Goal: Task Accomplishment & Management: Manage account settings

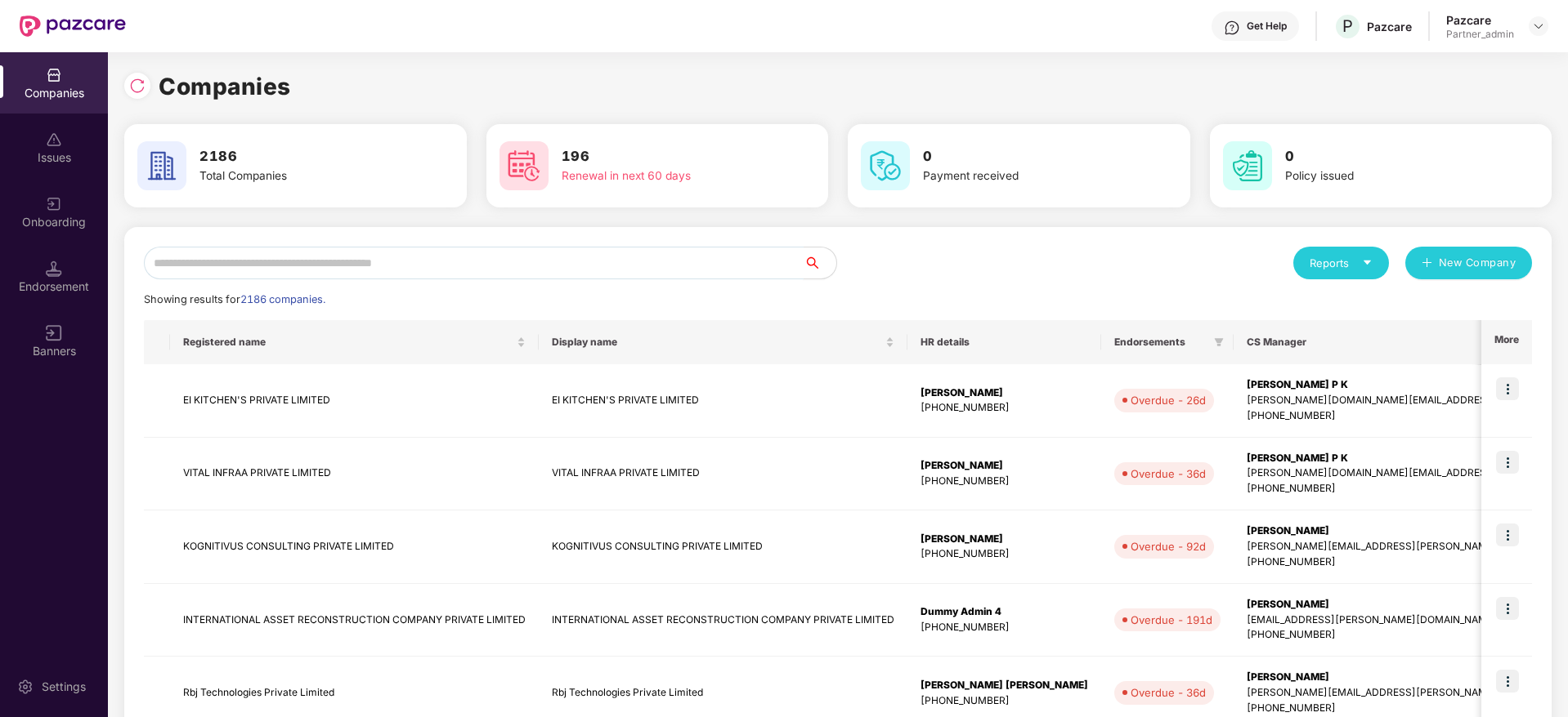
click at [223, 273] on input "text" at bounding box center [474, 263] width 660 height 32
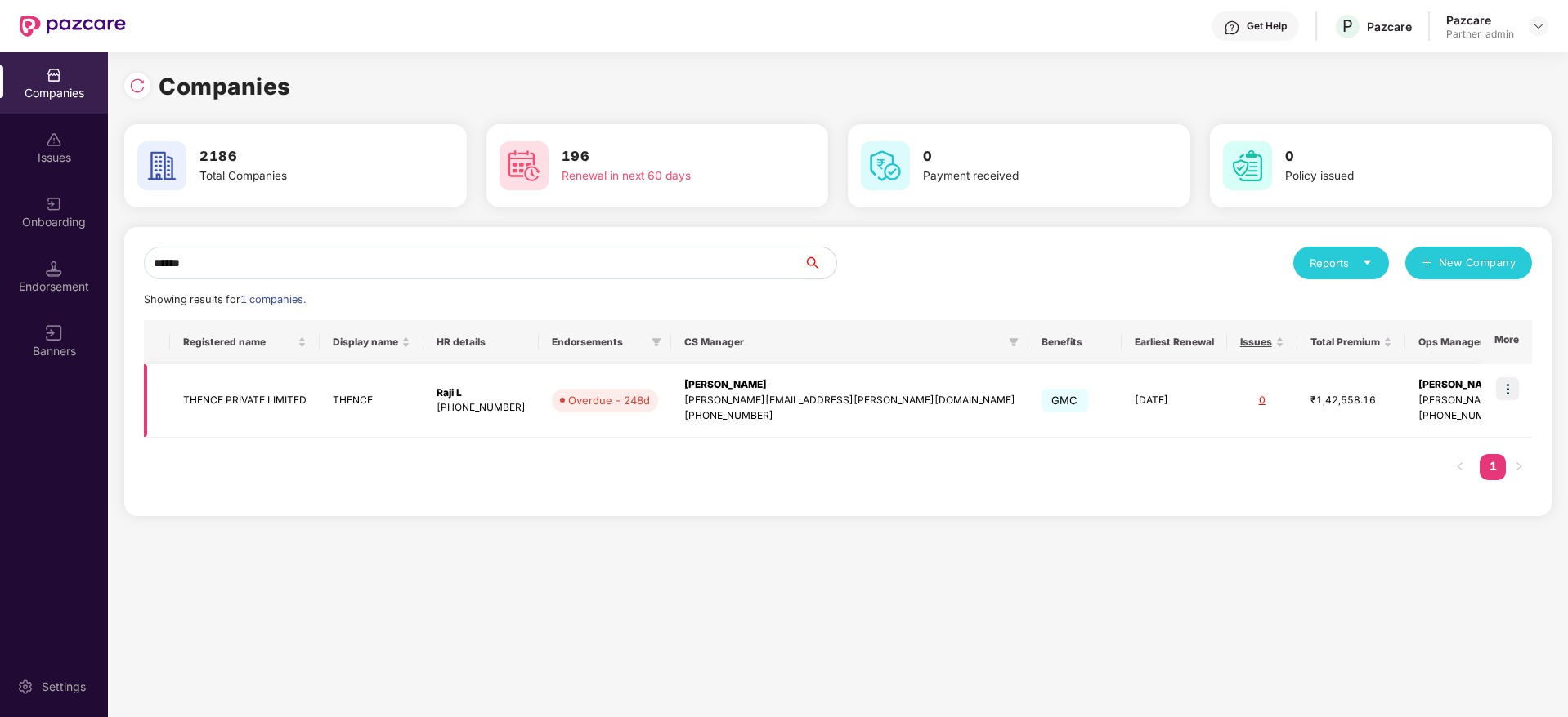
type input "******"
click at [799, 393] on div "[PERSON_NAME][EMAIL_ADDRESS][PERSON_NAME][DOMAIN_NAME]" at bounding box center [850, 400] width 331 height 15
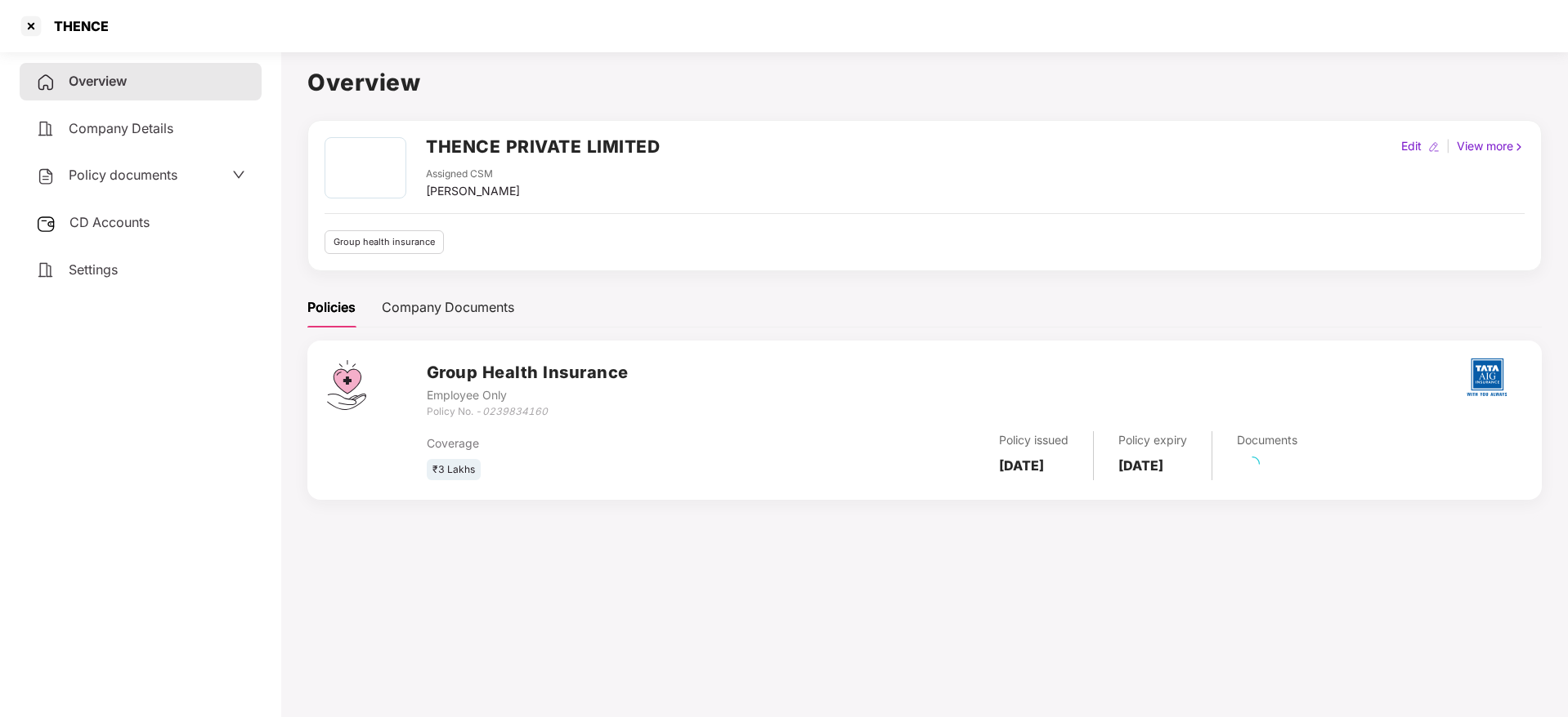
click at [96, 229] on span "CD Accounts" at bounding box center [109, 222] width 80 height 16
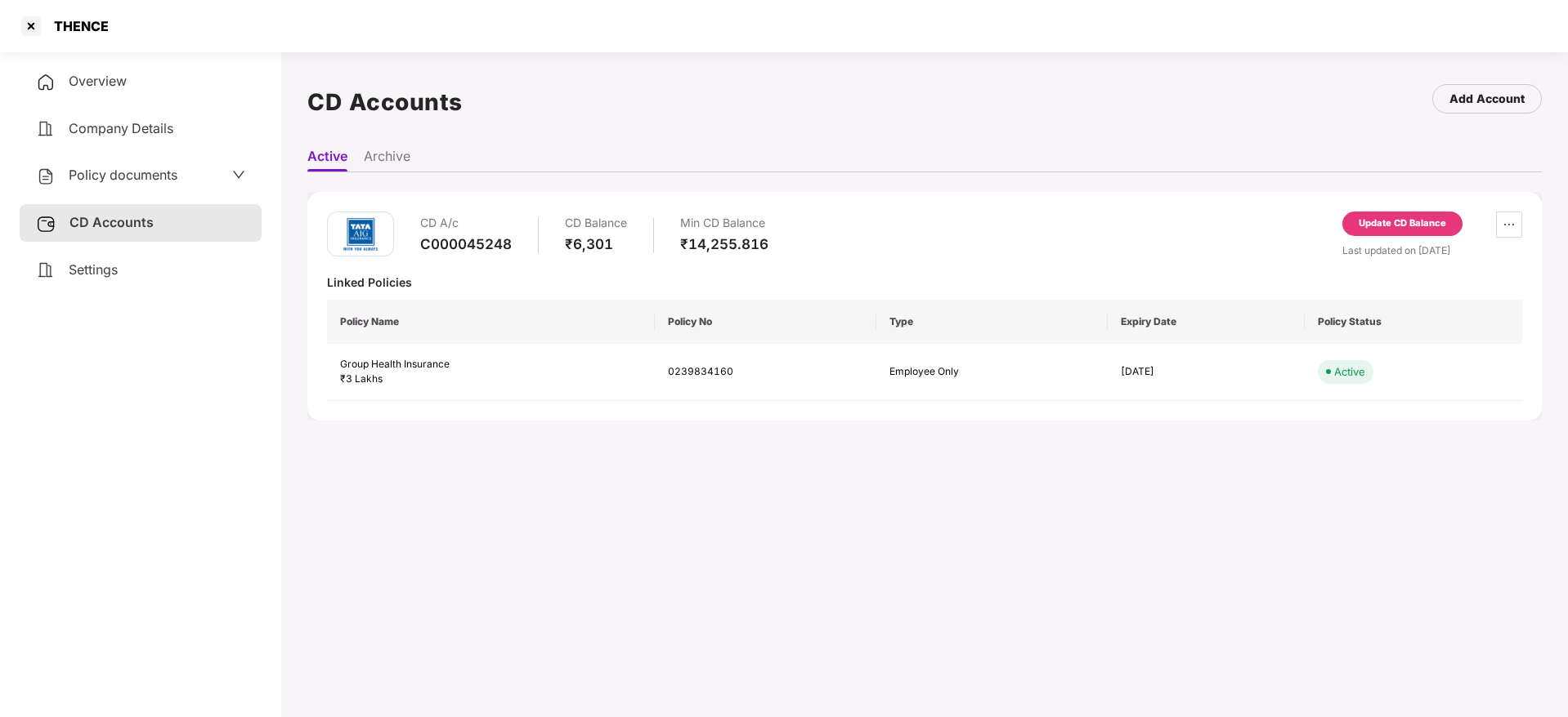
click at [110, 264] on span "Settings" at bounding box center [93, 270] width 49 height 16
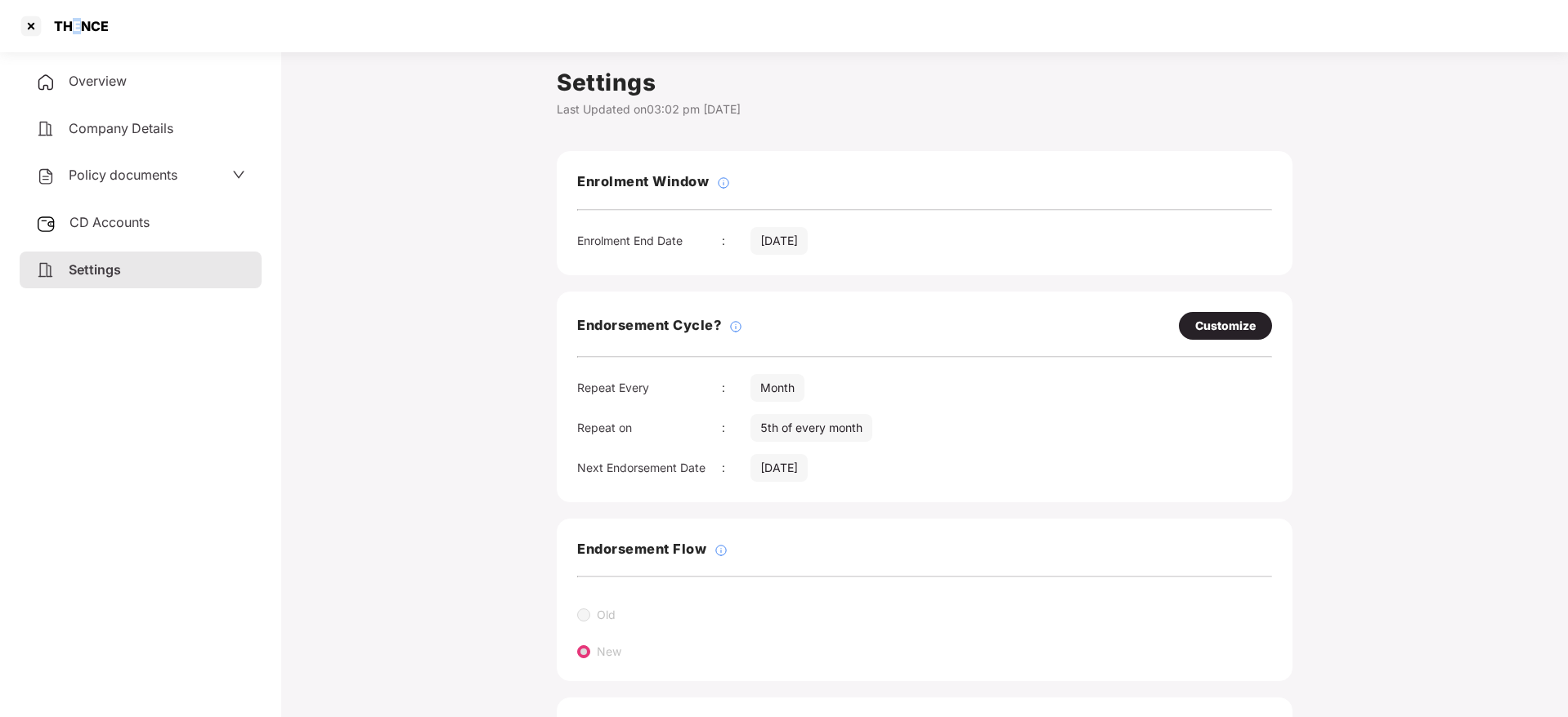
click at [76, 31] on div "THENCE" at bounding box center [76, 26] width 65 height 16
click at [94, 29] on div "THENCE" at bounding box center [76, 26] width 65 height 16
copy div "THENCE"
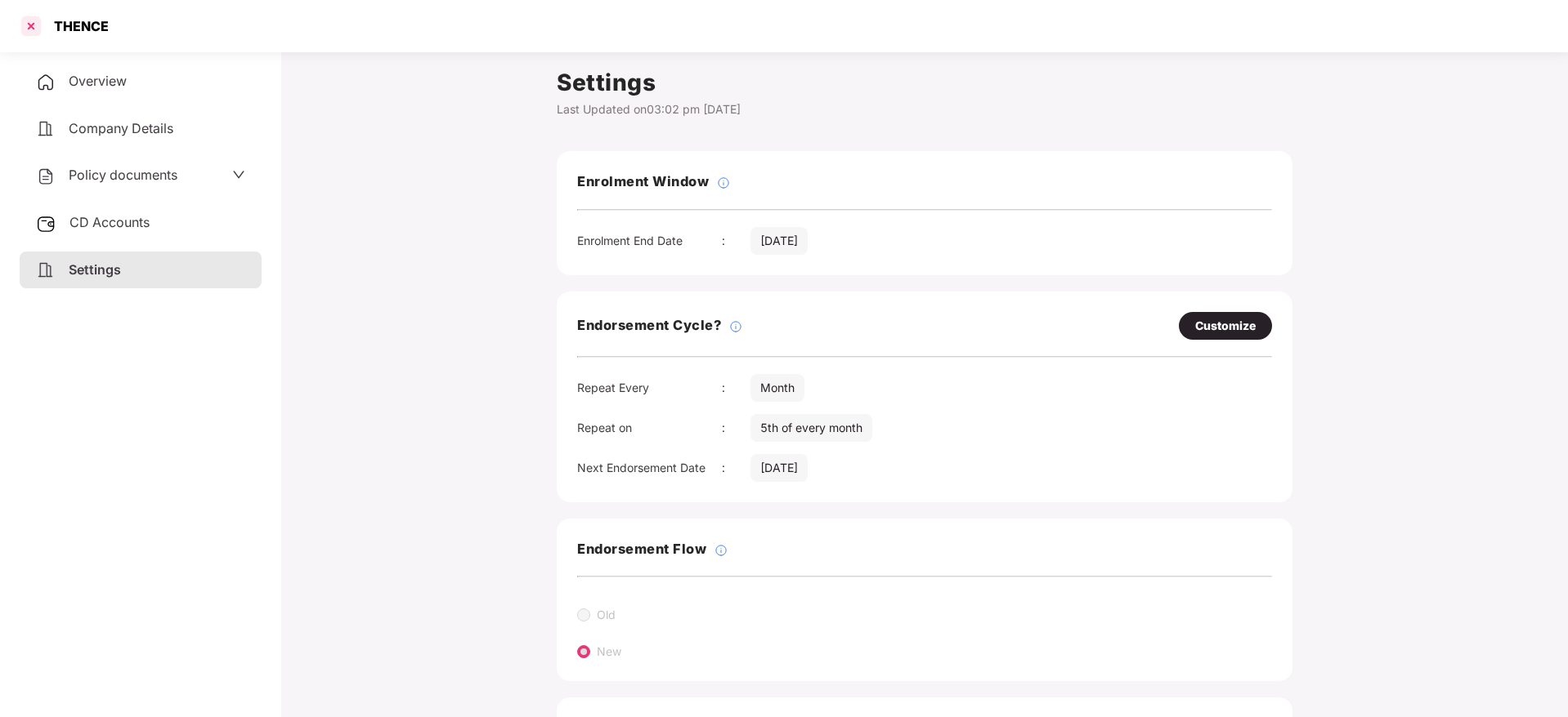
click at [31, 27] on div at bounding box center [31, 26] width 26 height 26
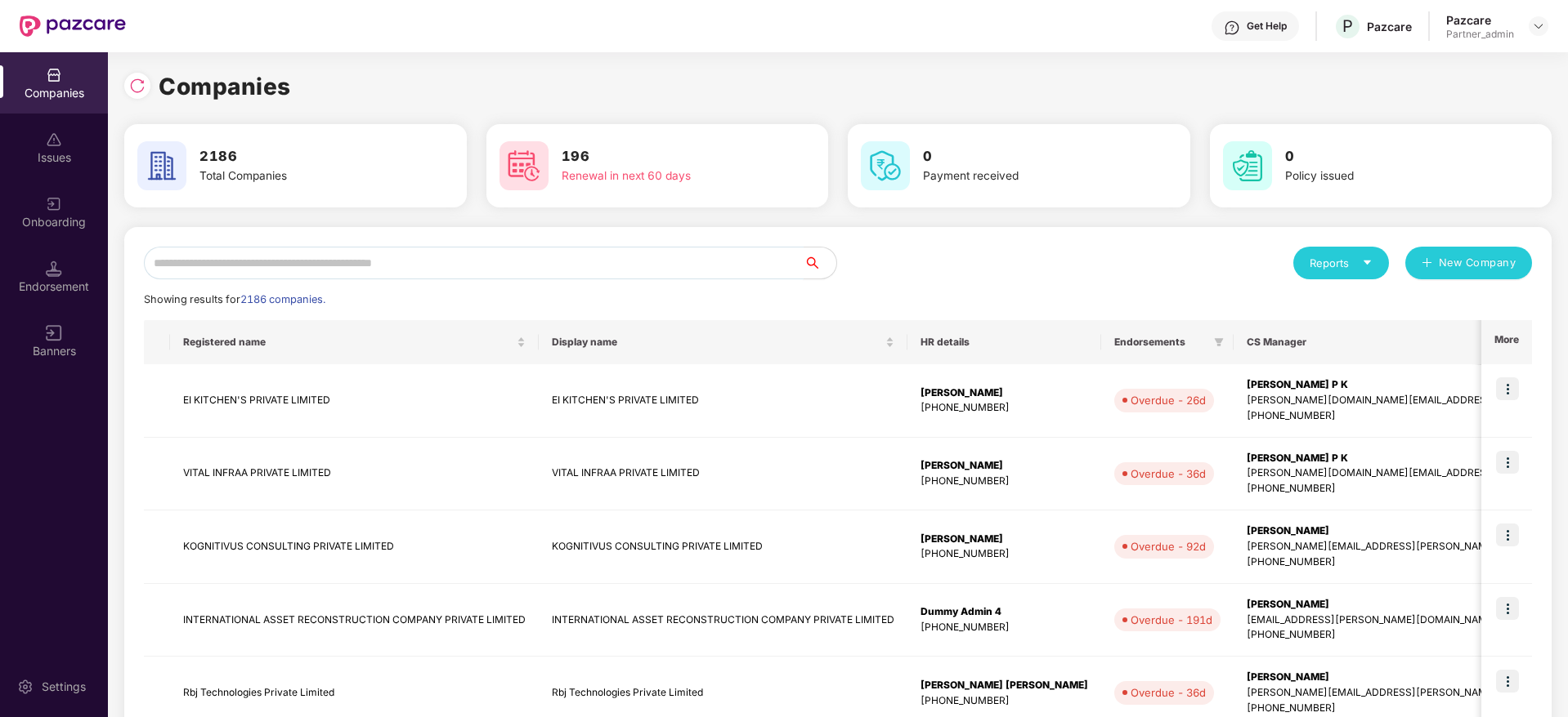
click at [312, 260] on input "text" at bounding box center [474, 263] width 660 height 32
paste input "******"
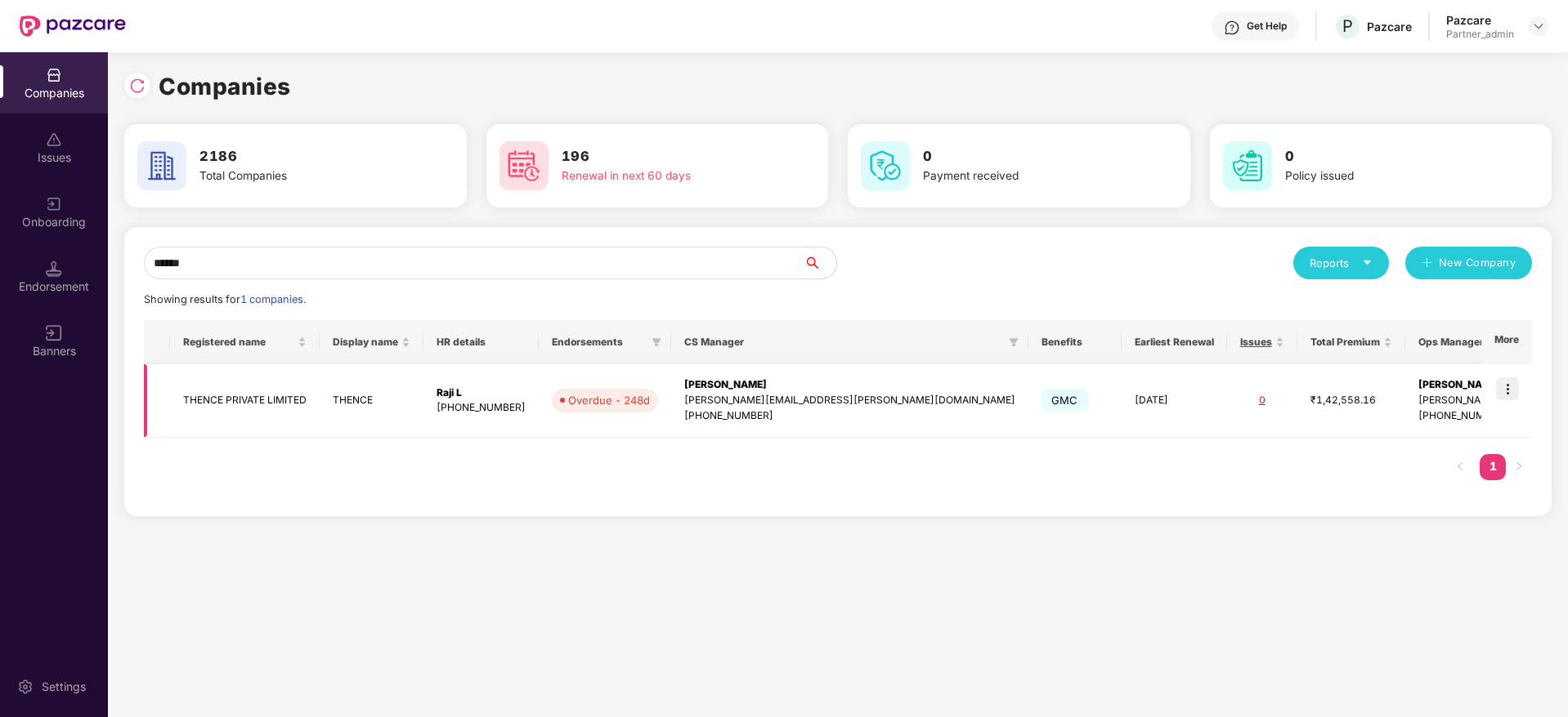
type input "******"
click at [1514, 384] on img at bounding box center [1507, 388] width 22 height 22
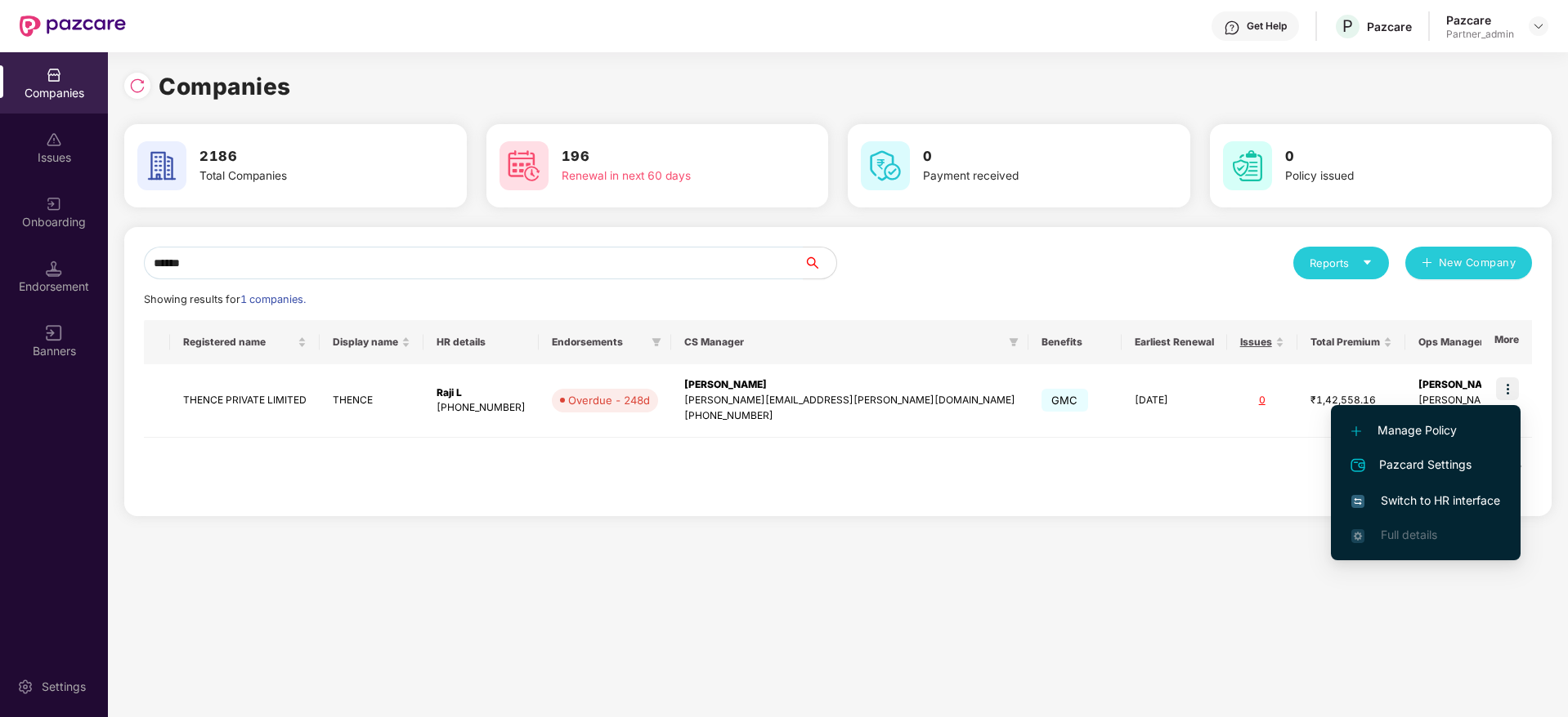
click at [1448, 489] on li "Switch to HR interface" at bounding box center [1425, 500] width 190 height 34
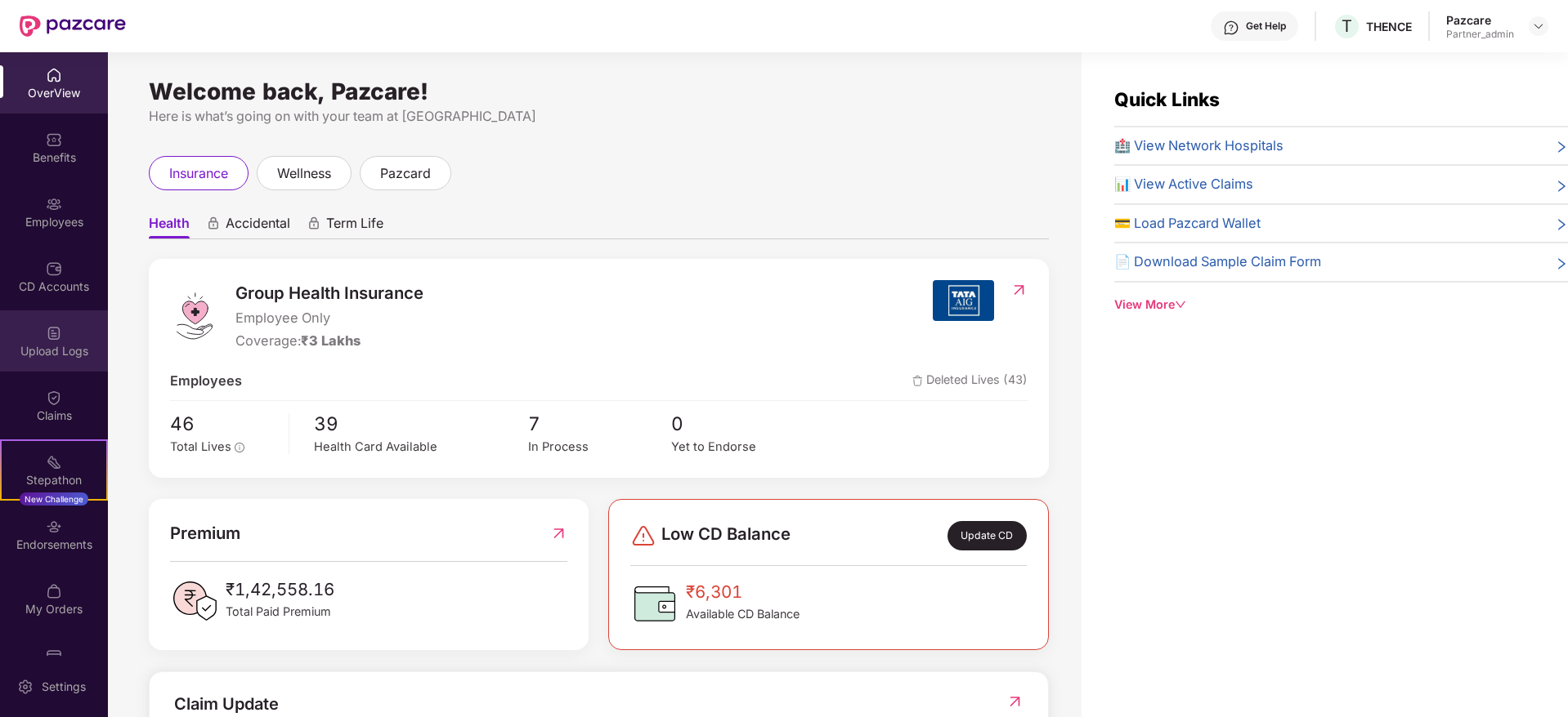
click at [43, 348] on div "Upload Logs" at bounding box center [54, 351] width 108 height 16
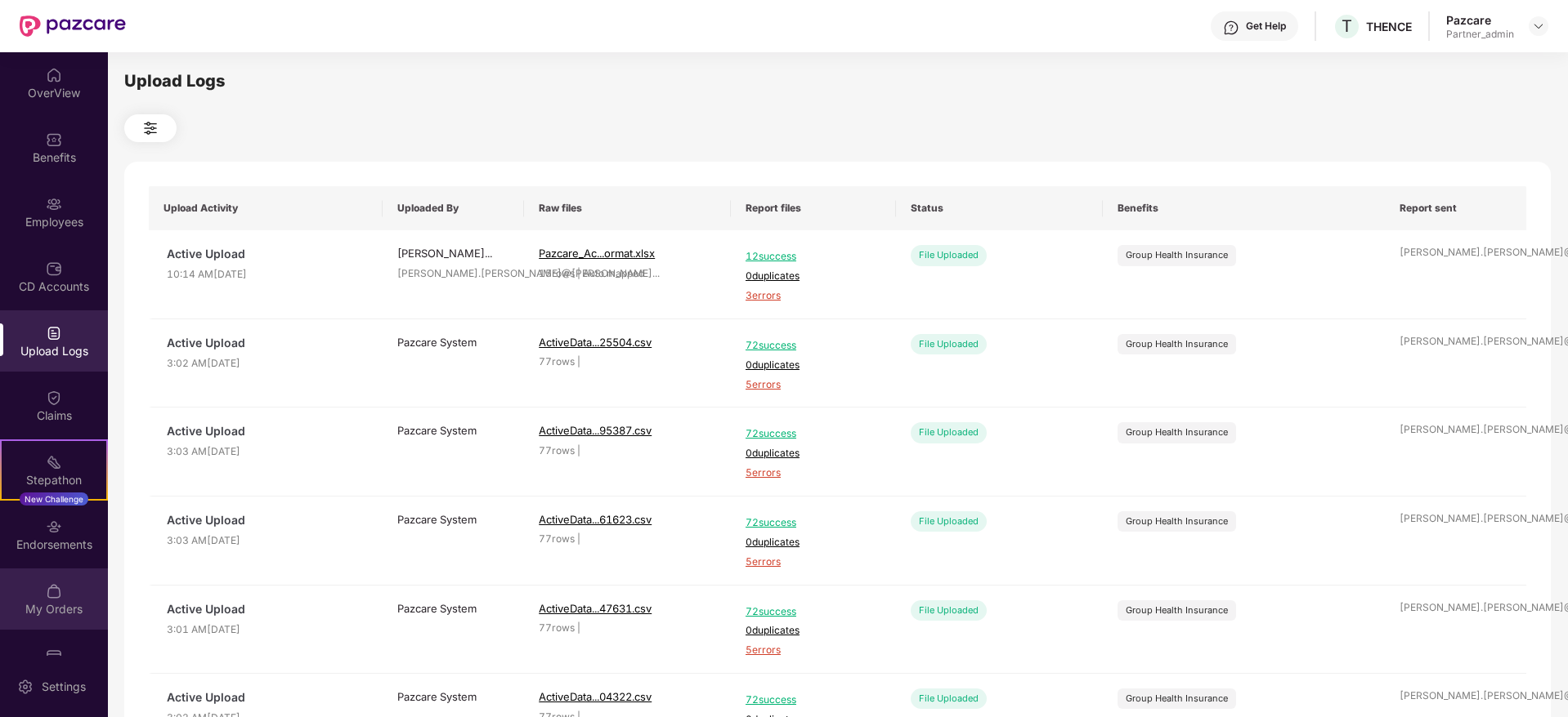
click at [53, 603] on div "My Orders" at bounding box center [54, 609] width 108 height 16
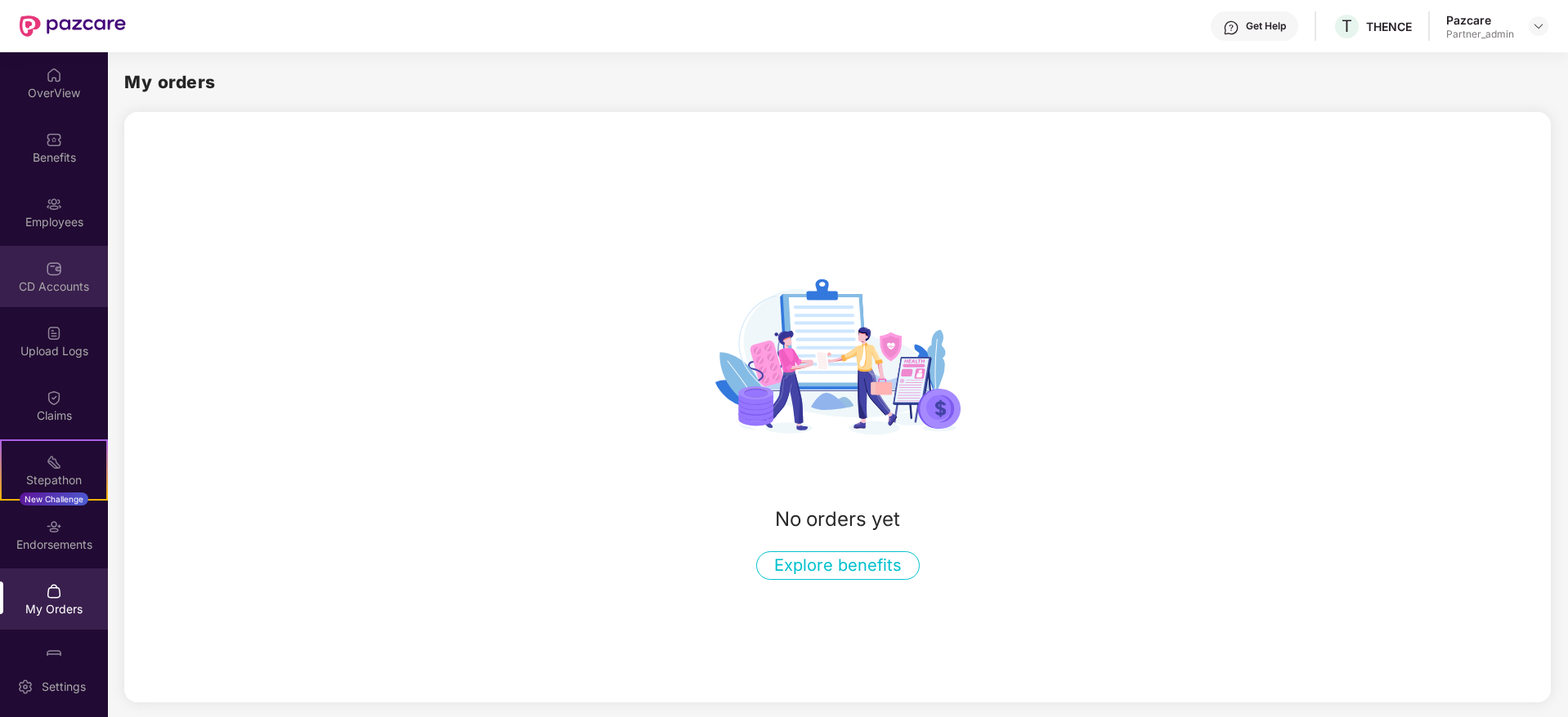
click at [46, 259] on div at bounding box center [54, 267] width 16 height 16
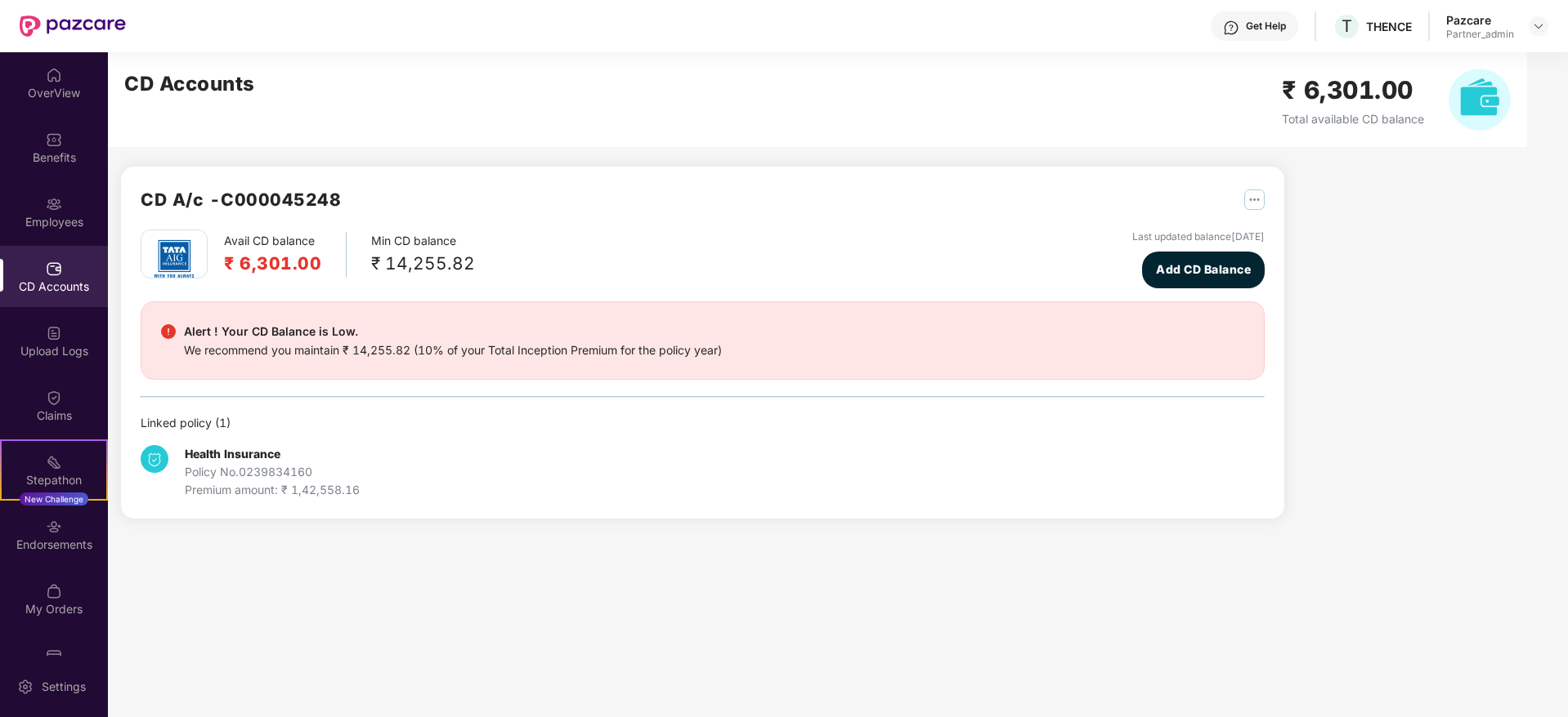
click at [1260, 194] on img "button" at bounding box center [1254, 199] width 21 height 21
click at [1304, 237] on div "CD Statement" at bounding box center [1318, 235] width 76 height 18
click at [1390, 26] on div "THENCE" at bounding box center [1388, 26] width 46 height 15
copy div "THENCE"
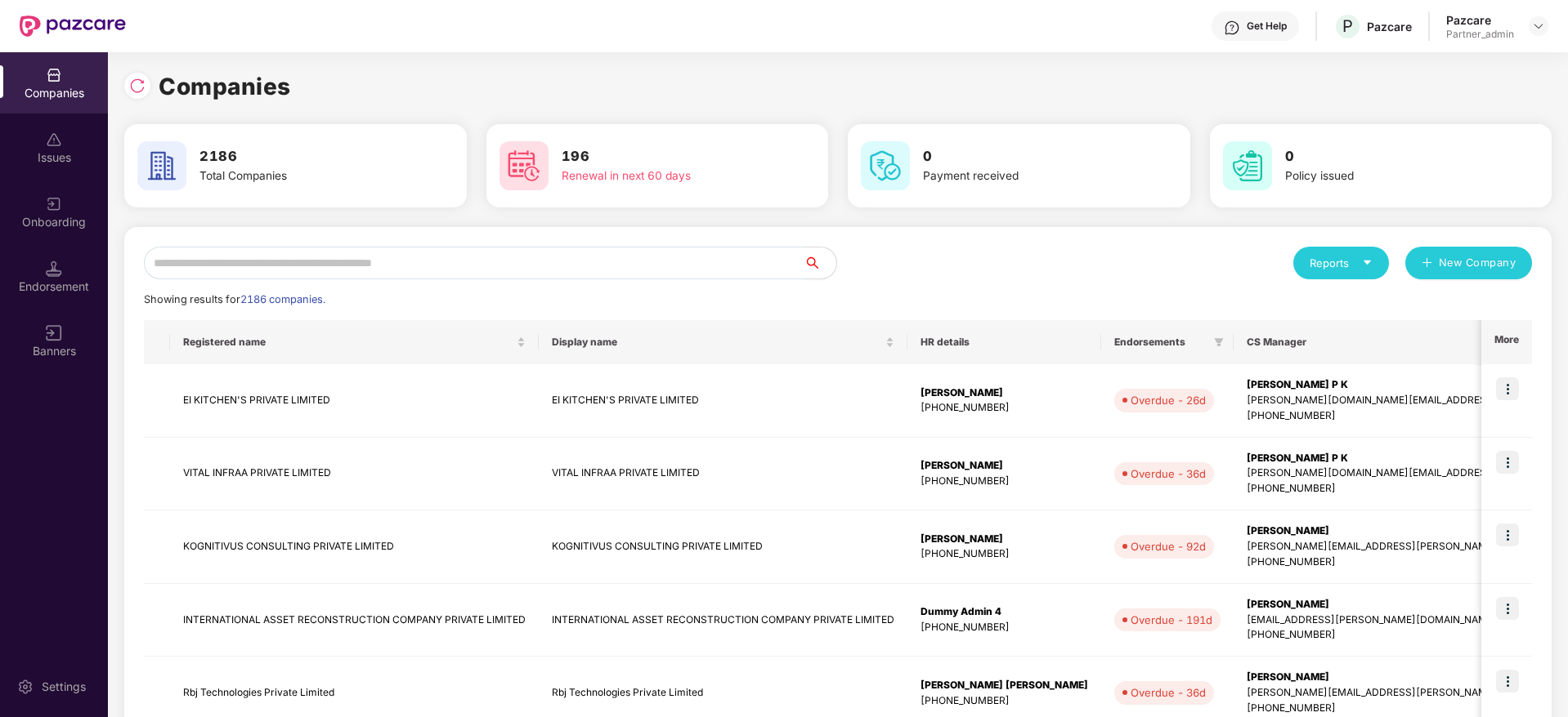
click at [262, 268] on input "text" at bounding box center [474, 263] width 660 height 32
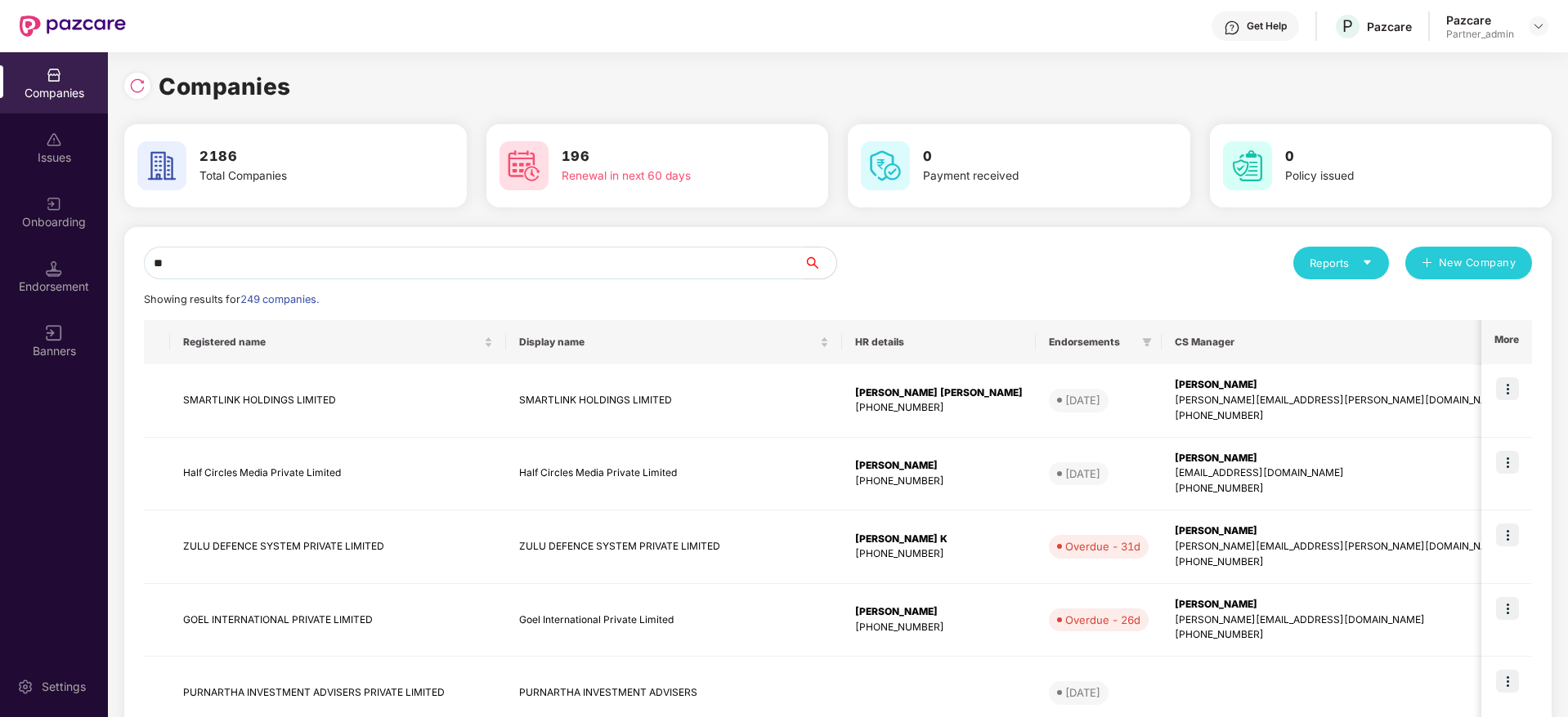
type input "*"
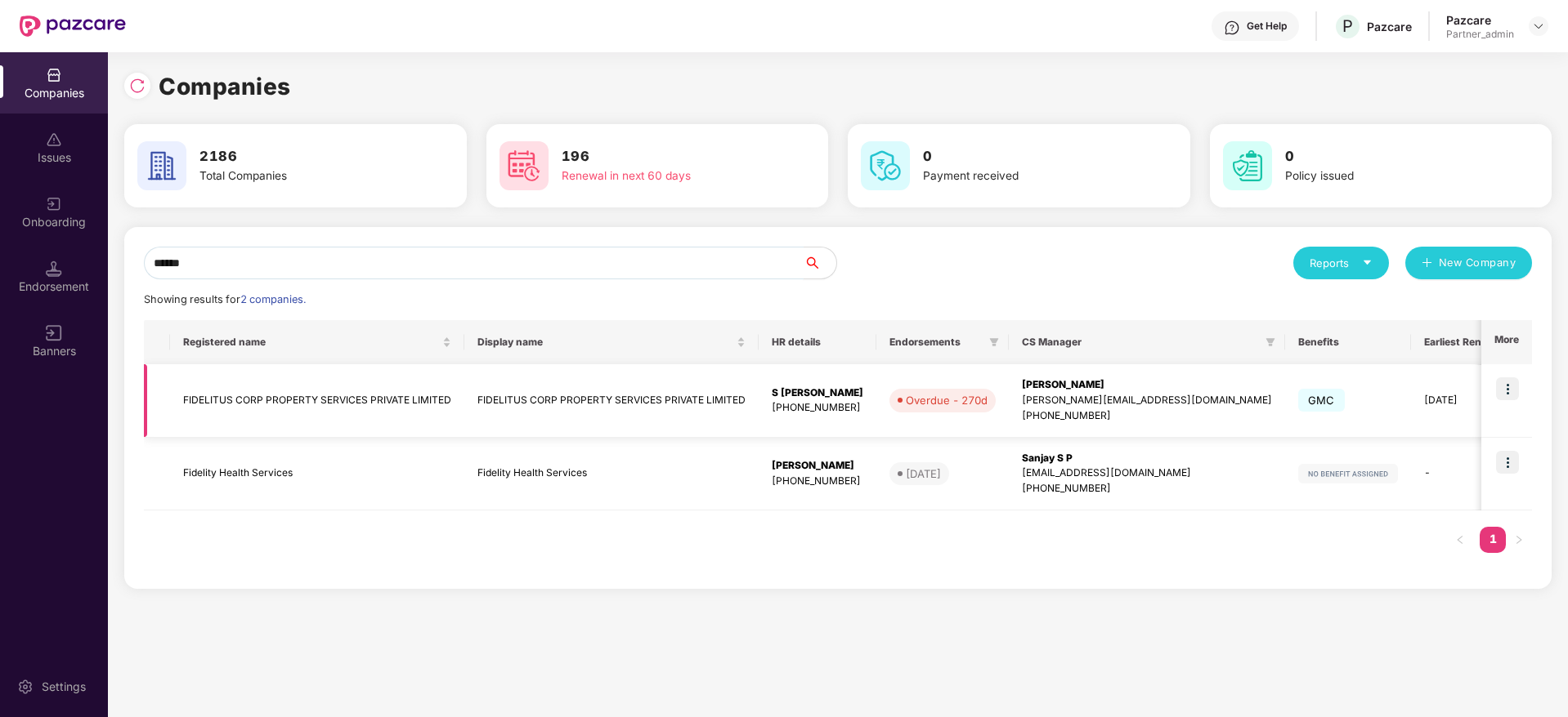
type input "******"
click at [1510, 391] on img at bounding box center [1507, 388] width 22 height 22
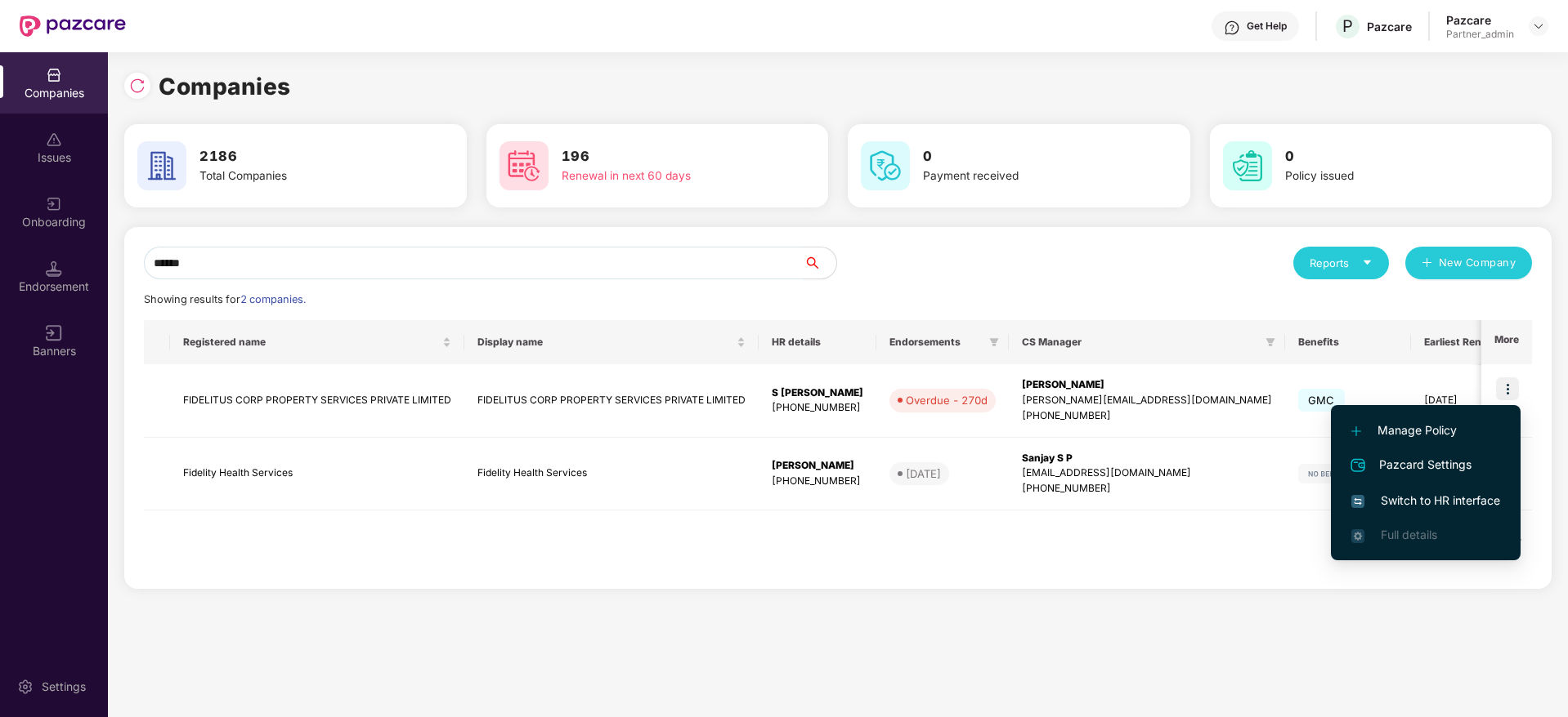
click at [1466, 501] on span "Switch to HR interface" at bounding box center [1425, 500] width 148 height 18
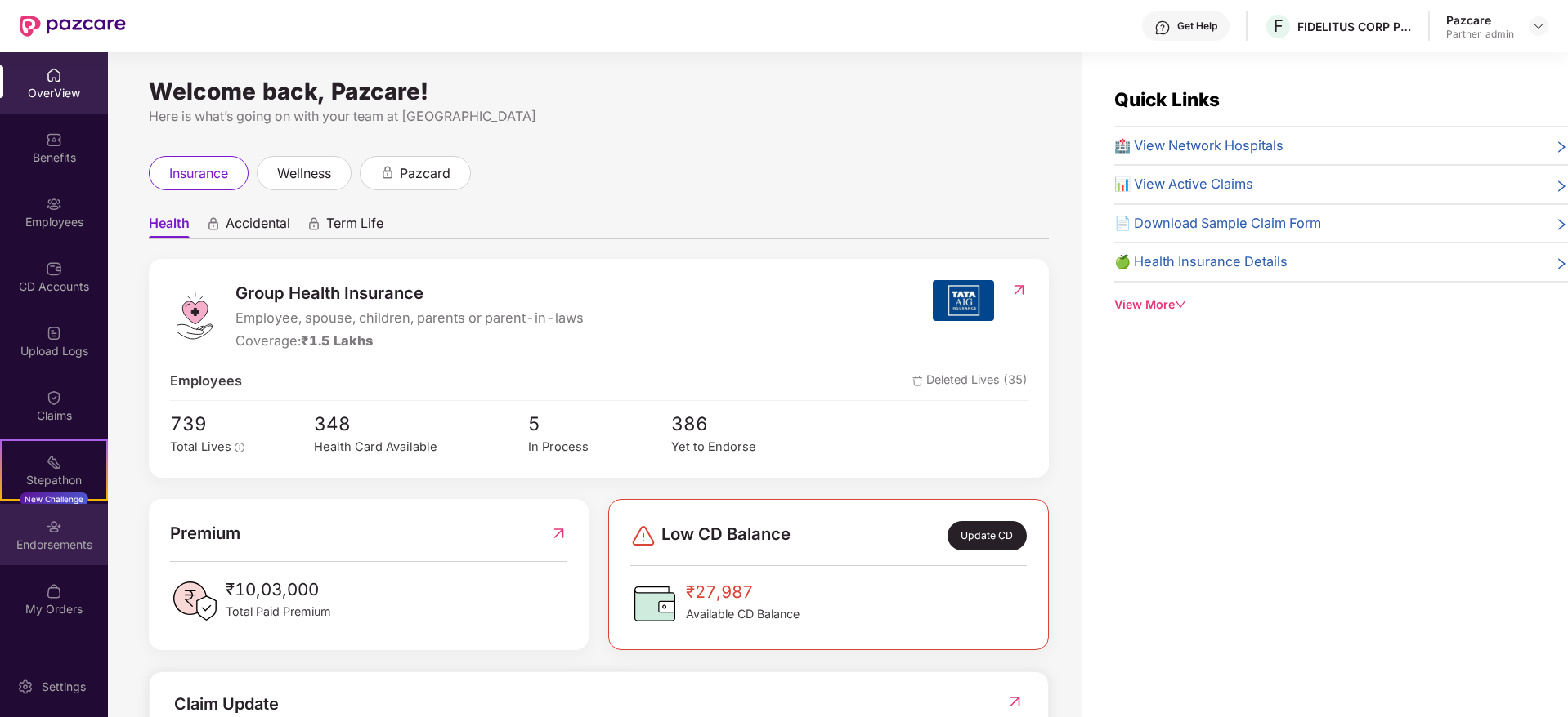
click at [58, 560] on div "Endorsements" at bounding box center [54, 535] width 108 height 61
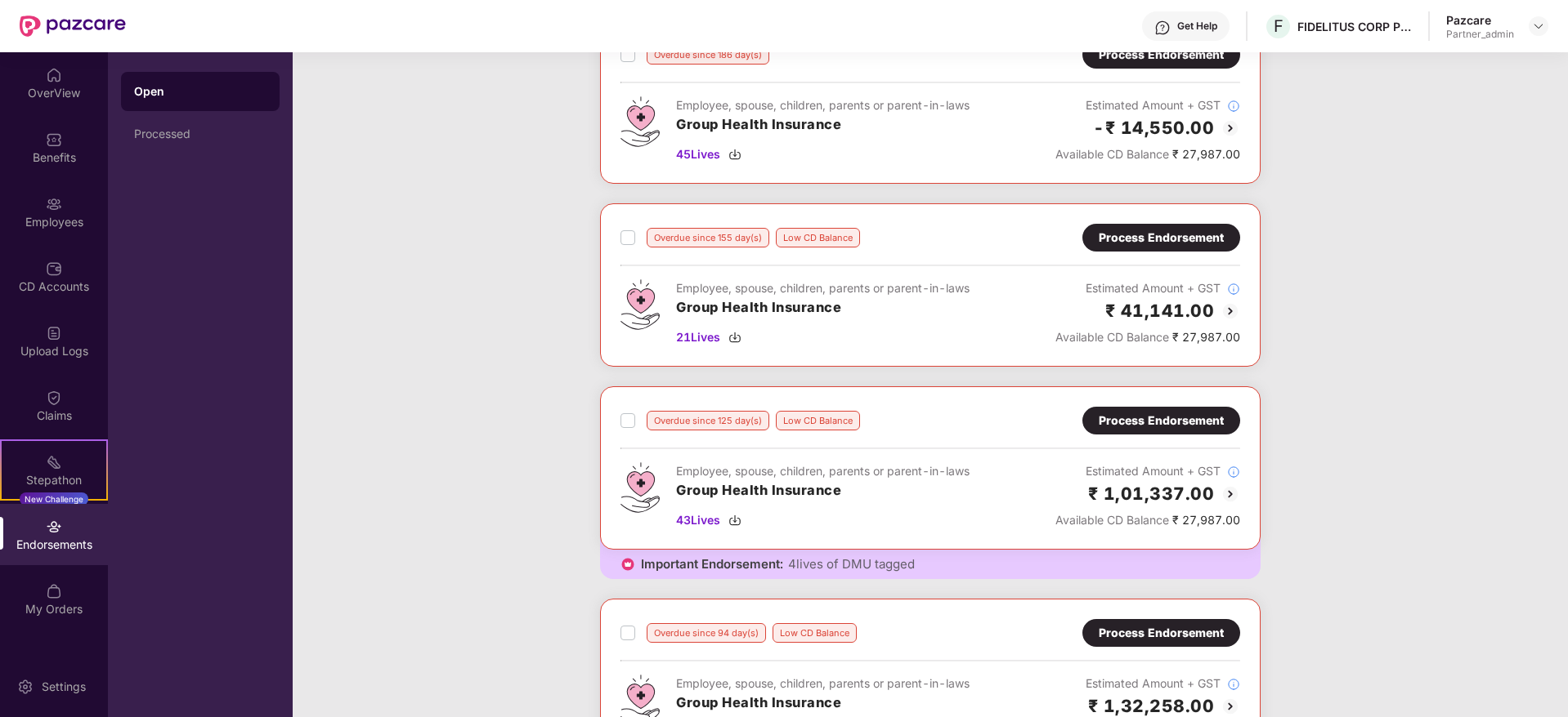
scroll to position [284, 0]
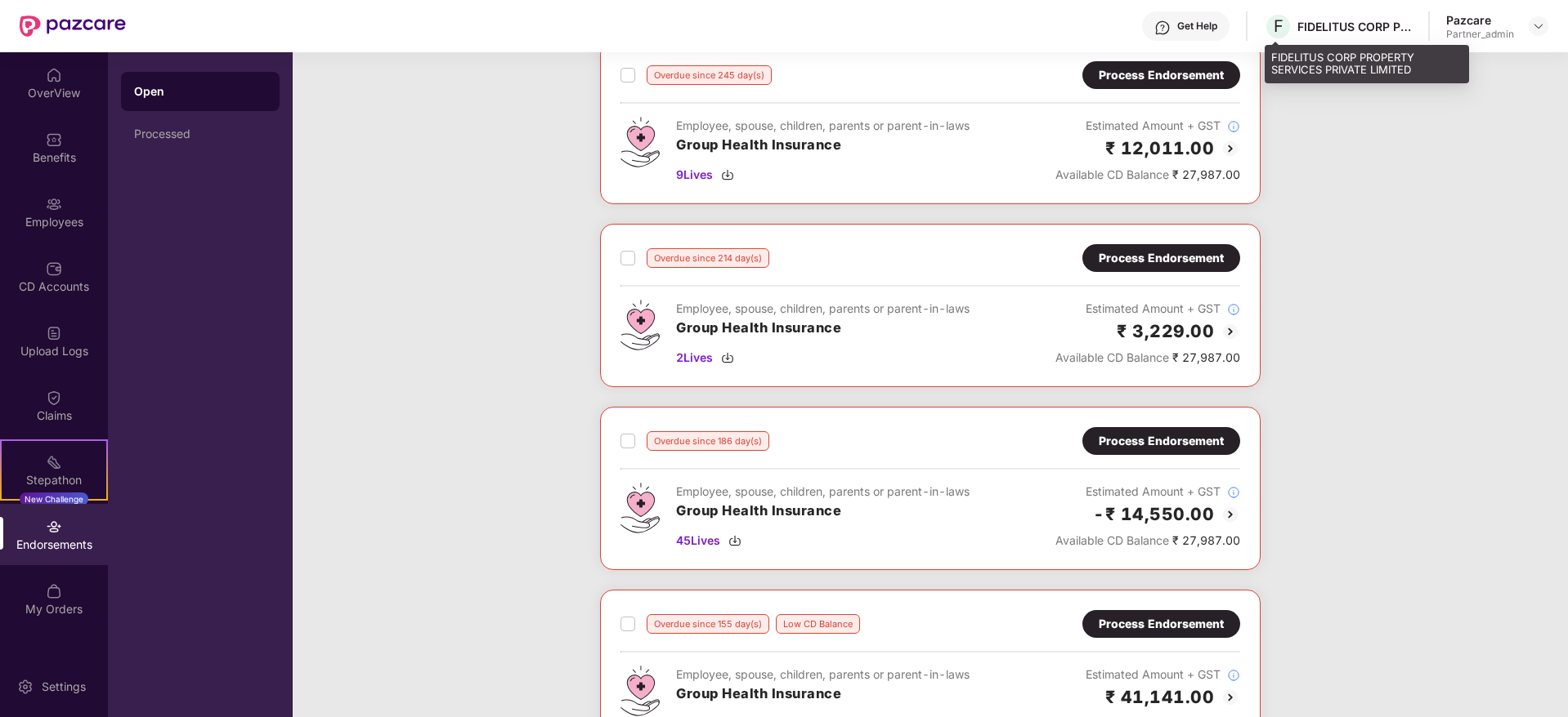
click at [1321, 25] on div "FIDELITUS CORP PROPERTY SERVICES PRIVATE LIMITED" at bounding box center [1354, 26] width 114 height 15
copy div "FIDELITUS"
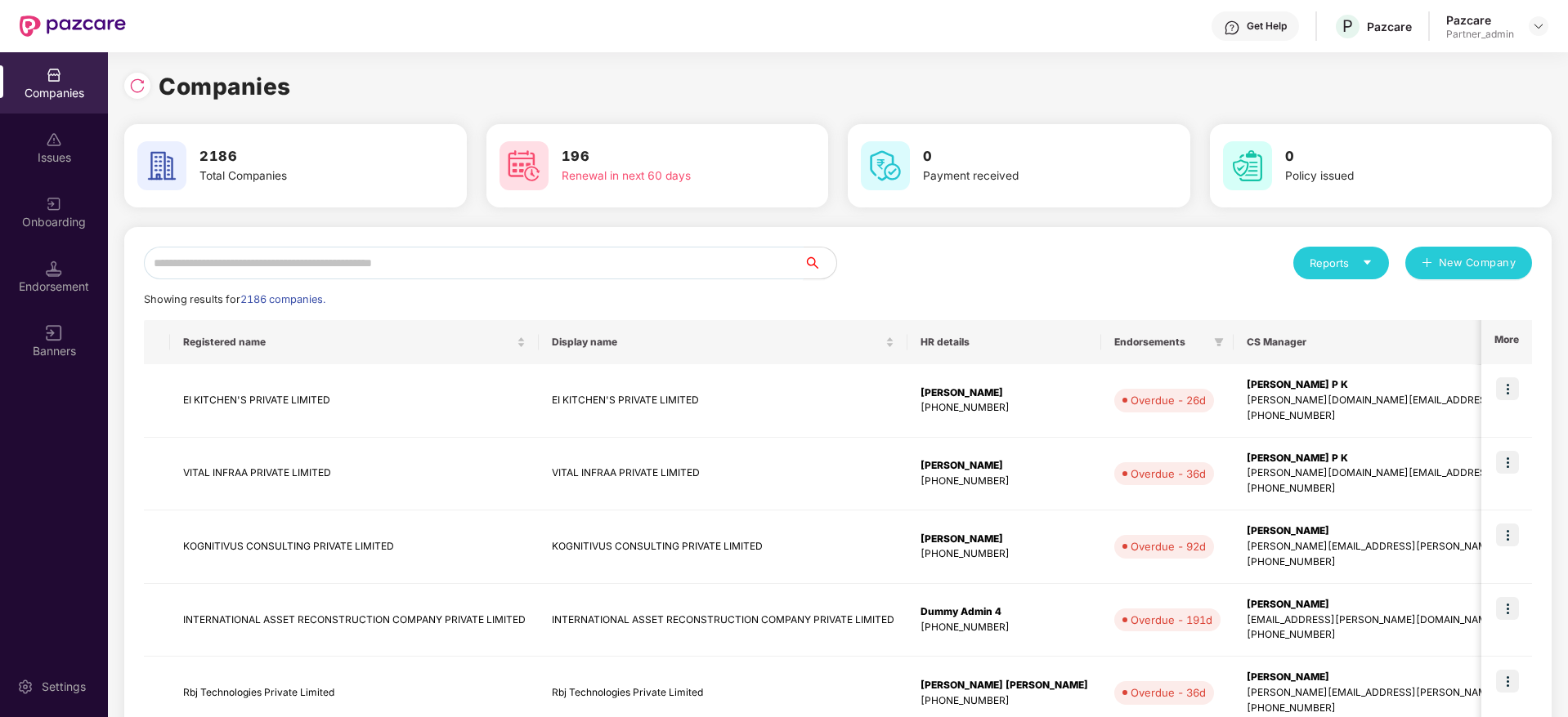
click at [259, 265] on input "text" at bounding box center [474, 263] width 660 height 32
paste input "*********"
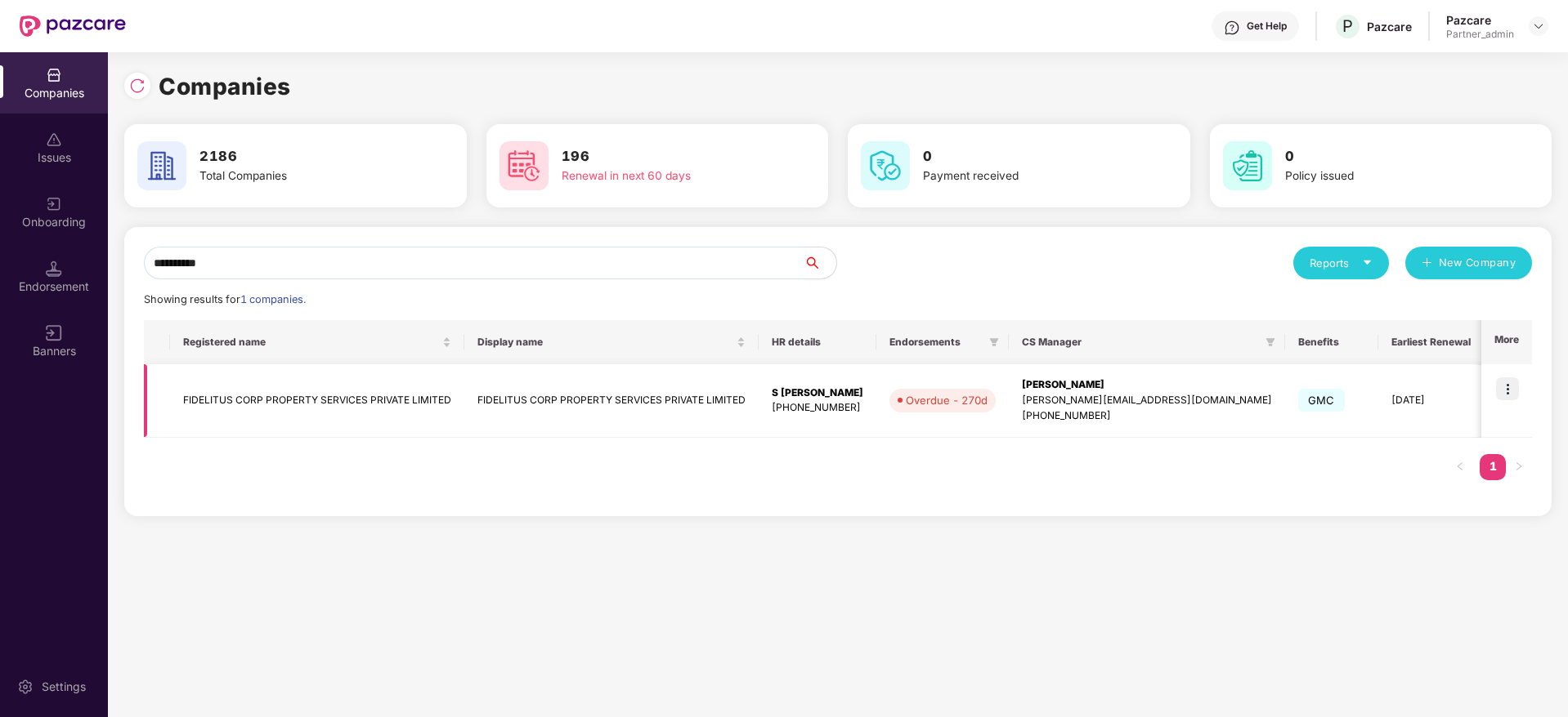
type input "*********"
click at [833, 399] on div "S [PERSON_NAME]" at bounding box center [817, 393] width 92 height 15
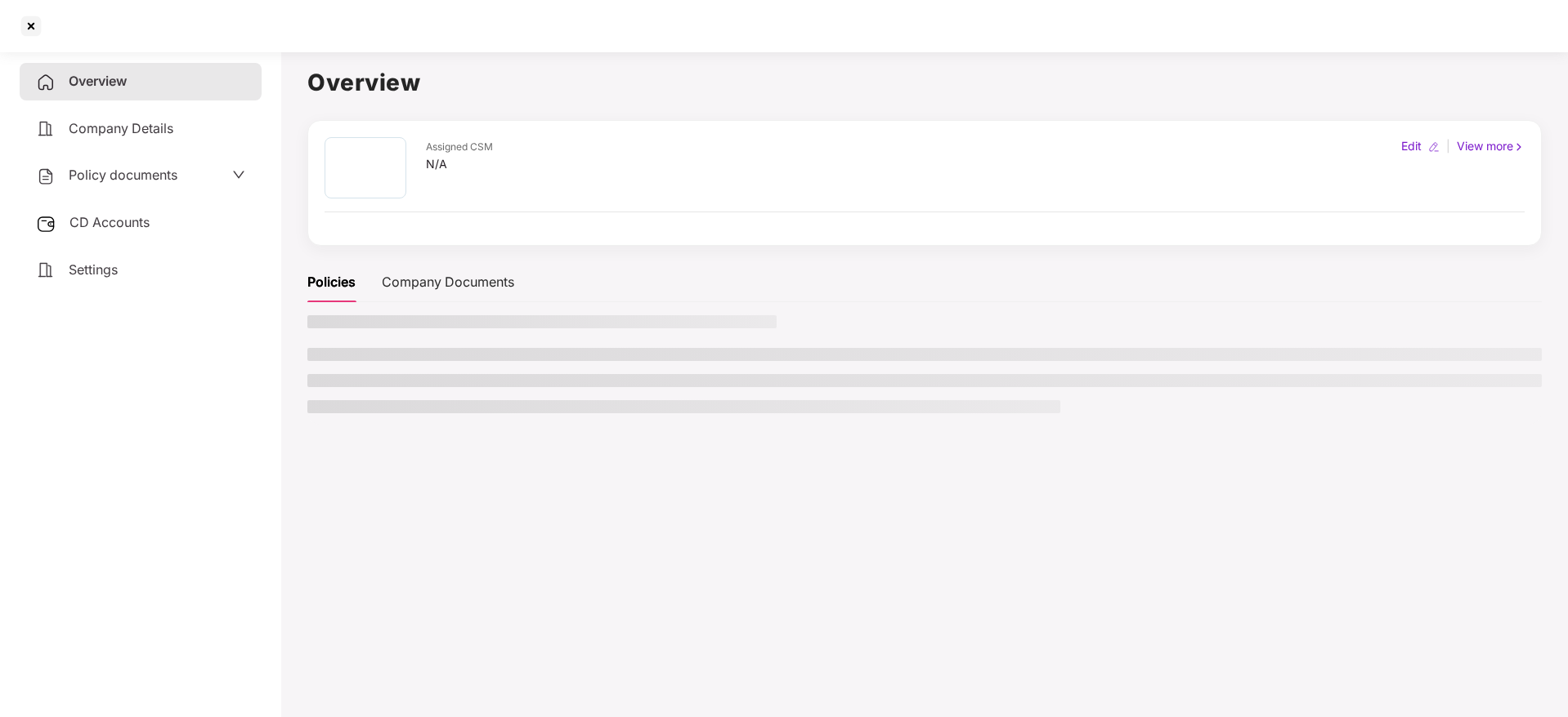
click at [113, 256] on div "Settings" at bounding box center [140, 270] width 242 height 38
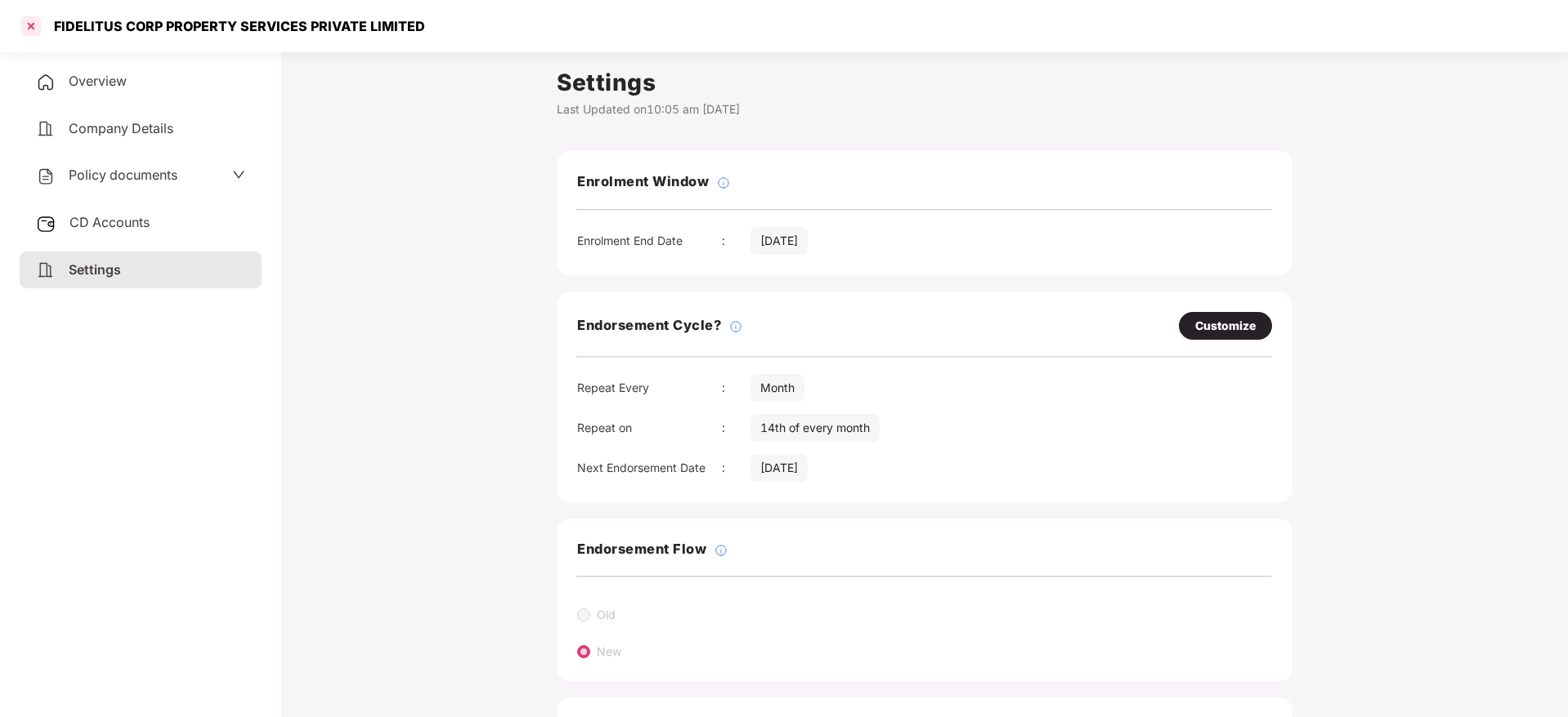
click at [31, 19] on div at bounding box center [31, 26] width 26 height 26
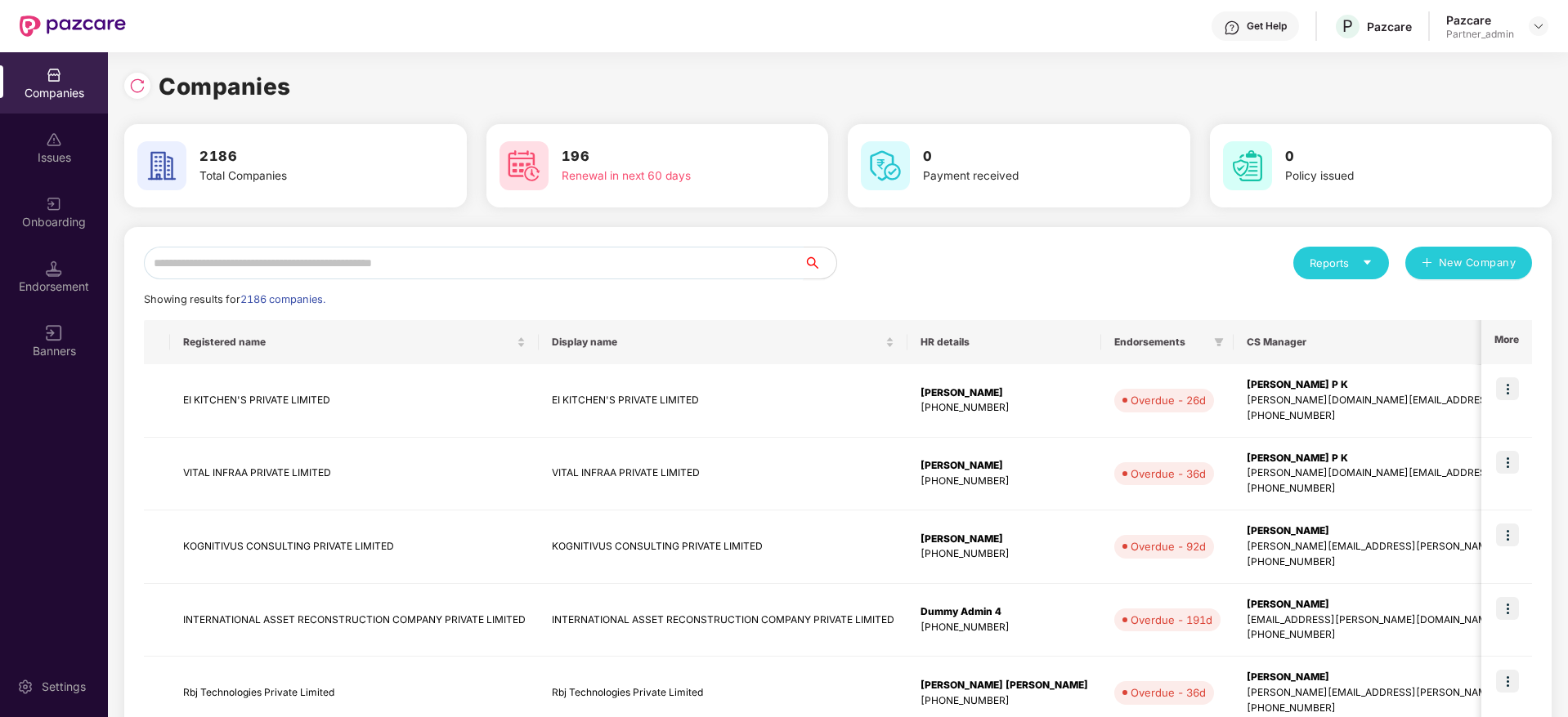
click at [285, 255] on input "text" at bounding box center [474, 263] width 660 height 32
paste input "*********"
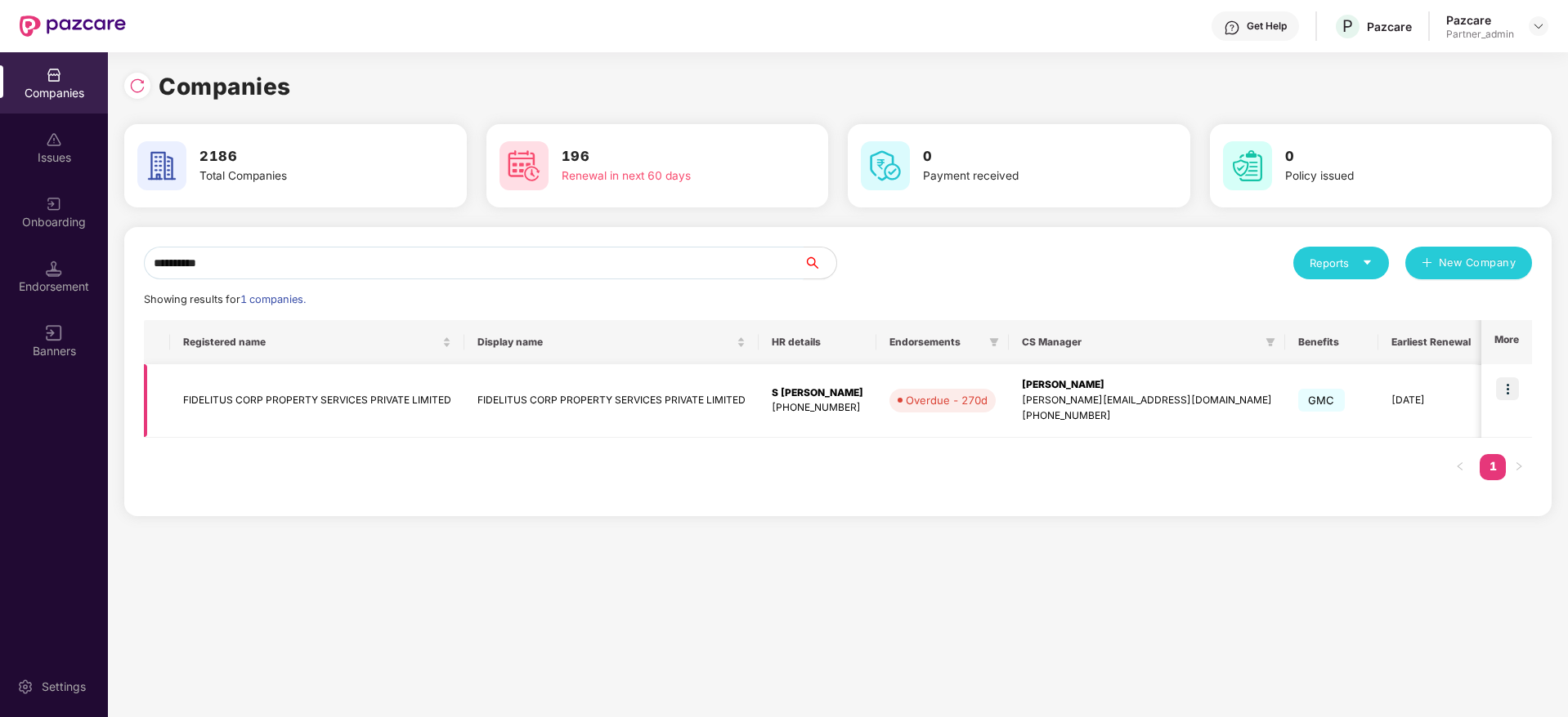
type input "*********"
click at [1517, 390] on img at bounding box center [1507, 388] width 22 height 22
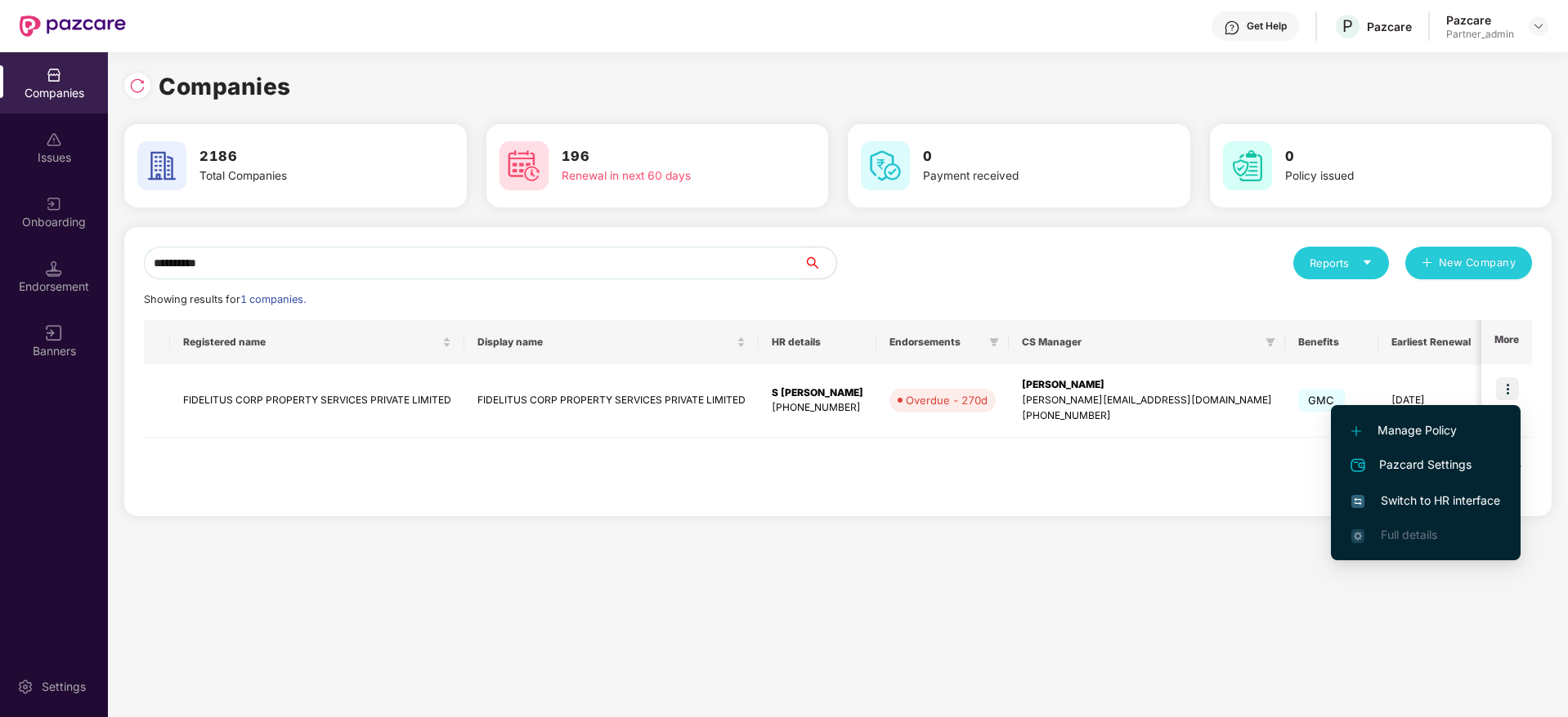
click at [1331, 509] on div "Manage Policy Pazcard Settings Switch to HR interface Full details" at bounding box center [1425, 482] width 190 height 172
click at [1415, 507] on span "Switch to HR interface" at bounding box center [1425, 500] width 148 height 18
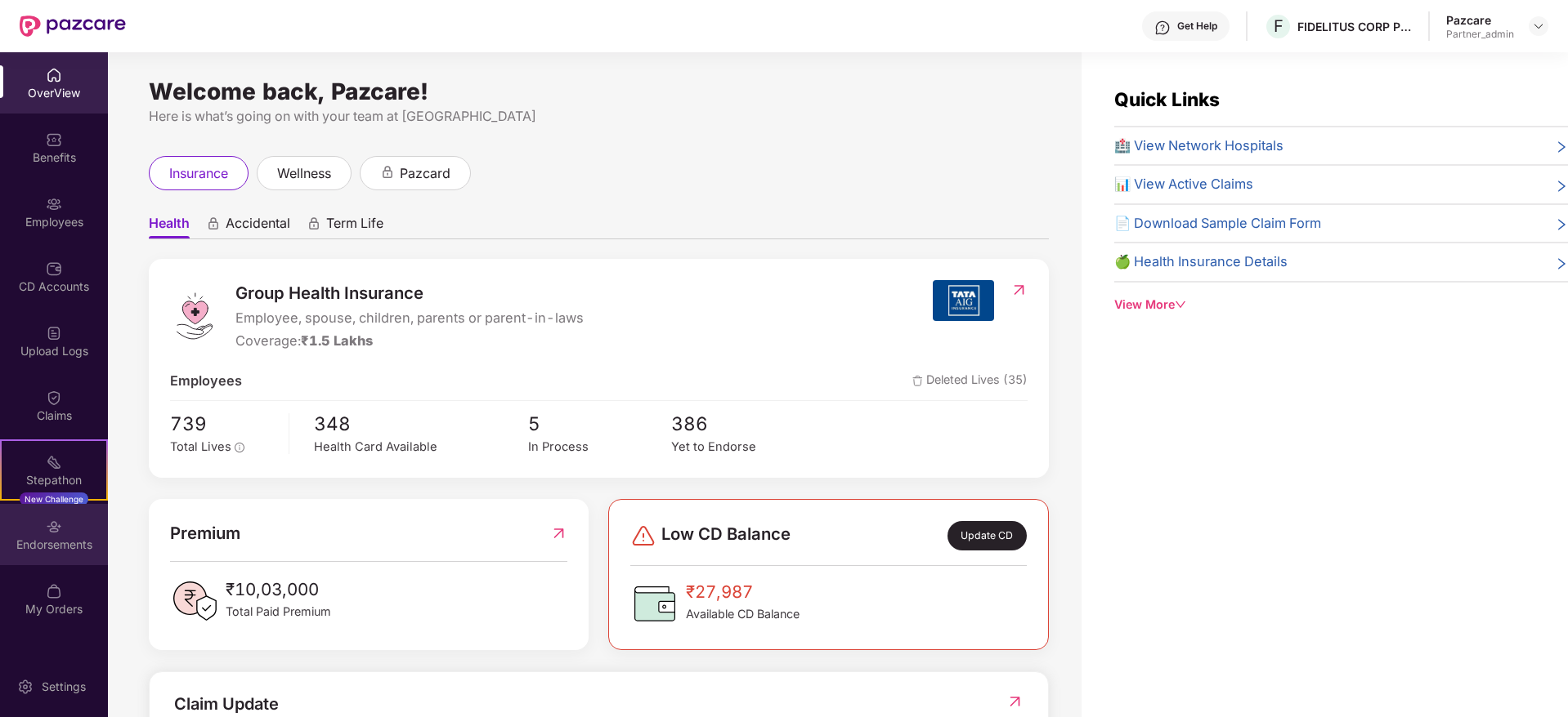
click at [66, 546] on div "Endorsements" at bounding box center [54, 544] width 108 height 16
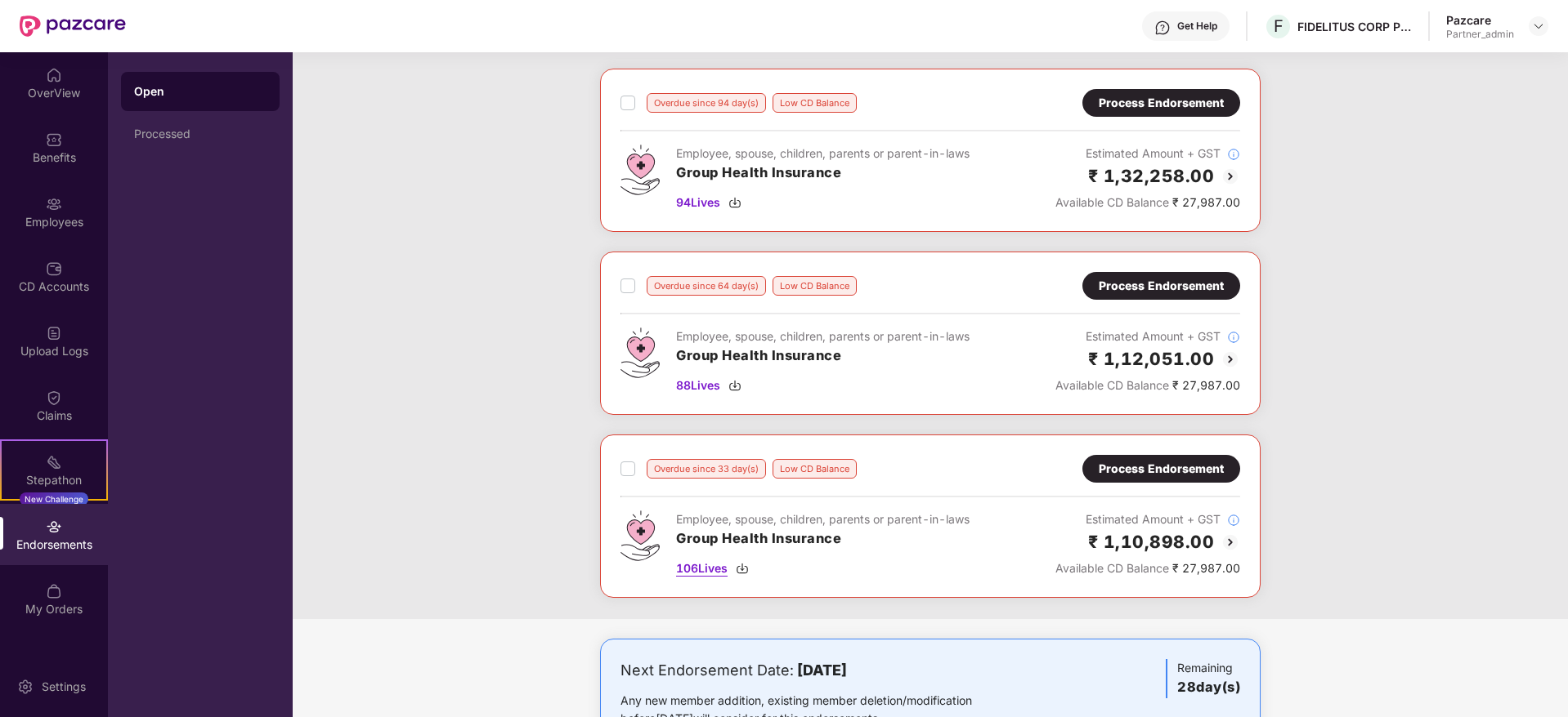
scroll to position [1264, 0]
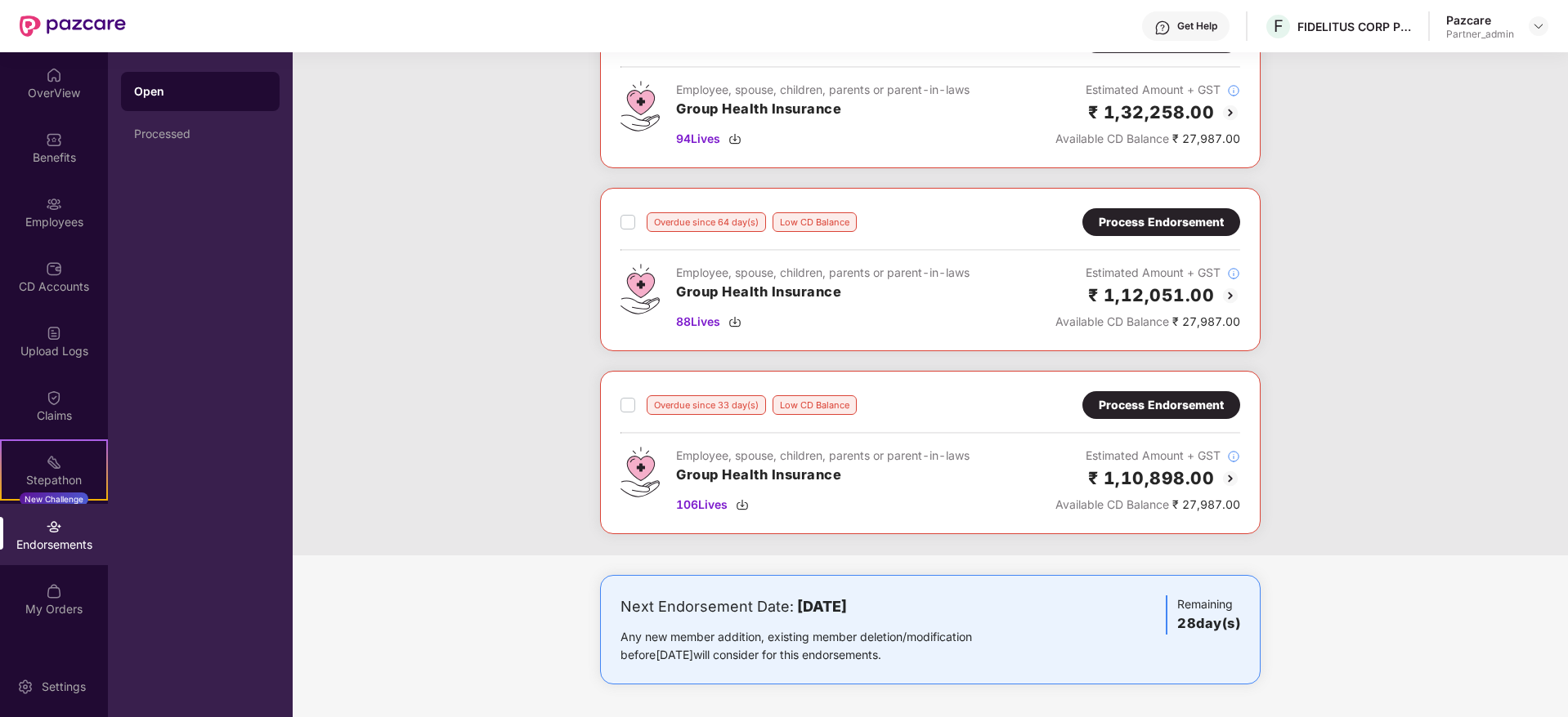
click at [1159, 406] on div "Process Endorsement" at bounding box center [1161, 405] width 125 height 18
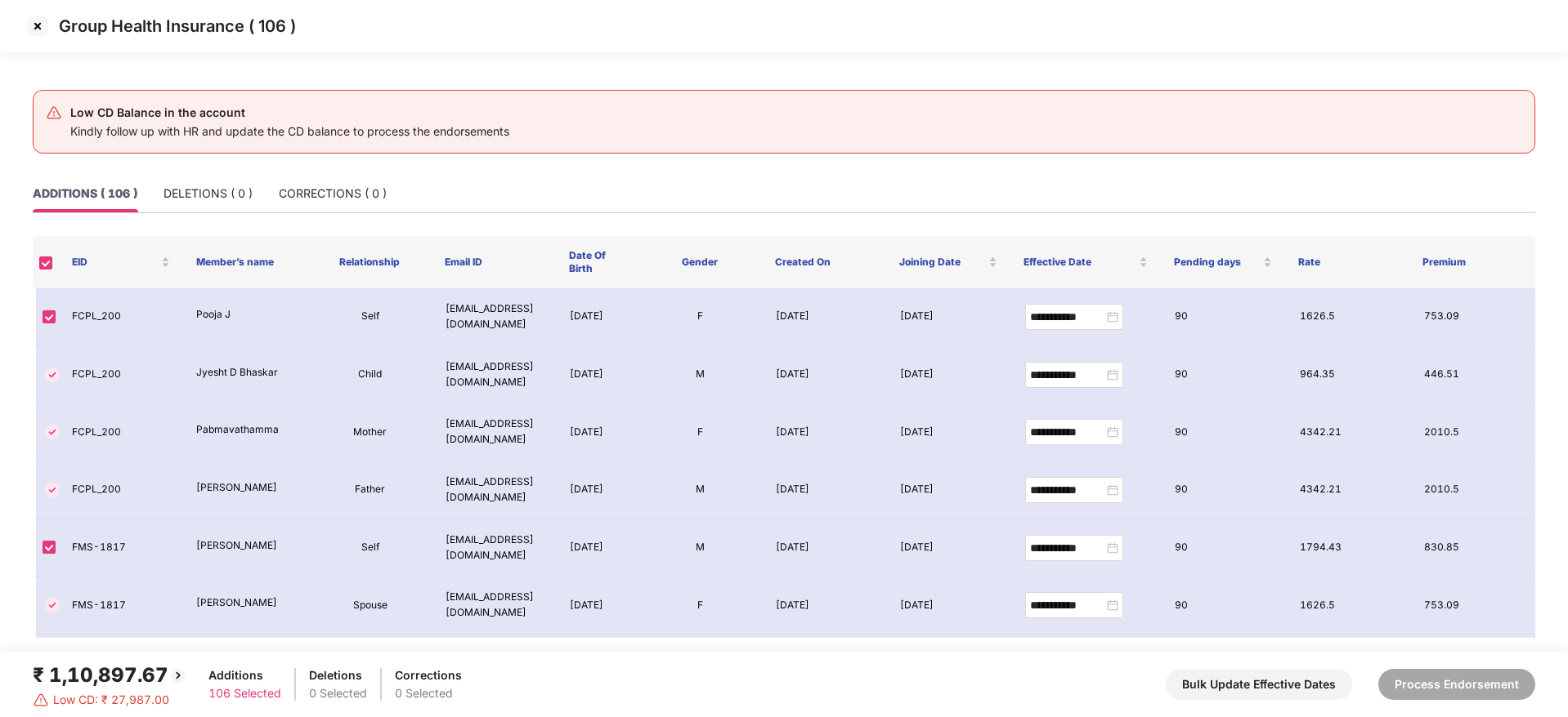
click at [40, 27] on img at bounding box center [37, 26] width 26 height 26
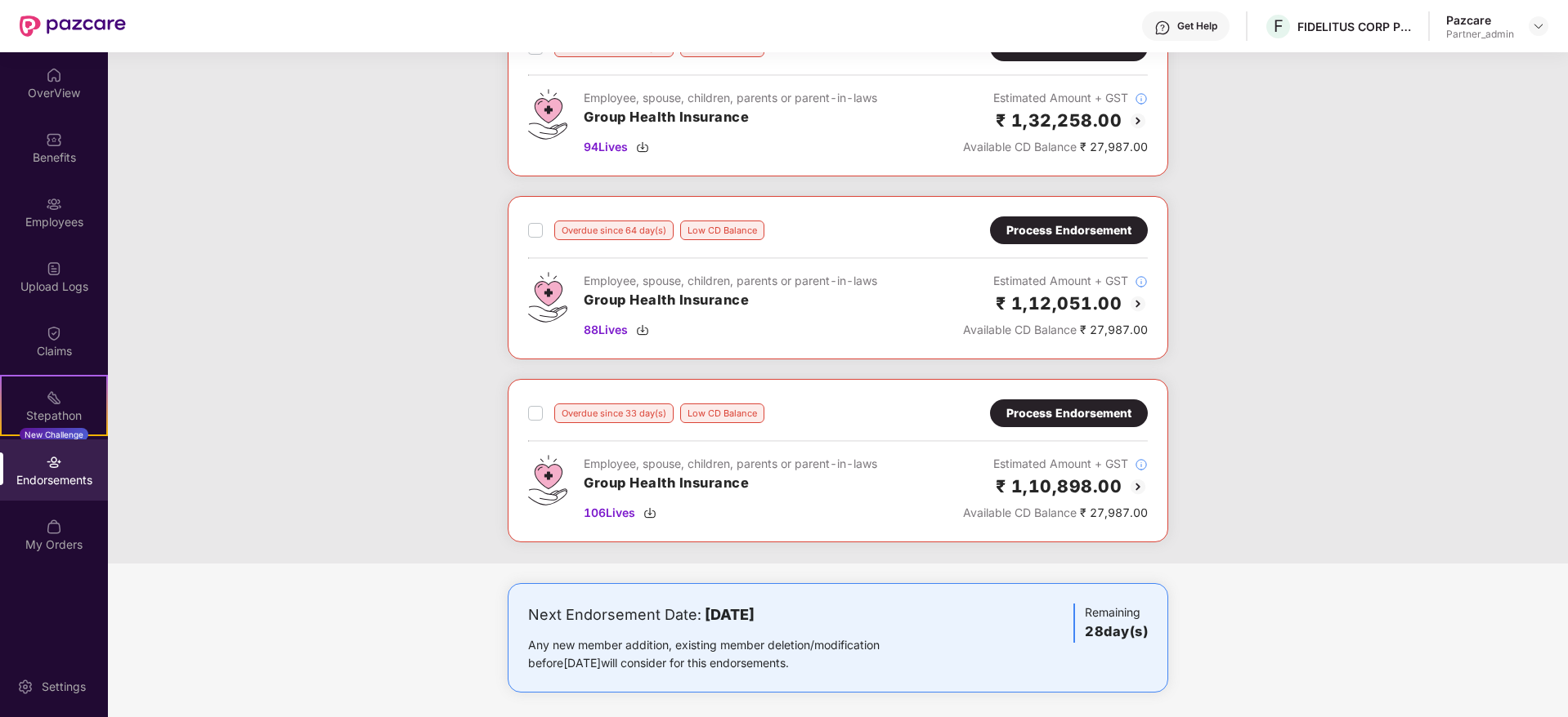
scroll to position [1264, 0]
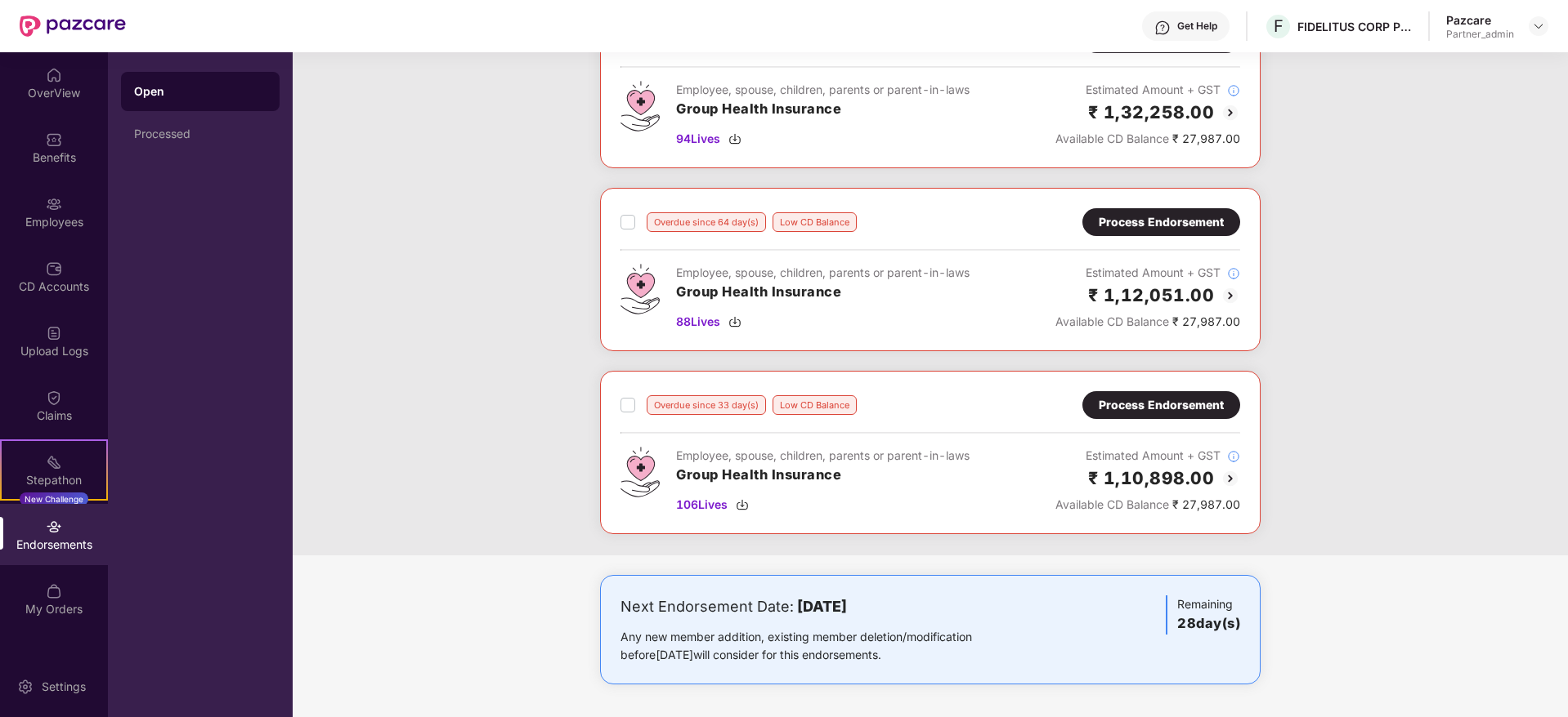
drag, startPoint x: 793, startPoint y: 606, endPoint x: 976, endPoint y: 603, distance: 183.0
click at [976, 603] on div "Next Endorsement Date: [DATE]" at bounding box center [822, 606] width 403 height 22
click at [1140, 401] on div "Process Endorsement" at bounding box center [1161, 405] width 125 height 18
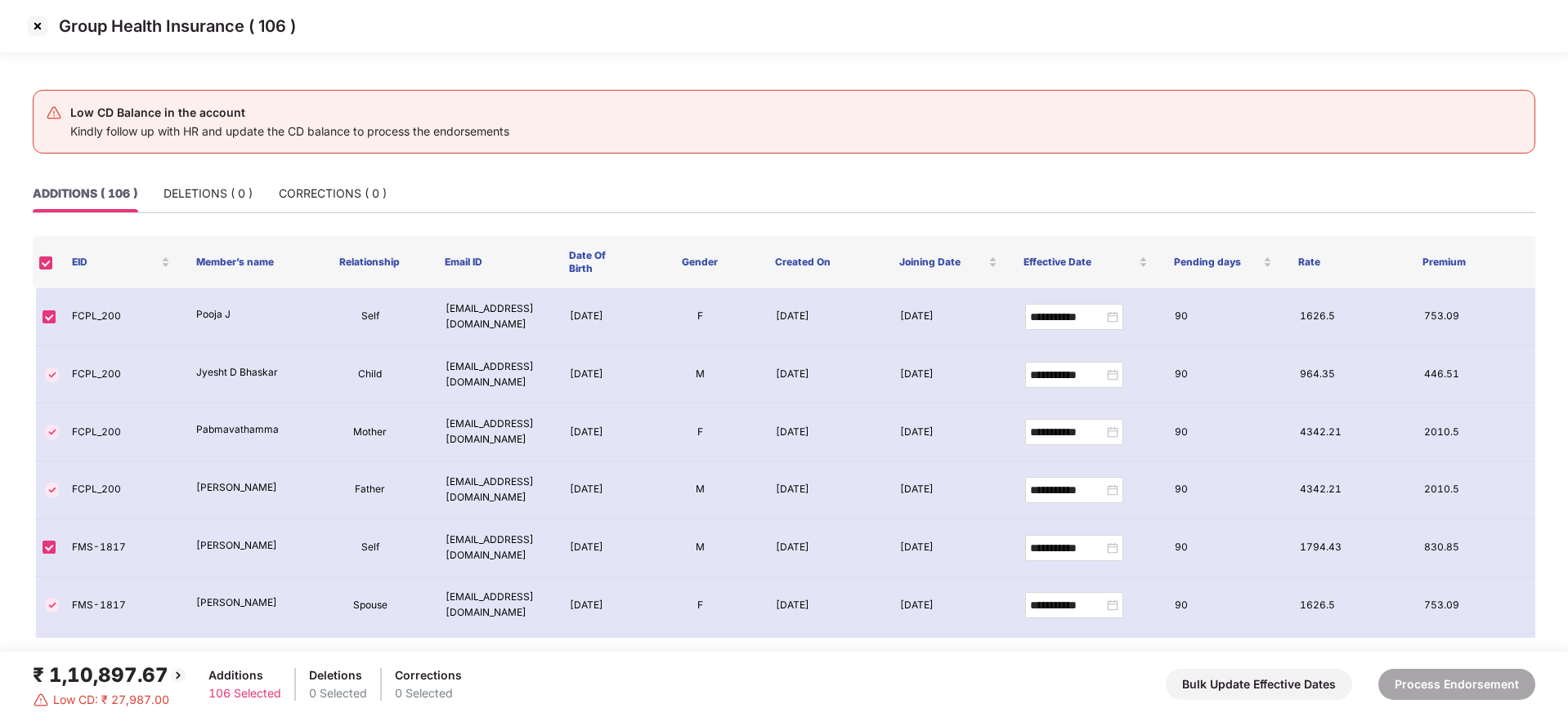
click at [35, 29] on img at bounding box center [37, 26] width 26 height 26
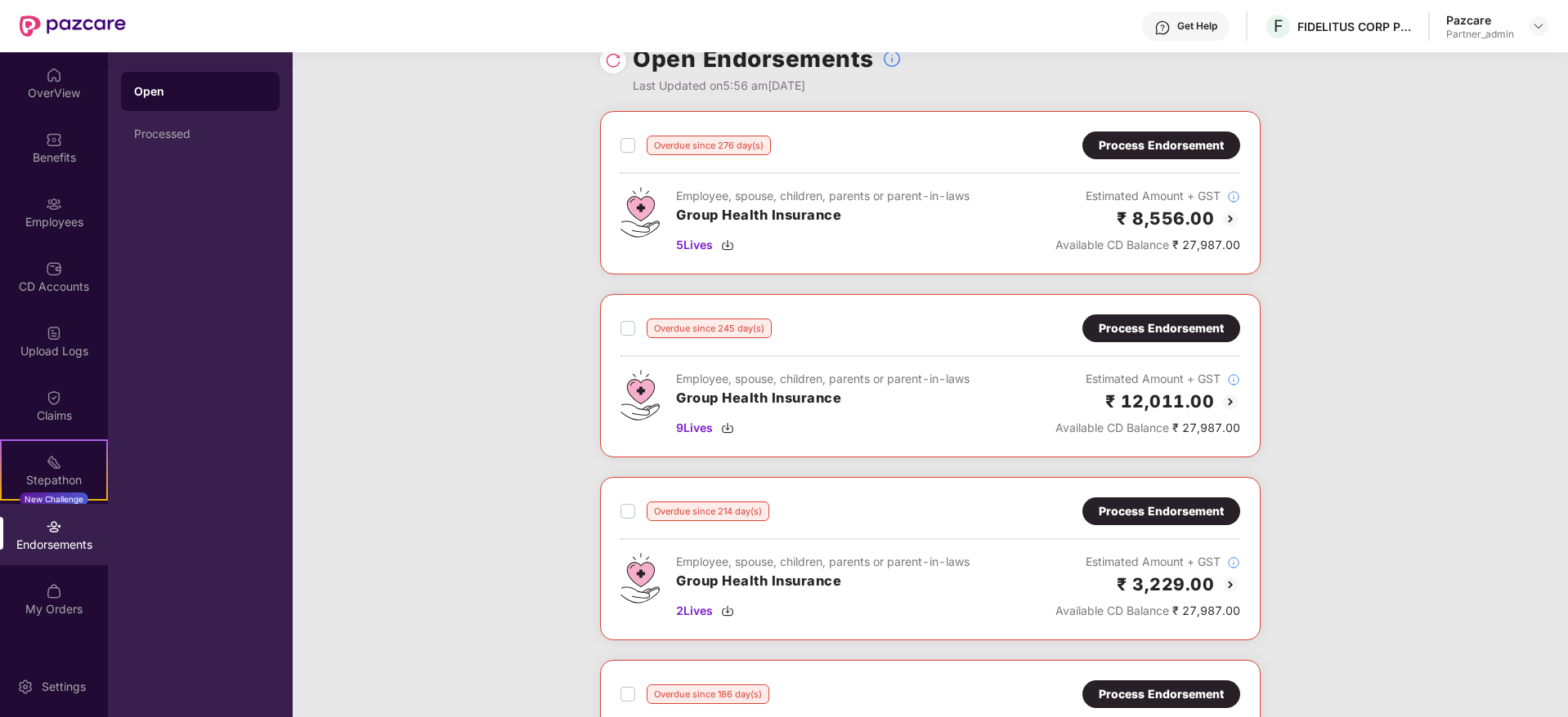
scroll to position [0, 0]
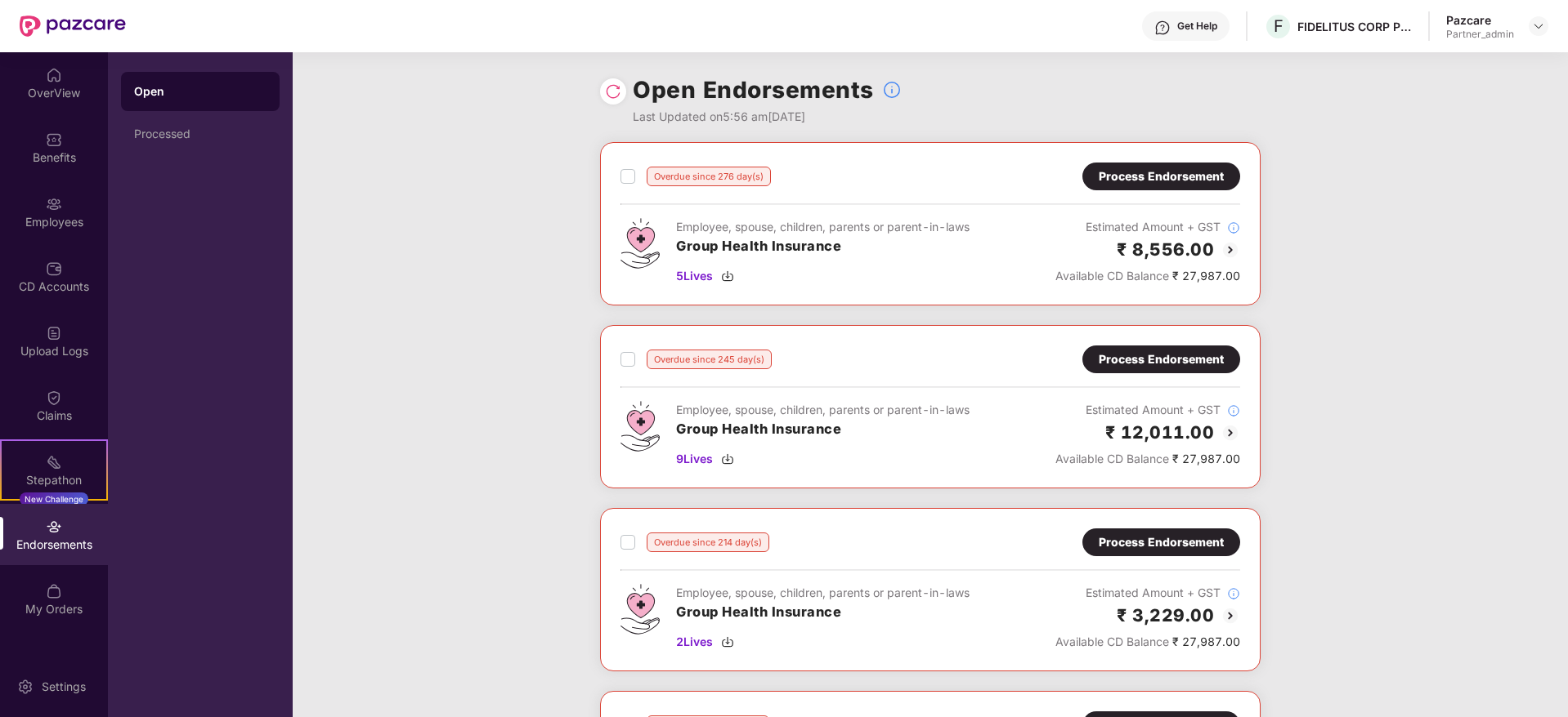
click at [1152, 181] on div "Process Endorsement" at bounding box center [1161, 176] width 125 height 18
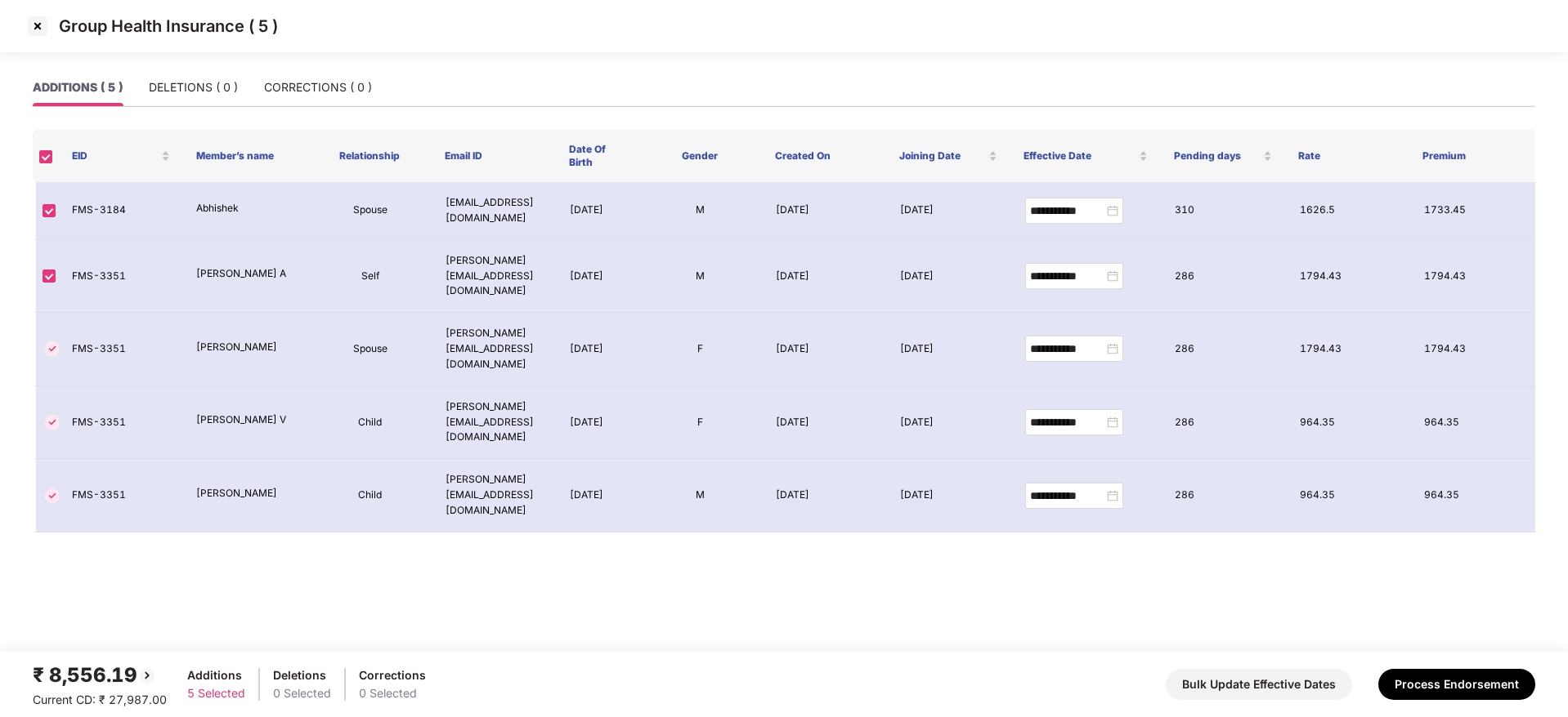
click at [40, 26] on img at bounding box center [37, 26] width 26 height 26
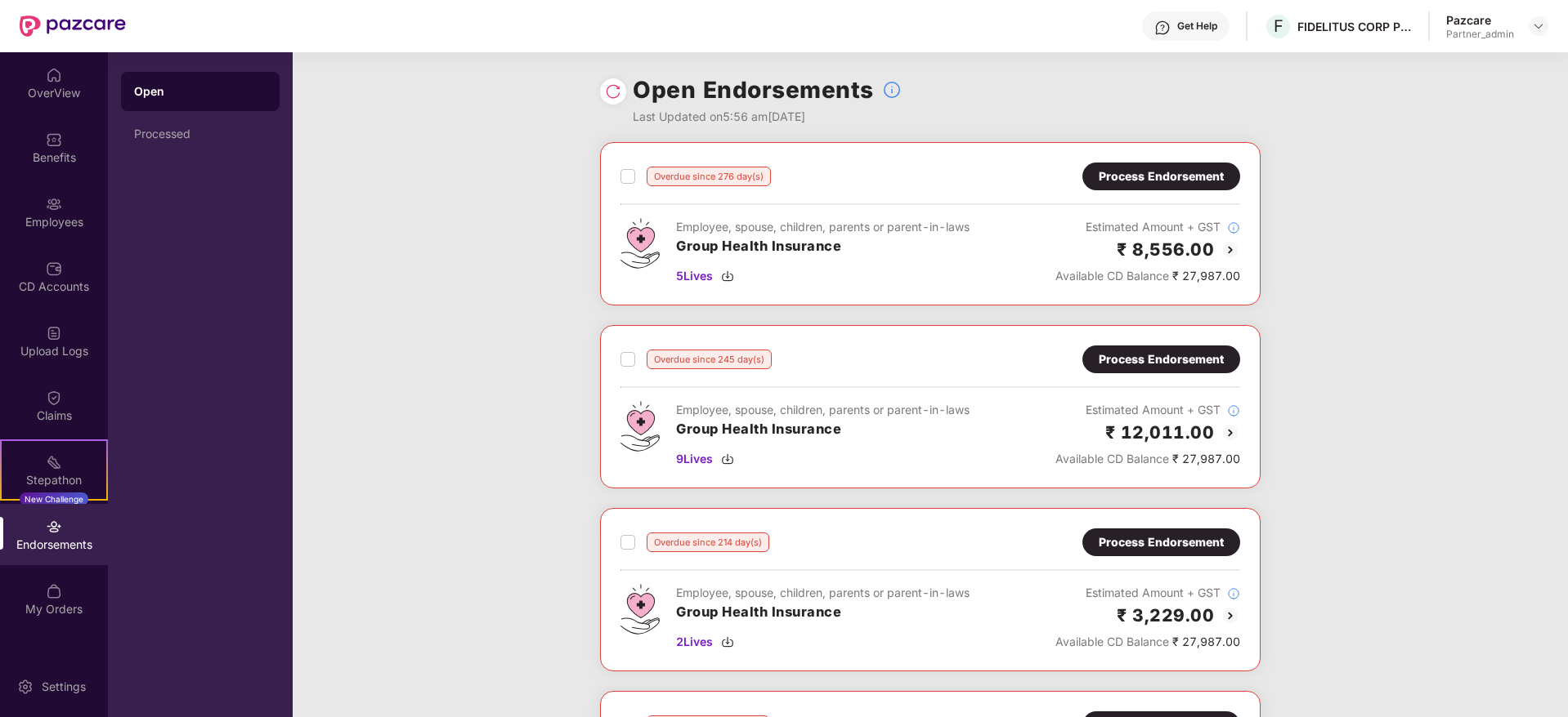
click at [1173, 369] on div "Process Endorsement" at bounding box center [1161, 359] width 157 height 28
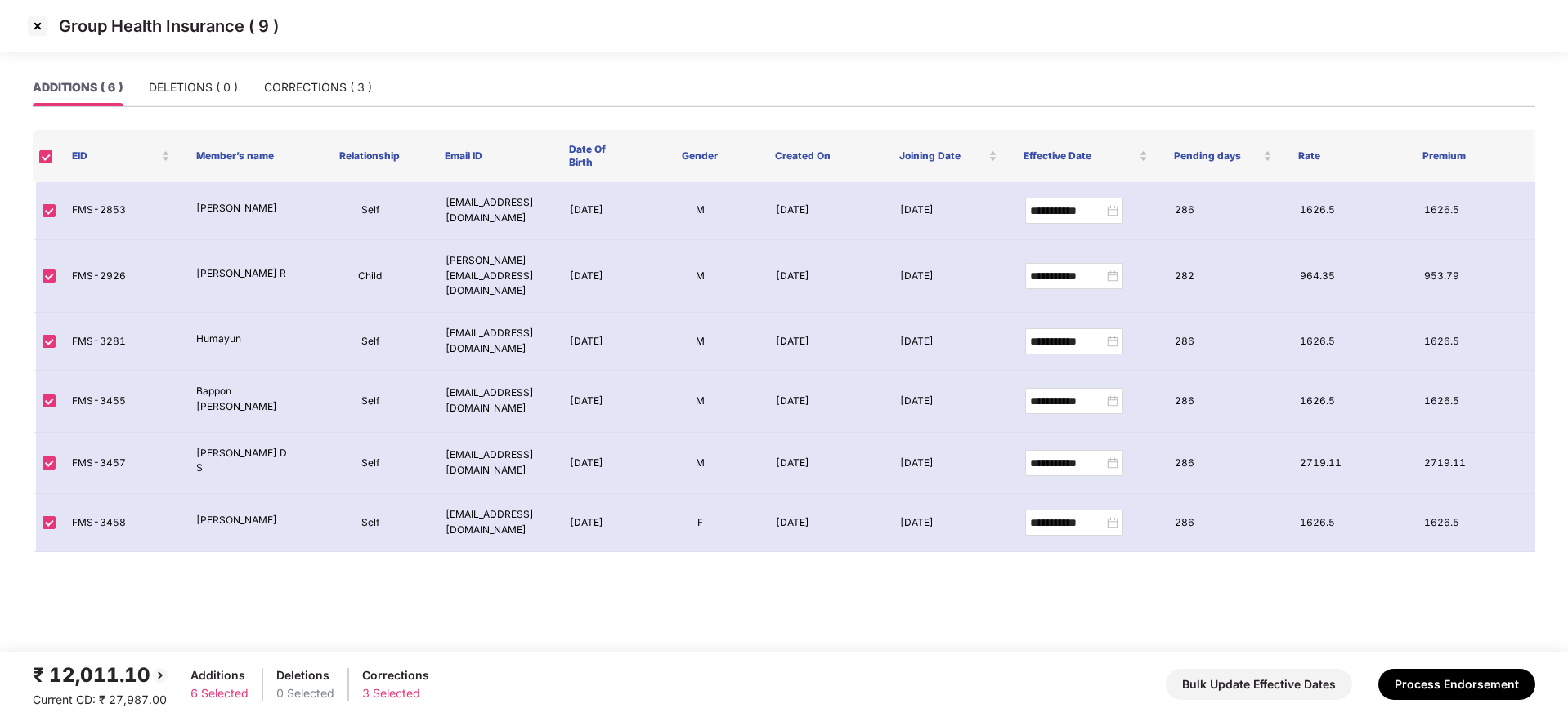
click at [36, 30] on img at bounding box center [37, 26] width 26 height 26
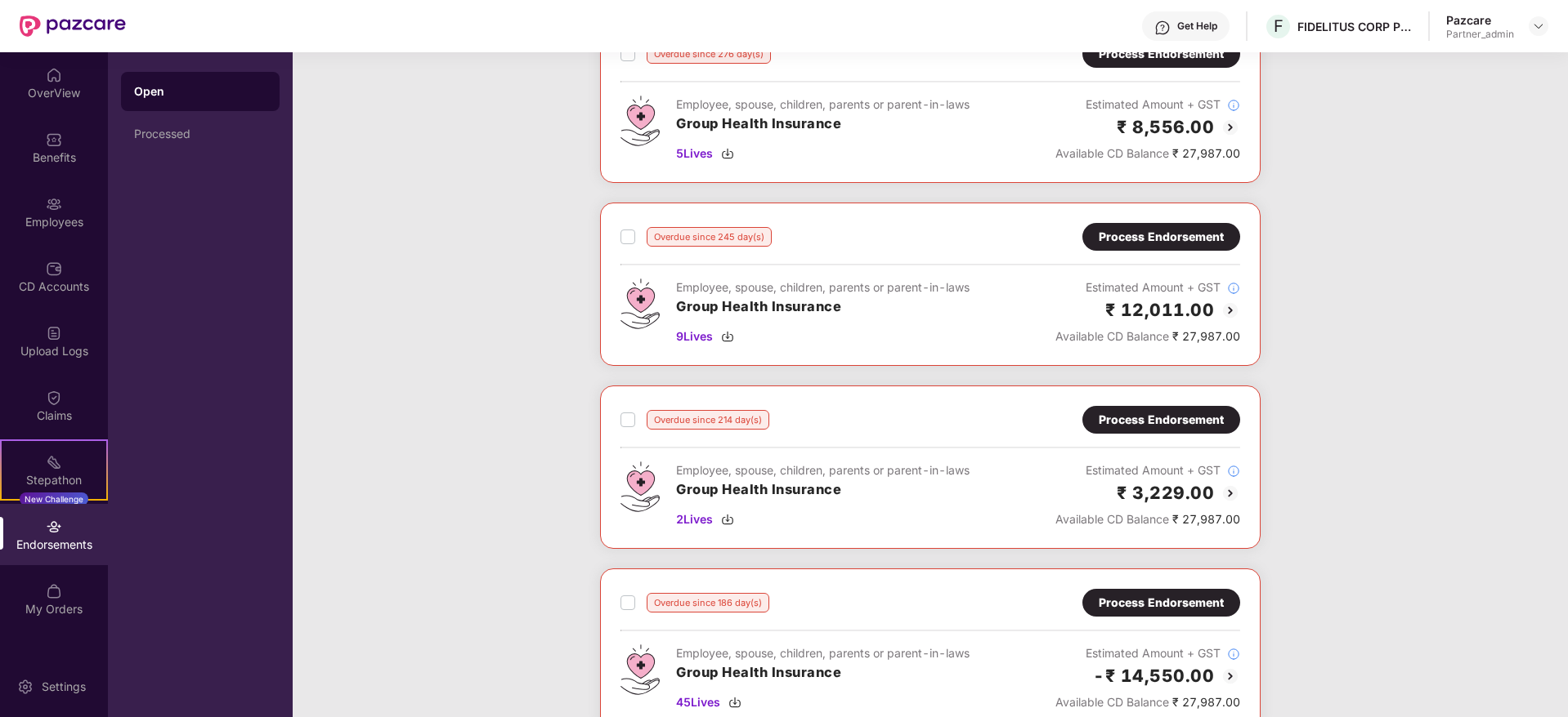
scroll to position [245, 0]
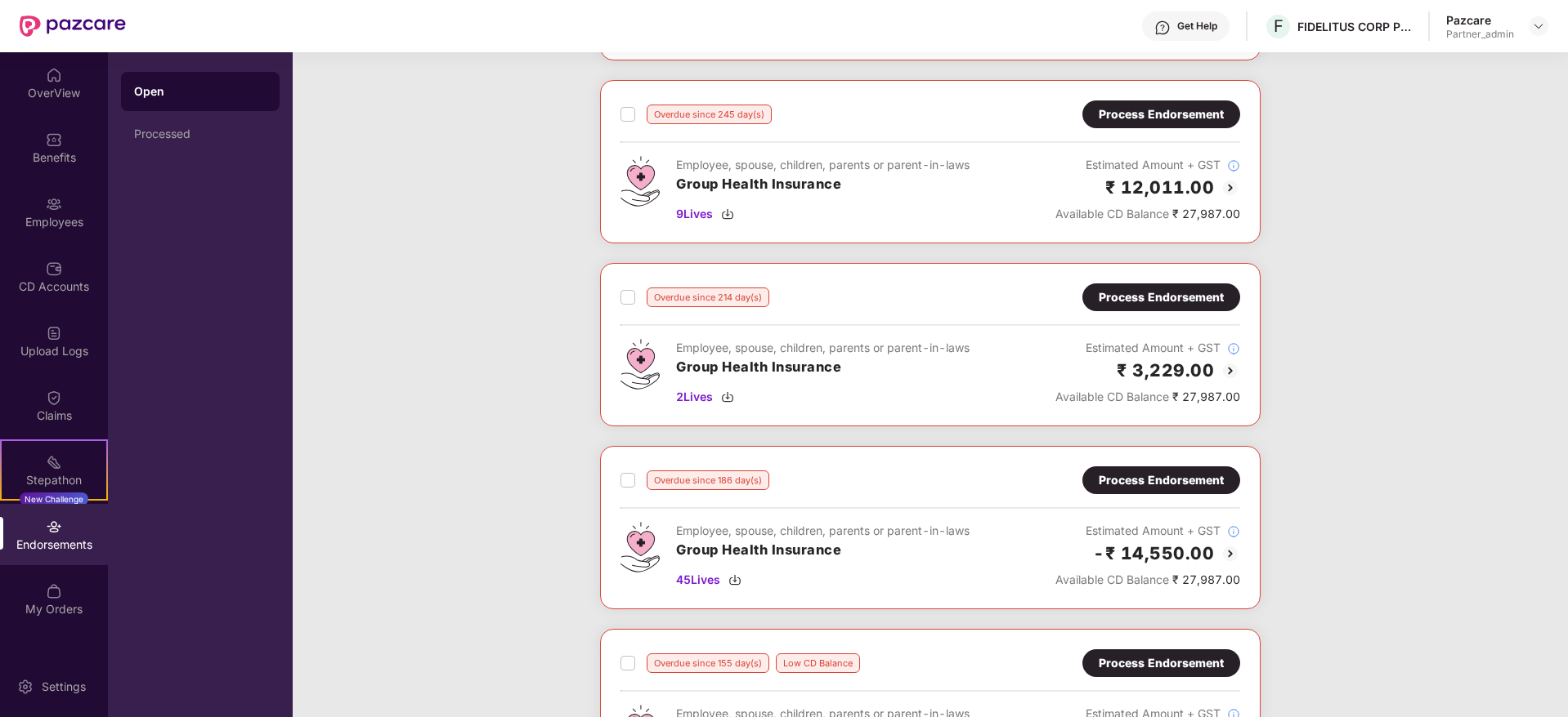
click at [1159, 307] on div "Process Endorsement" at bounding box center [1161, 297] width 157 height 28
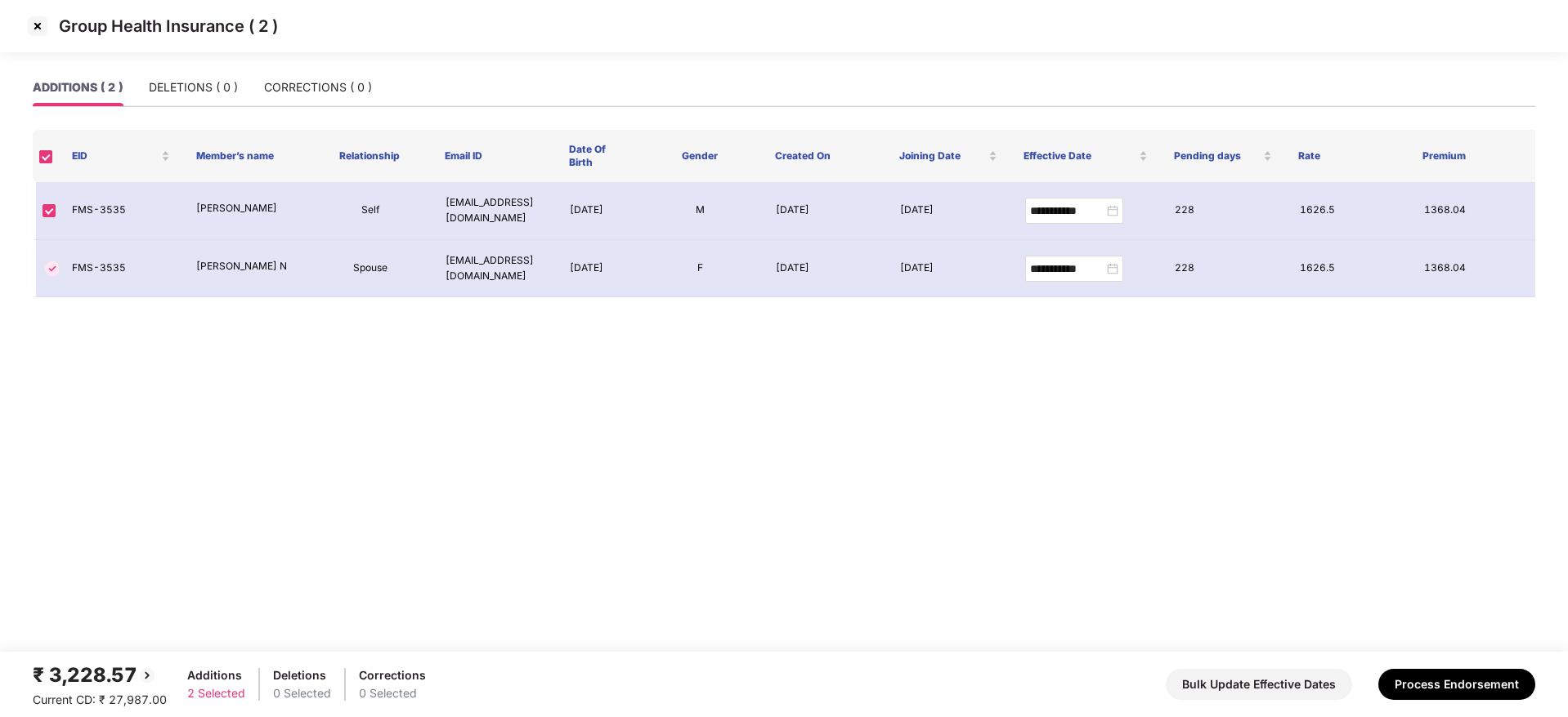
click at [35, 29] on img at bounding box center [37, 26] width 26 height 26
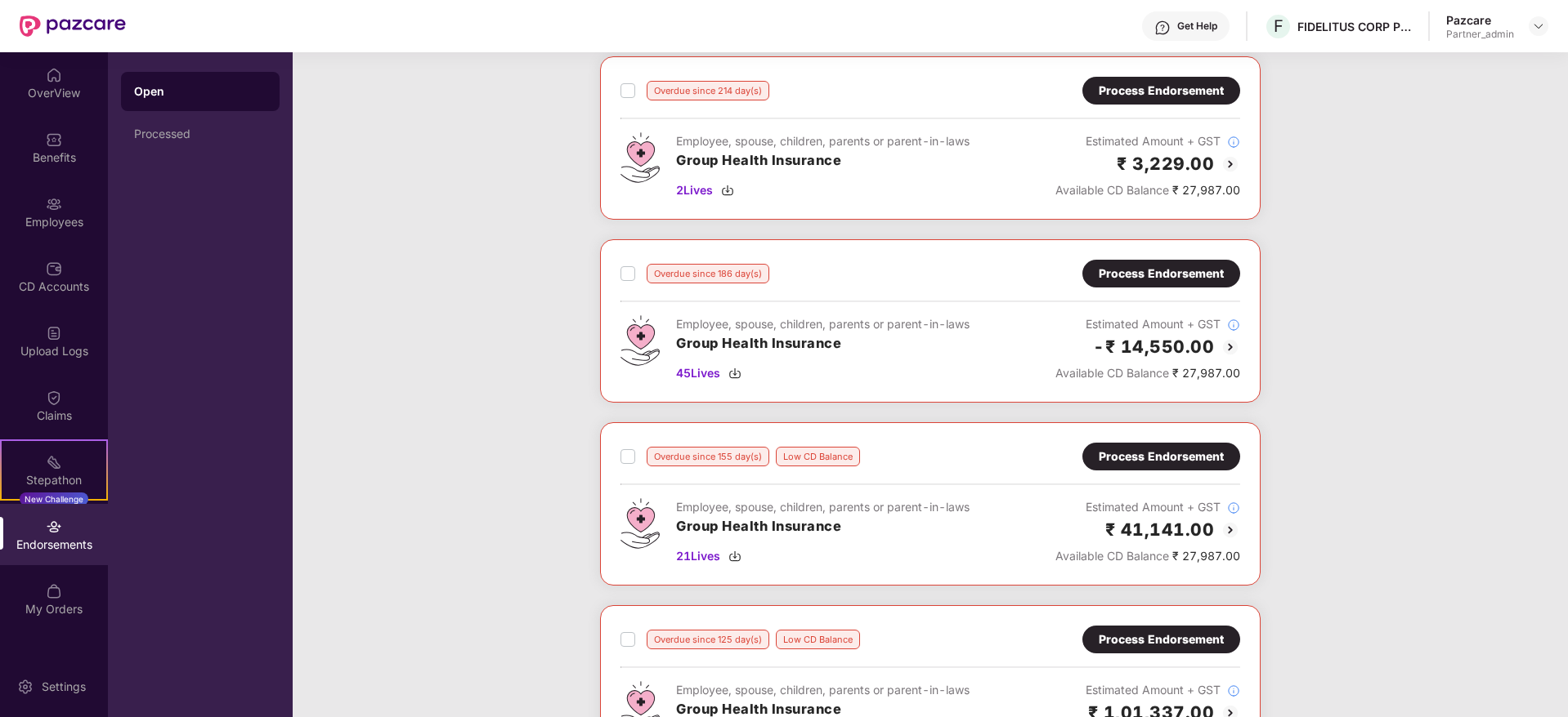
scroll to position [490, 0]
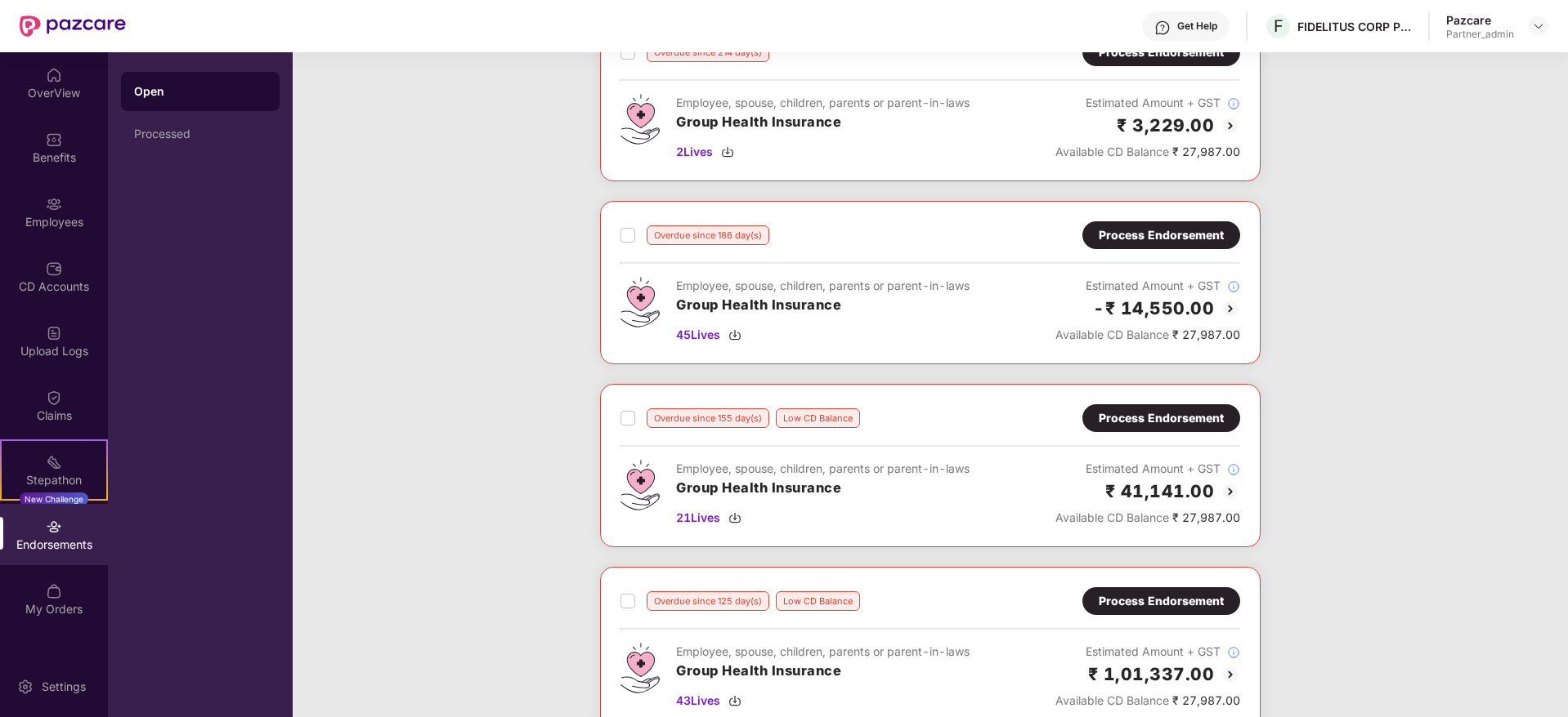
click at [1164, 226] on div "Process Endorsement" at bounding box center [1161, 235] width 125 height 18
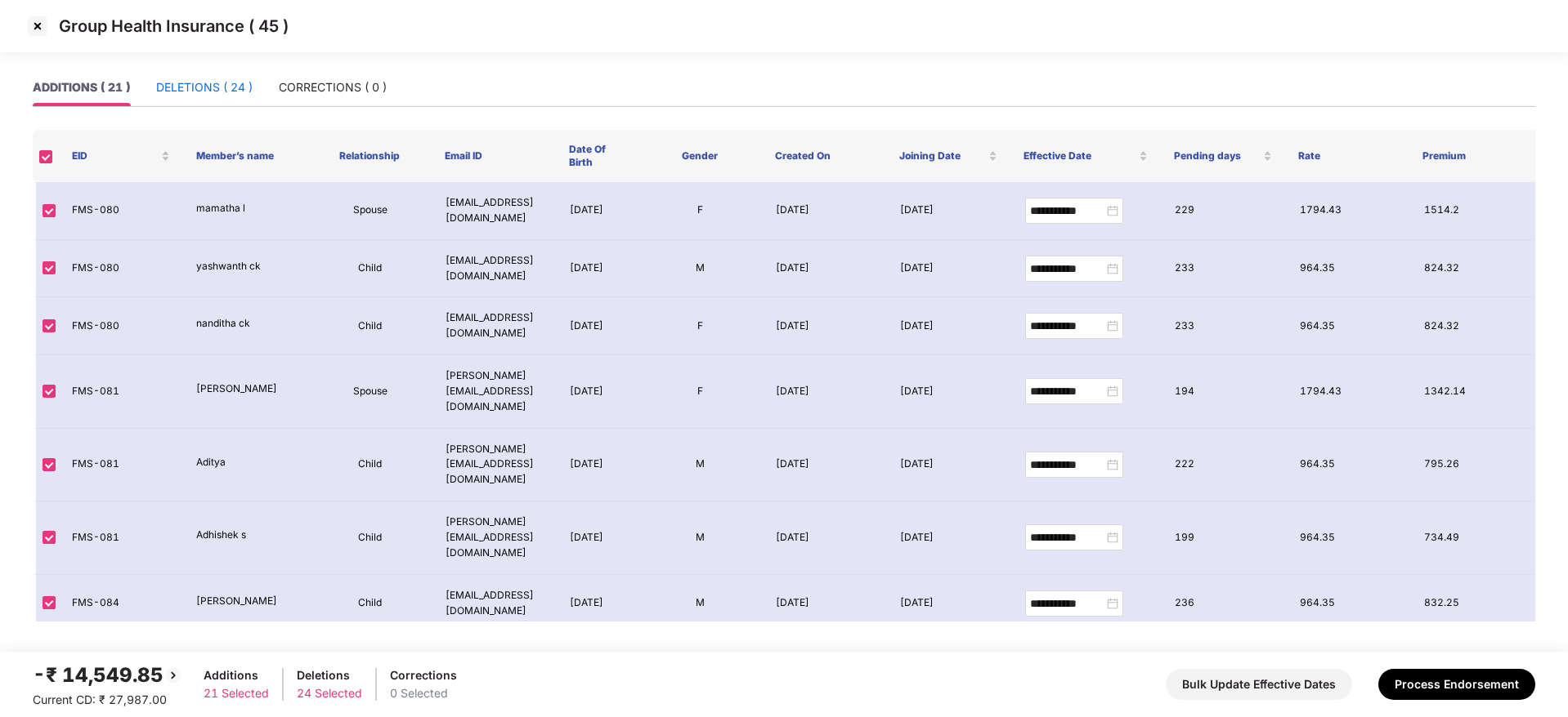
click at [194, 91] on div "DELETIONS ( 24 )" at bounding box center [204, 87] width 96 height 18
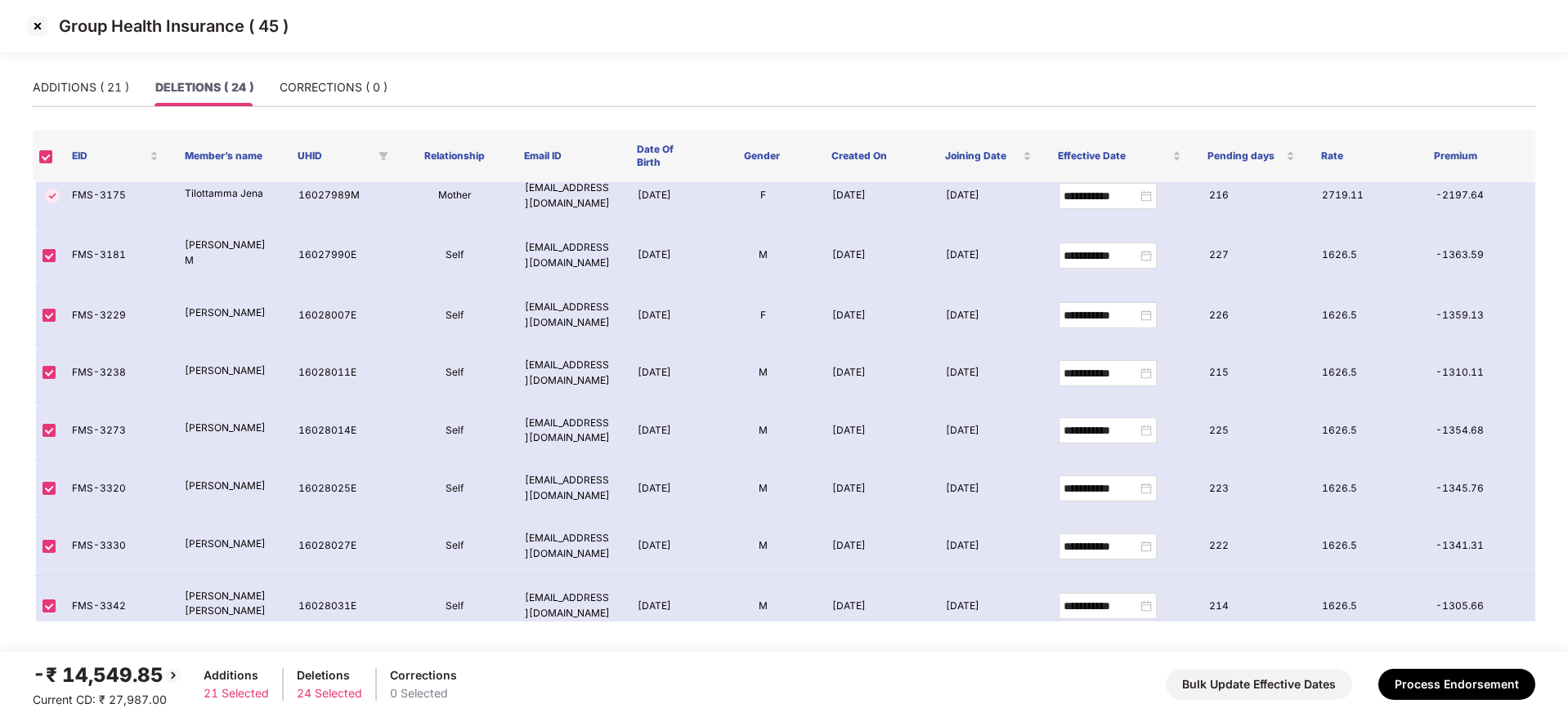
scroll to position [228, 0]
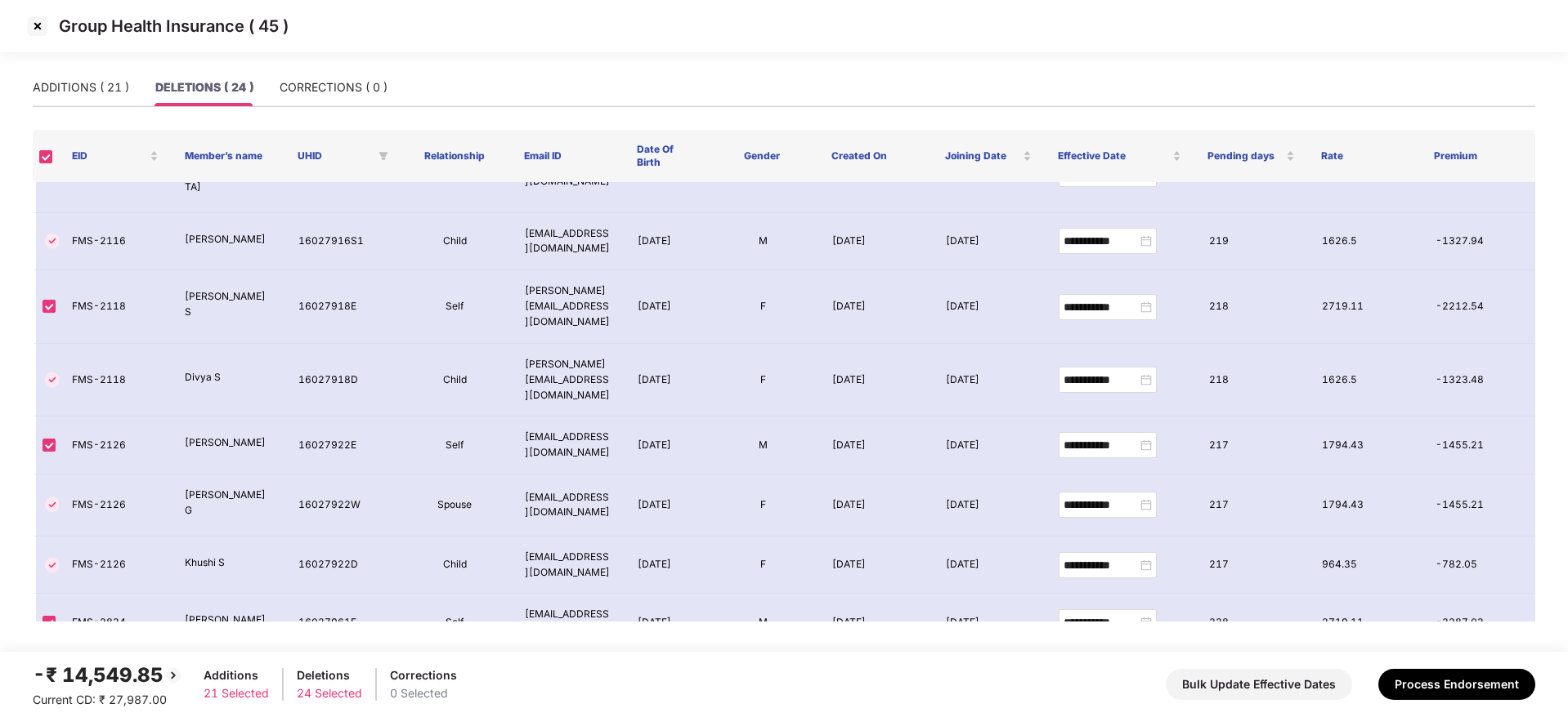
click at [37, 23] on img at bounding box center [37, 26] width 26 height 26
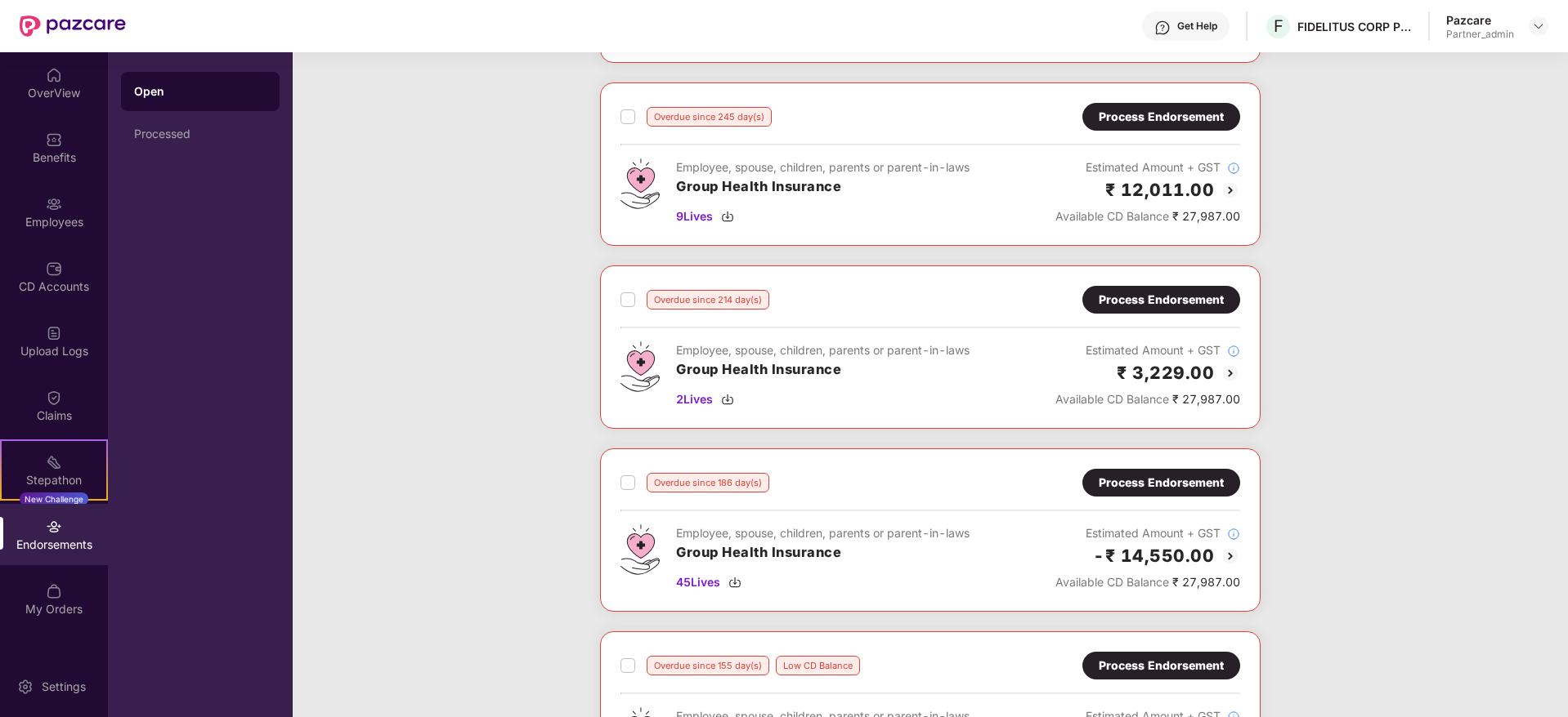
scroll to position [245, 0]
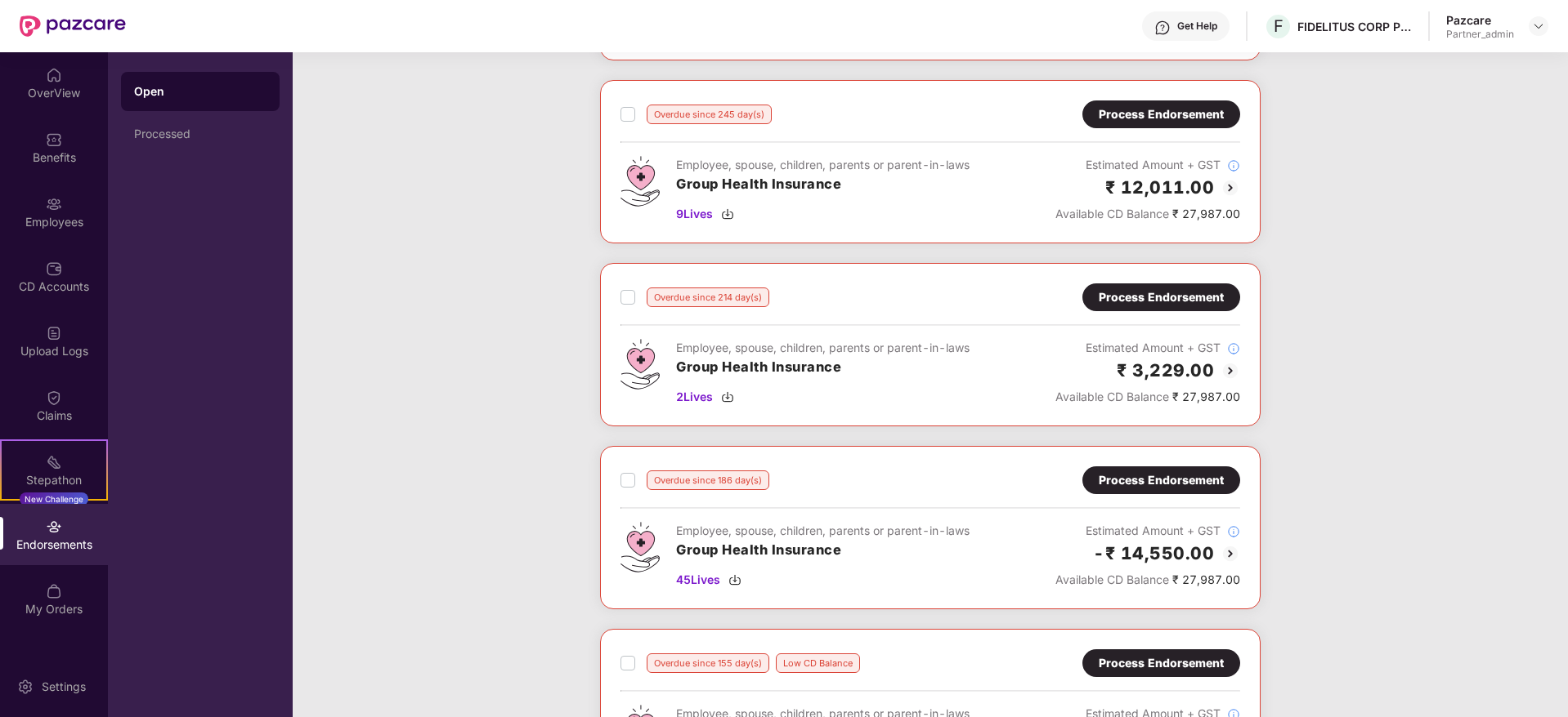
click at [1168, 299] on div "Process Endorsement" at bounding box center [1161, 297] width 125 height 18
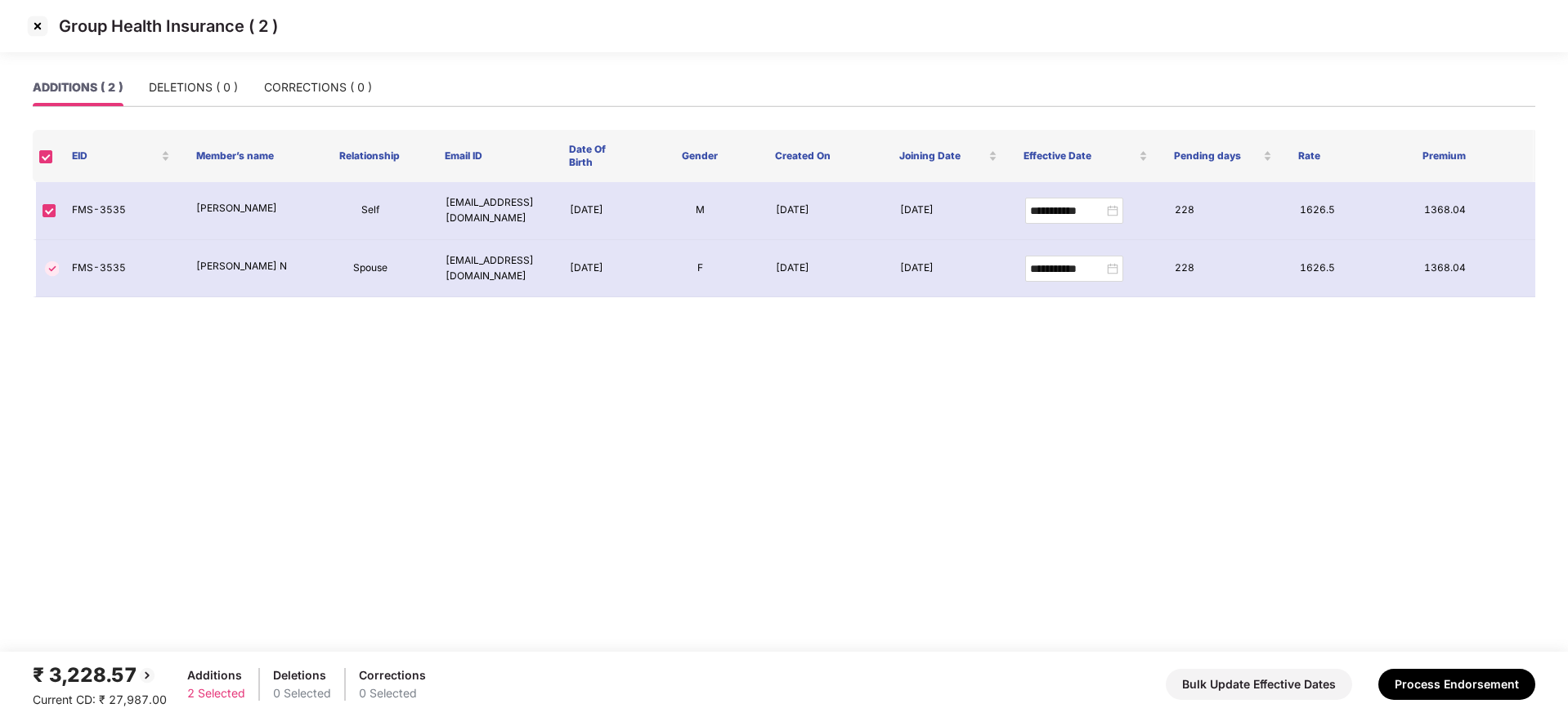
click at [34, 26] on img at bounding box center [37, 26] width 26 height 26
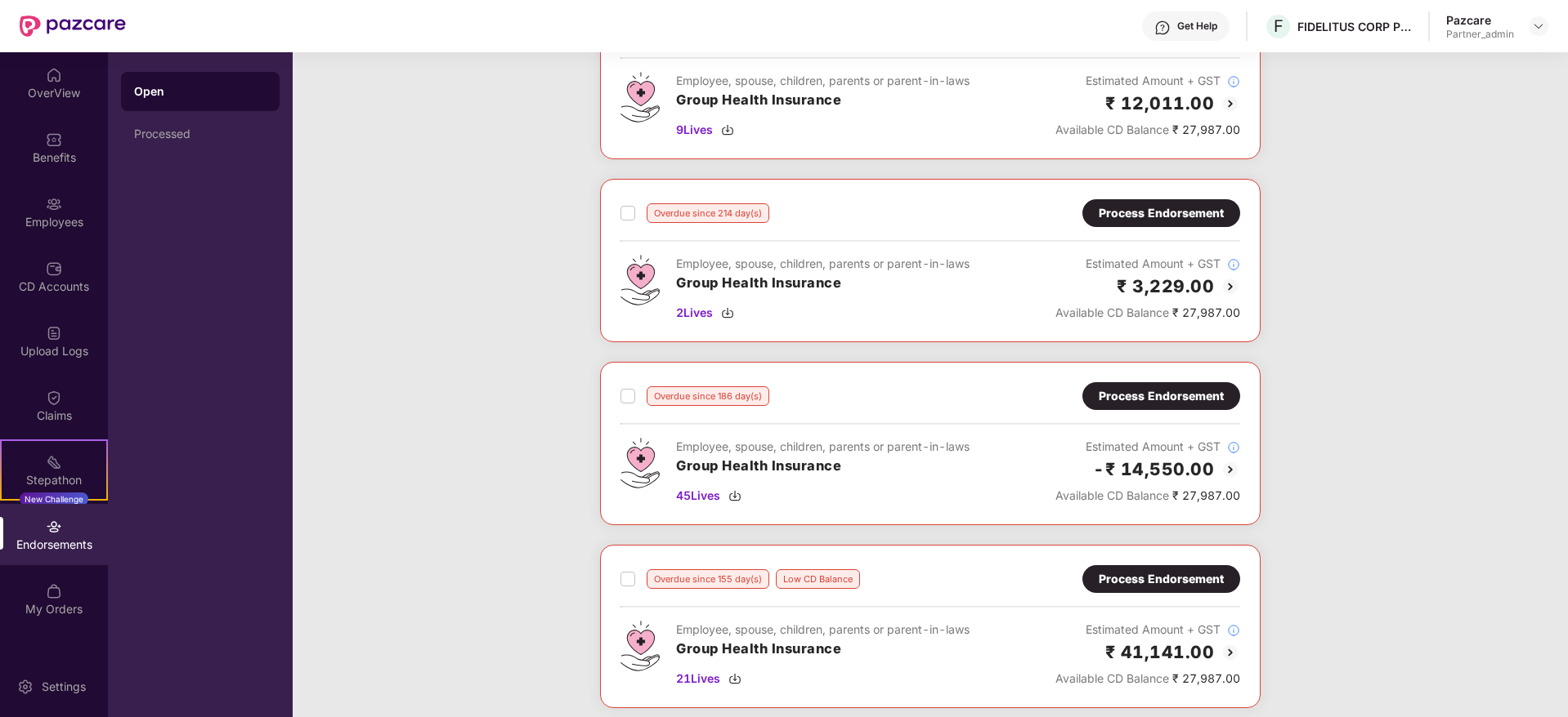
scroll to position [367, 0]
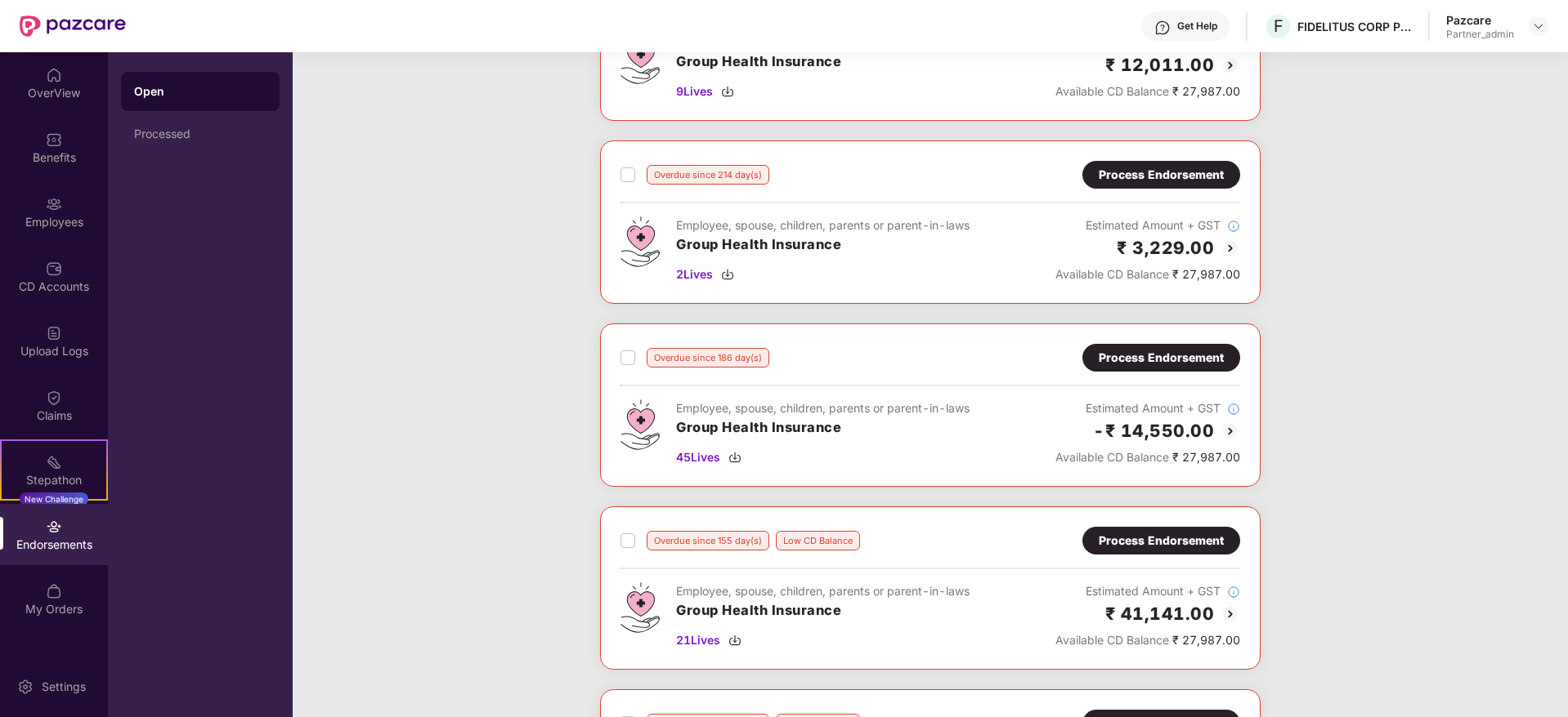
click at [1126, 363] on div "Process Endorsement" at bounding box center [1161, 358] width 125 height 18
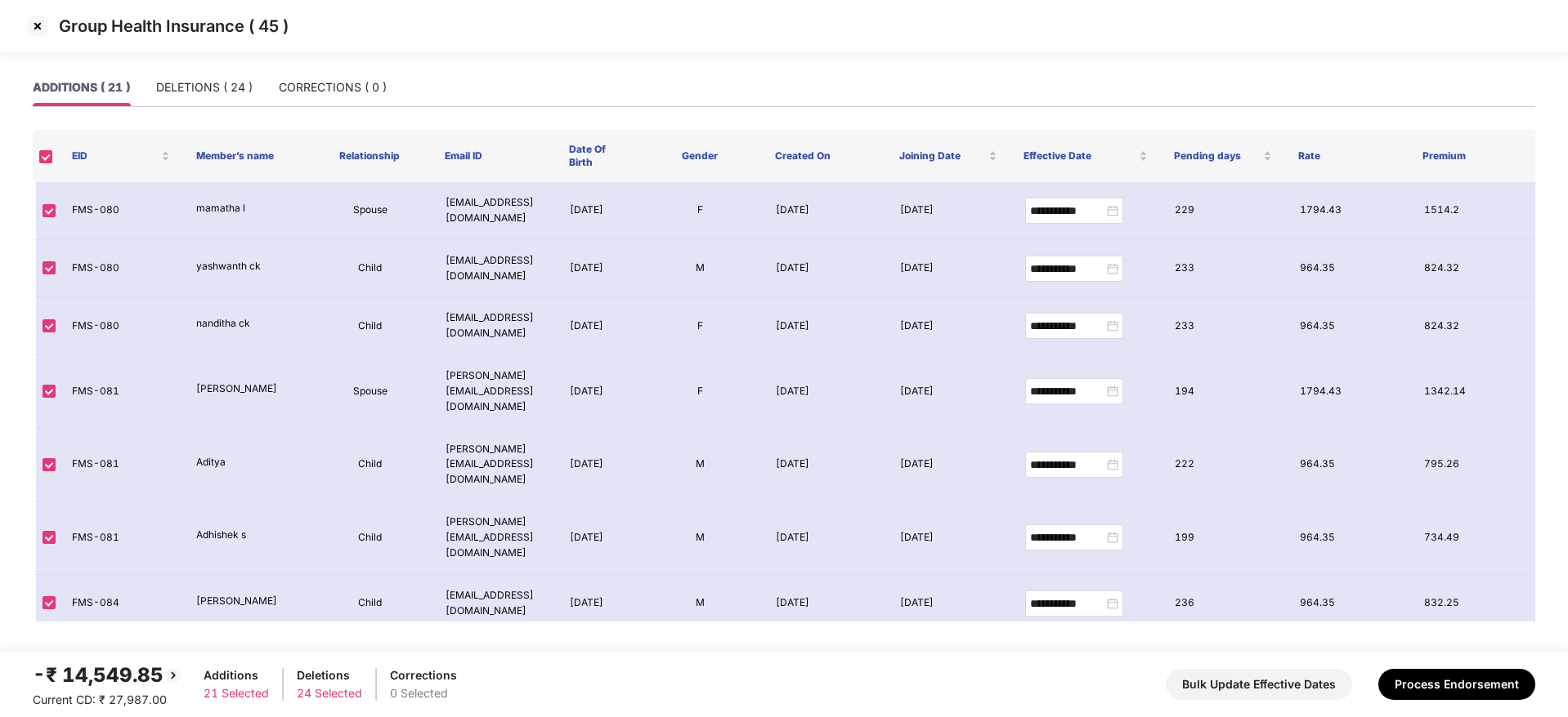
click at [36, 26] on img at bounding box center [37, 26] width 26 height 26
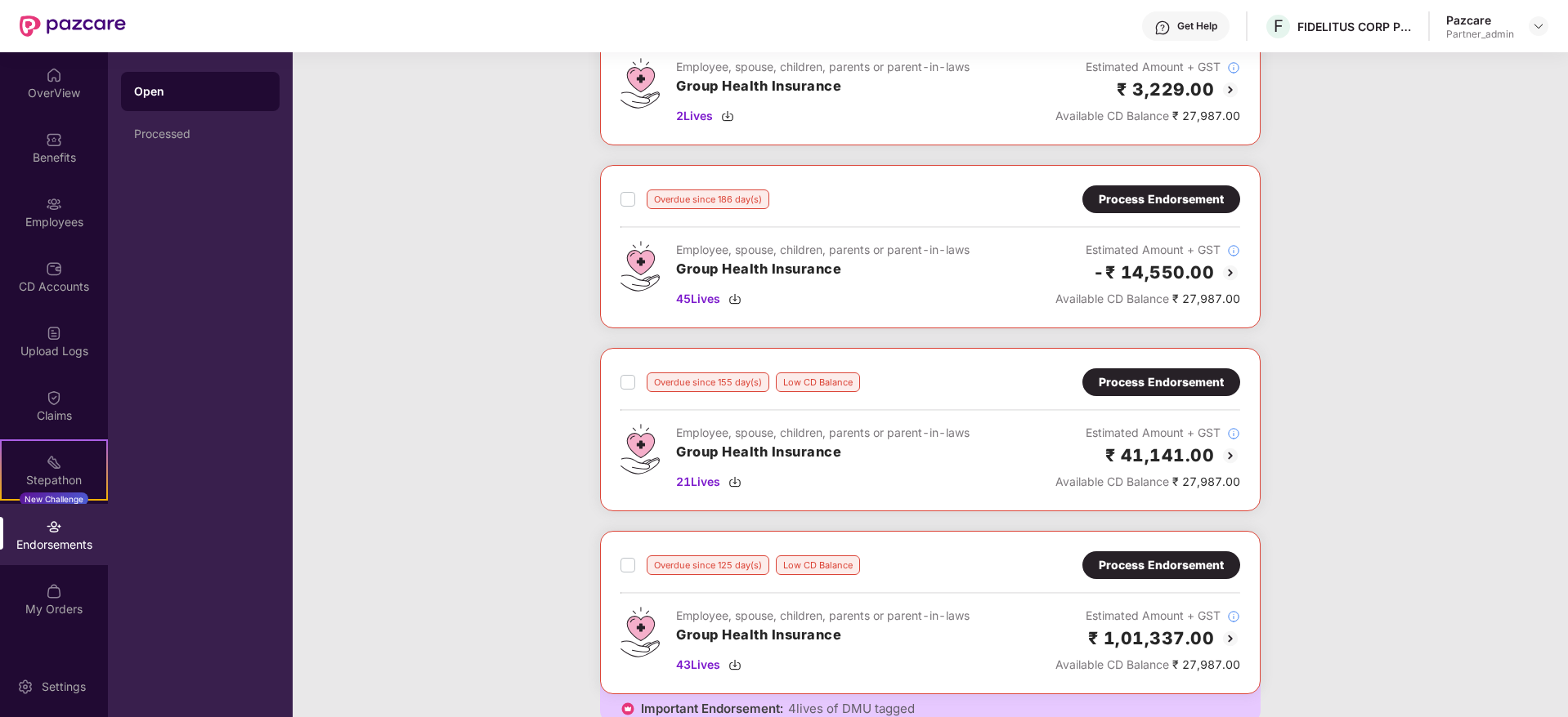
scroll to position [490, 0]
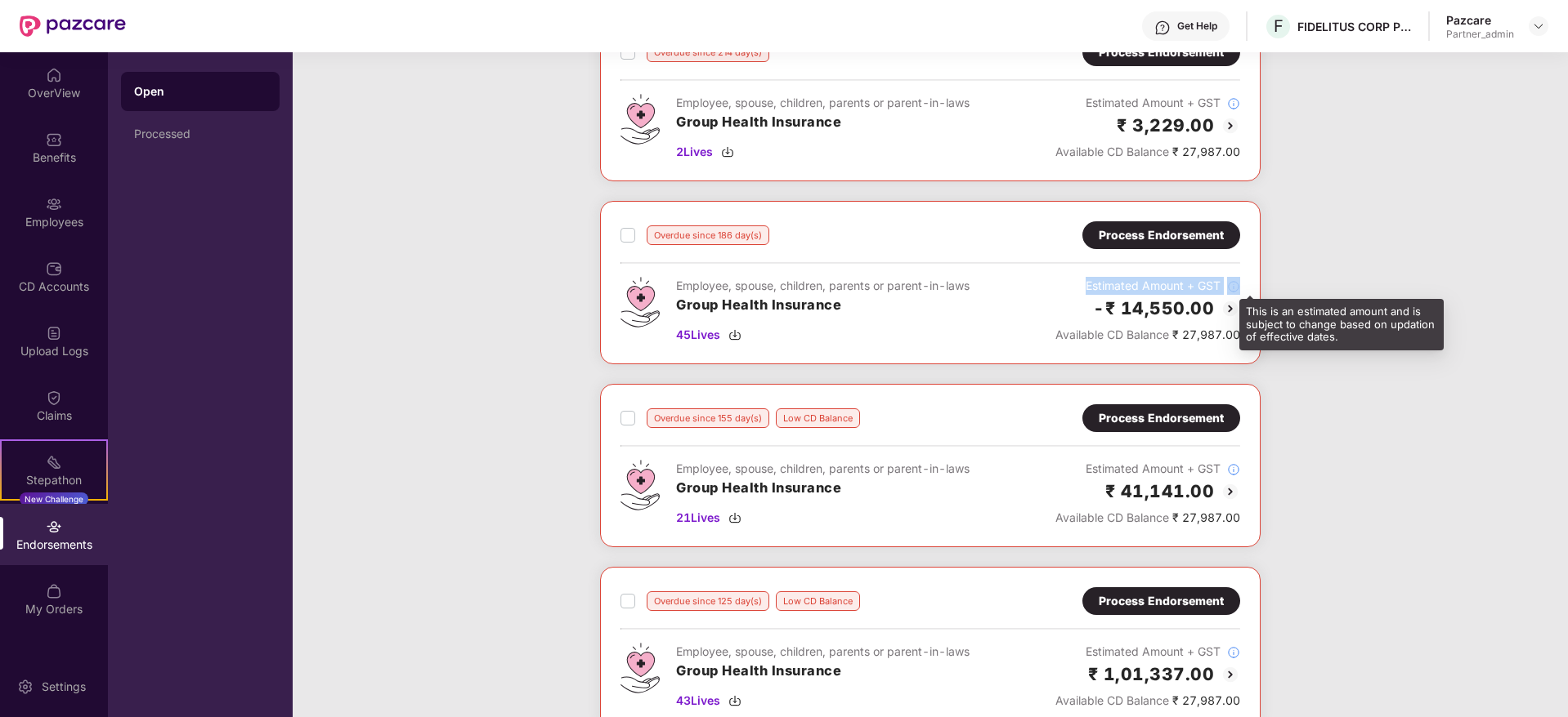
drag, startPoint x: 1083, startPoint y: 278, endPoint x: 1224, endPoint y: 278, distance: 141.0
click at [1224, 278] on div "Estimated Amount + GST" at bounding box center [1147, 286] width 184 height 18
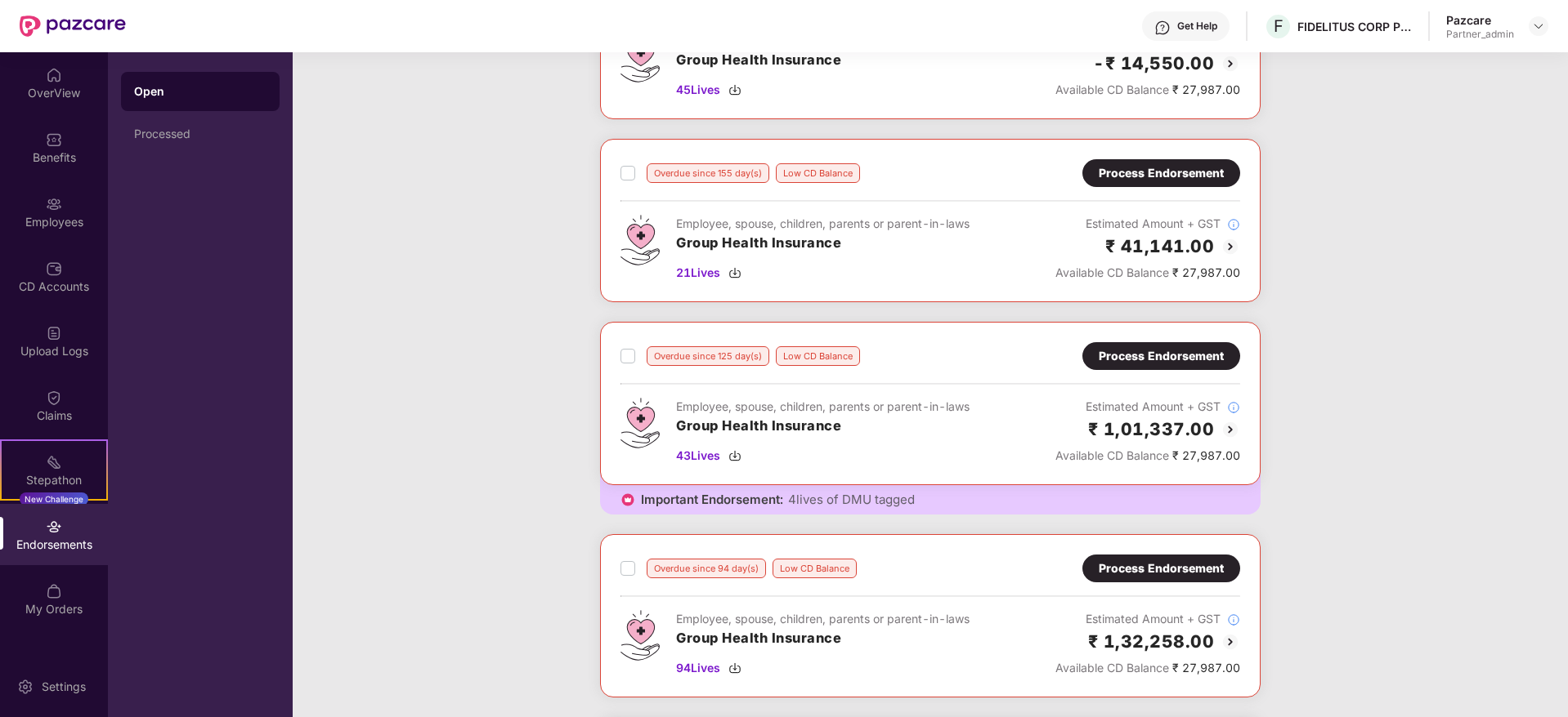
scroll to position [613, 0]
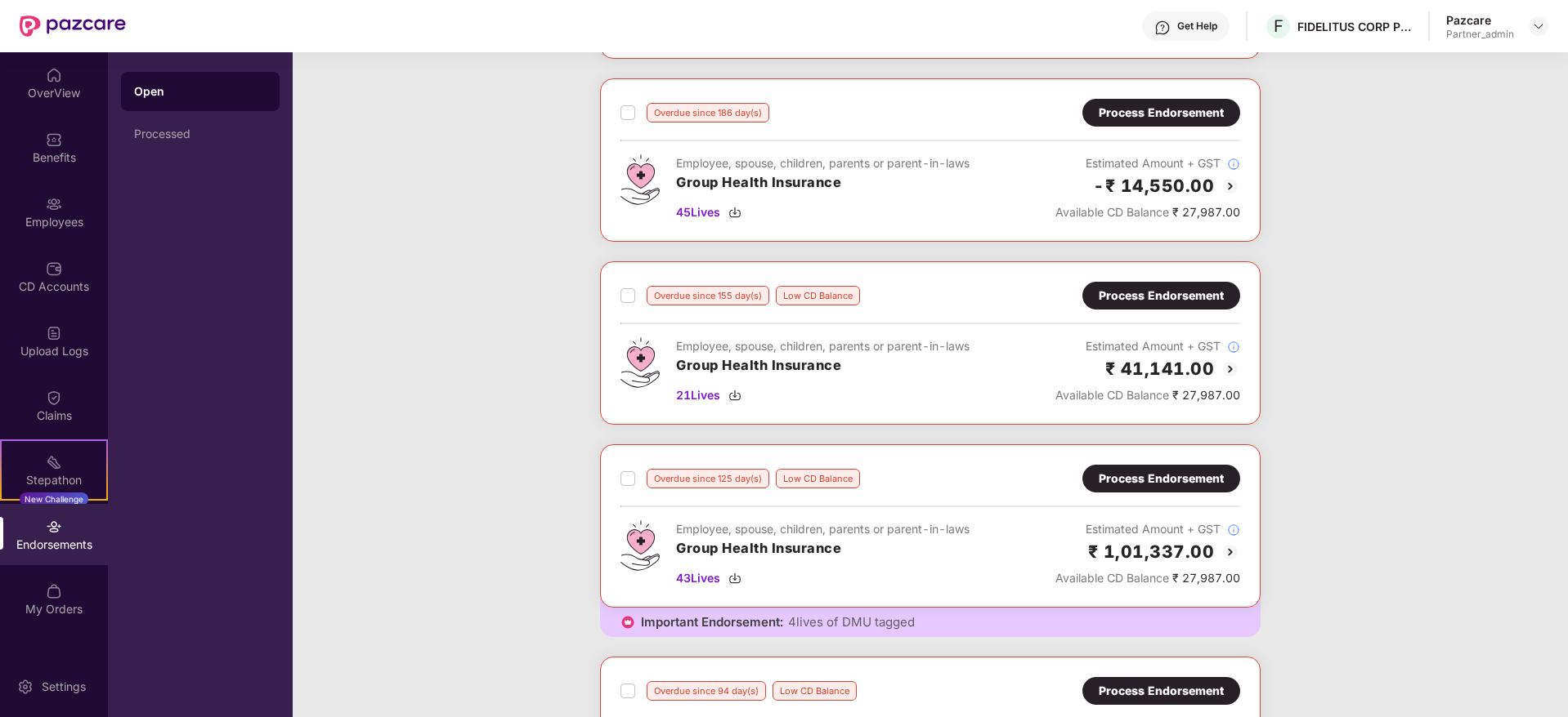
click at [1150, 112] on div "Process Endorsement" at bounding box center [1161, 112] width 125 height 18
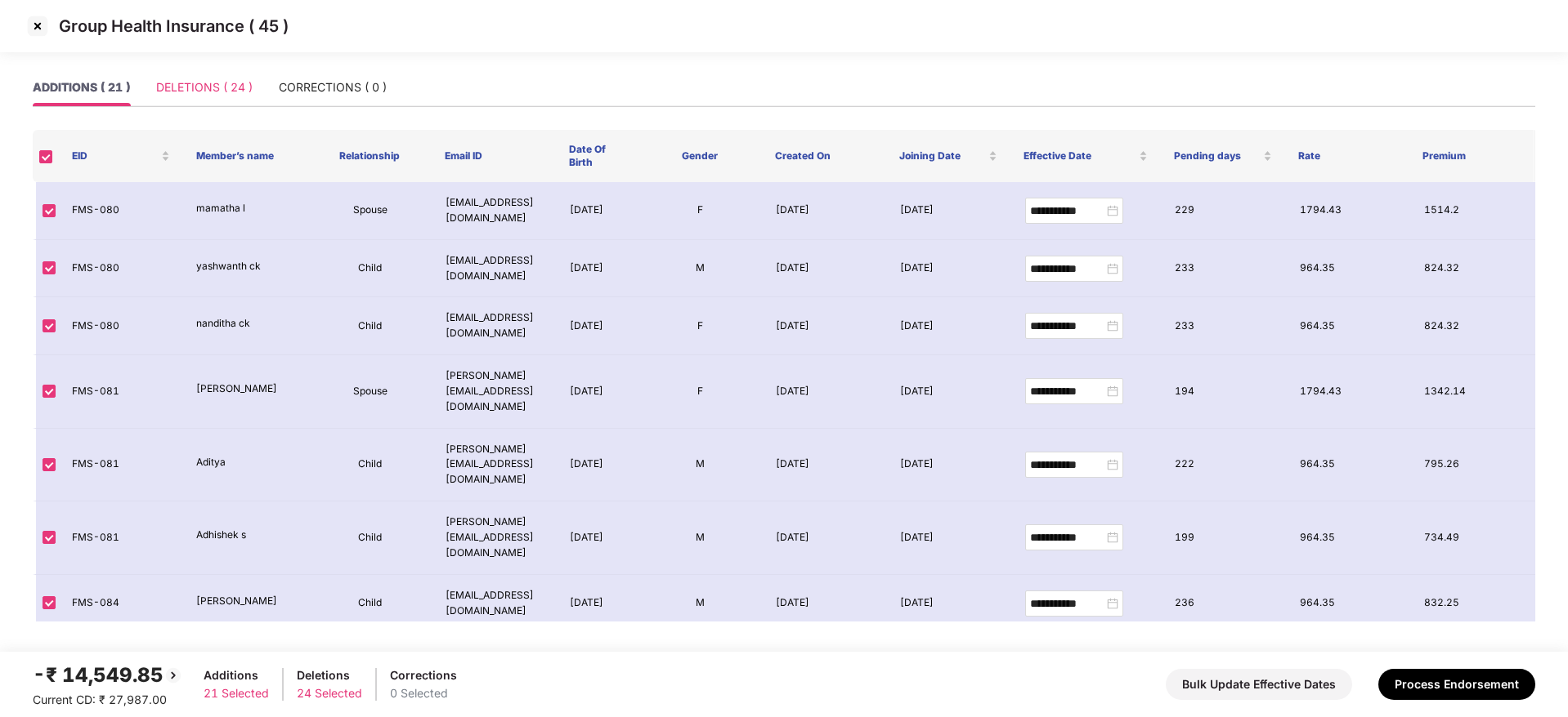
click at [192, 98] on div "DELETIONS ( 24 )" at bounding box center [204, 87] width 96 height 38
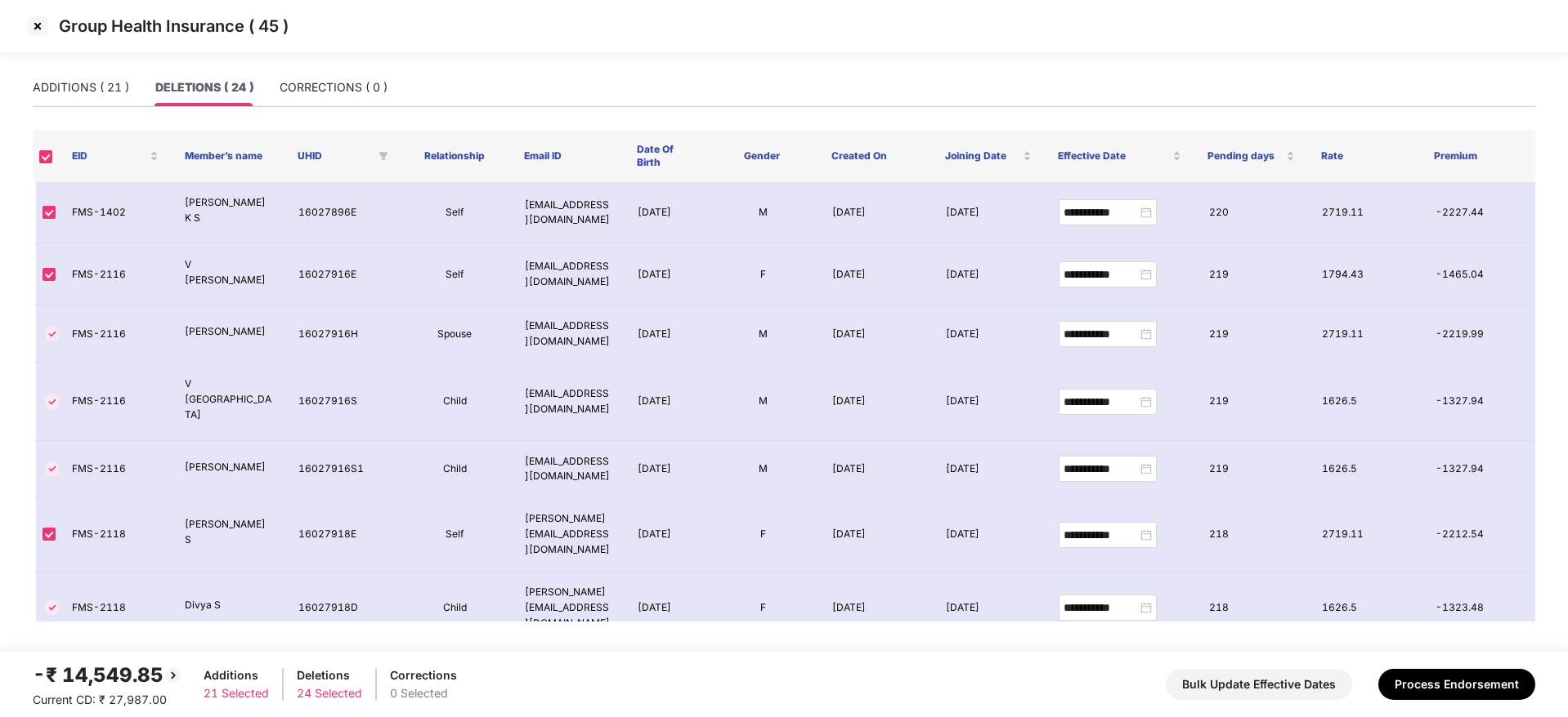
click at [40, 29] on img at bounding box center [37, 26] width 26 height 26
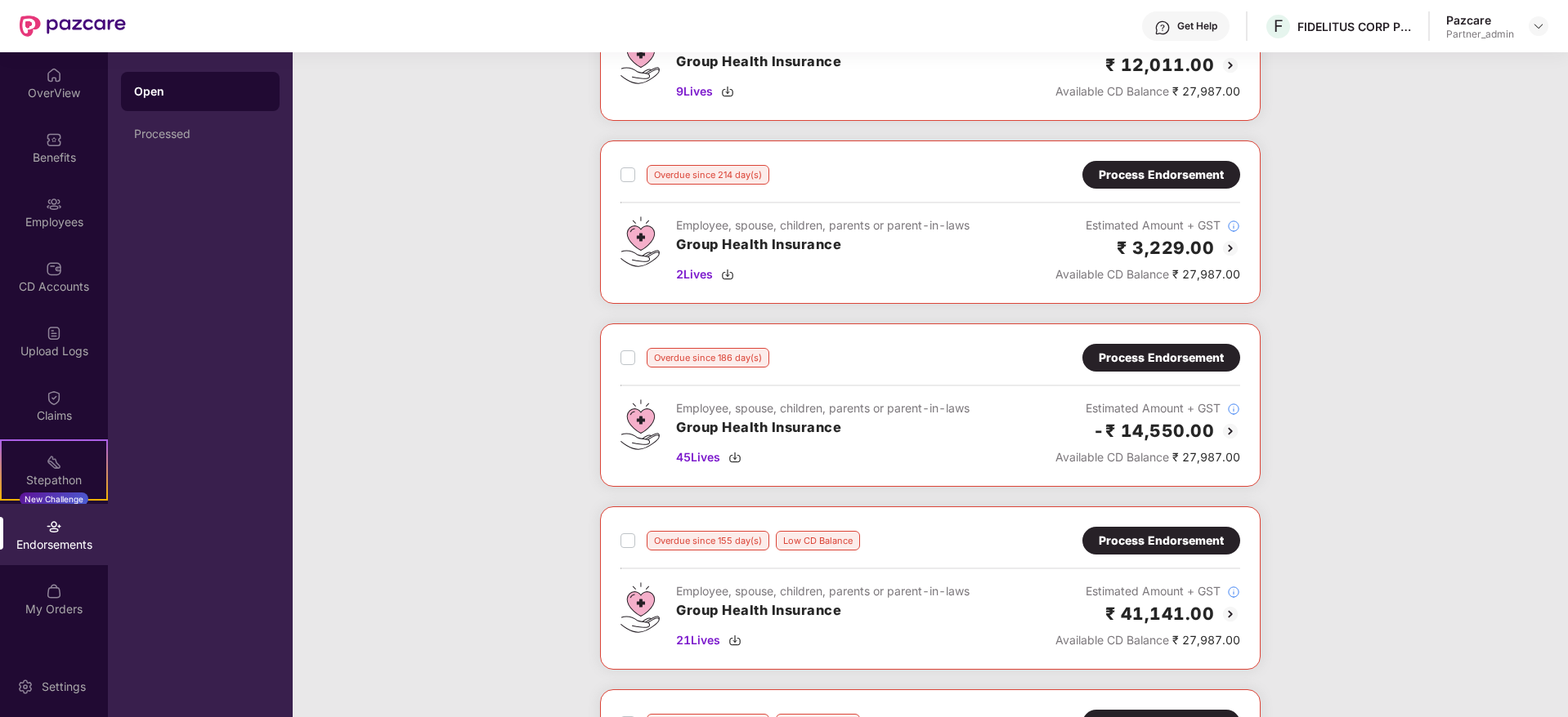
scroll to position [490, 0]
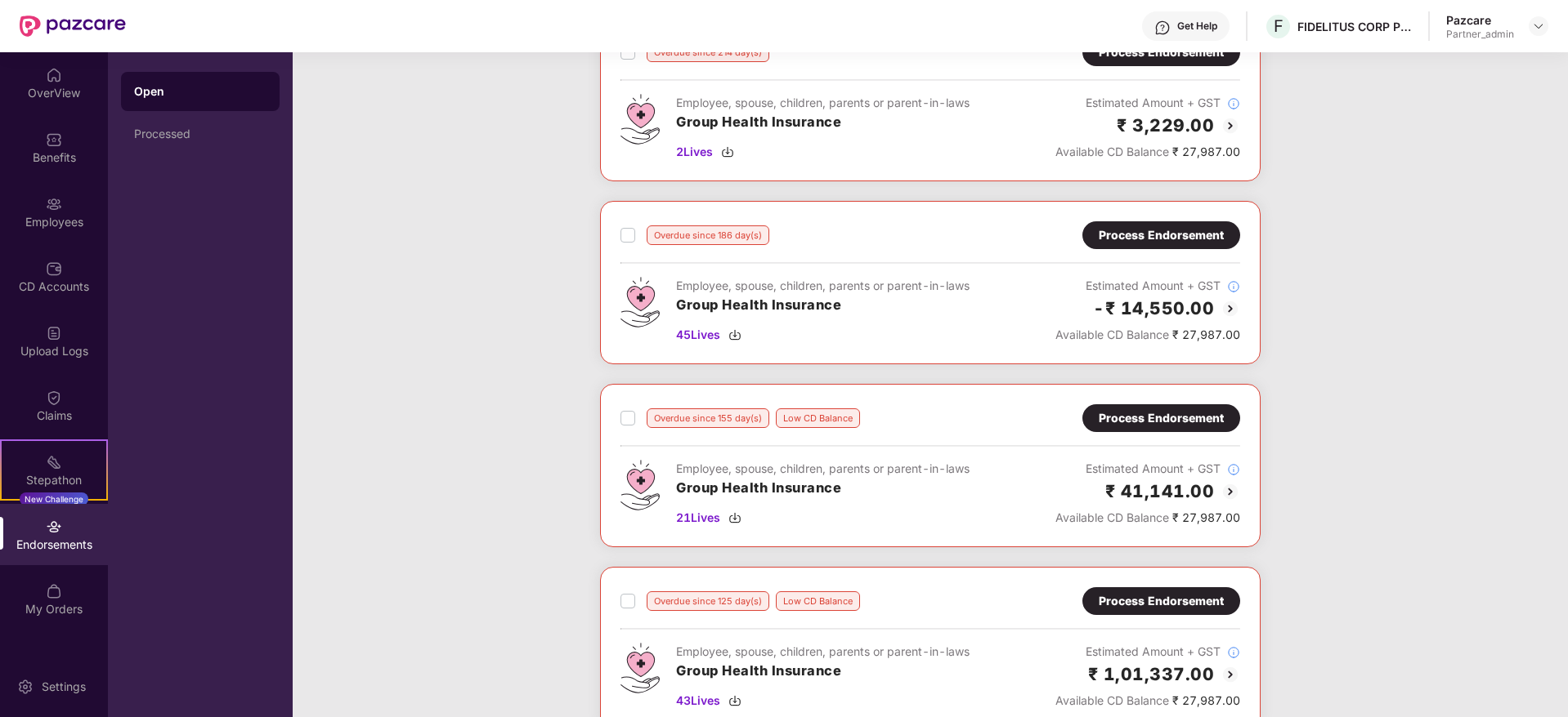
click at [1121, 419] on div "Process Endorsement" at bounding box center [1161, 418] width 125 height 18
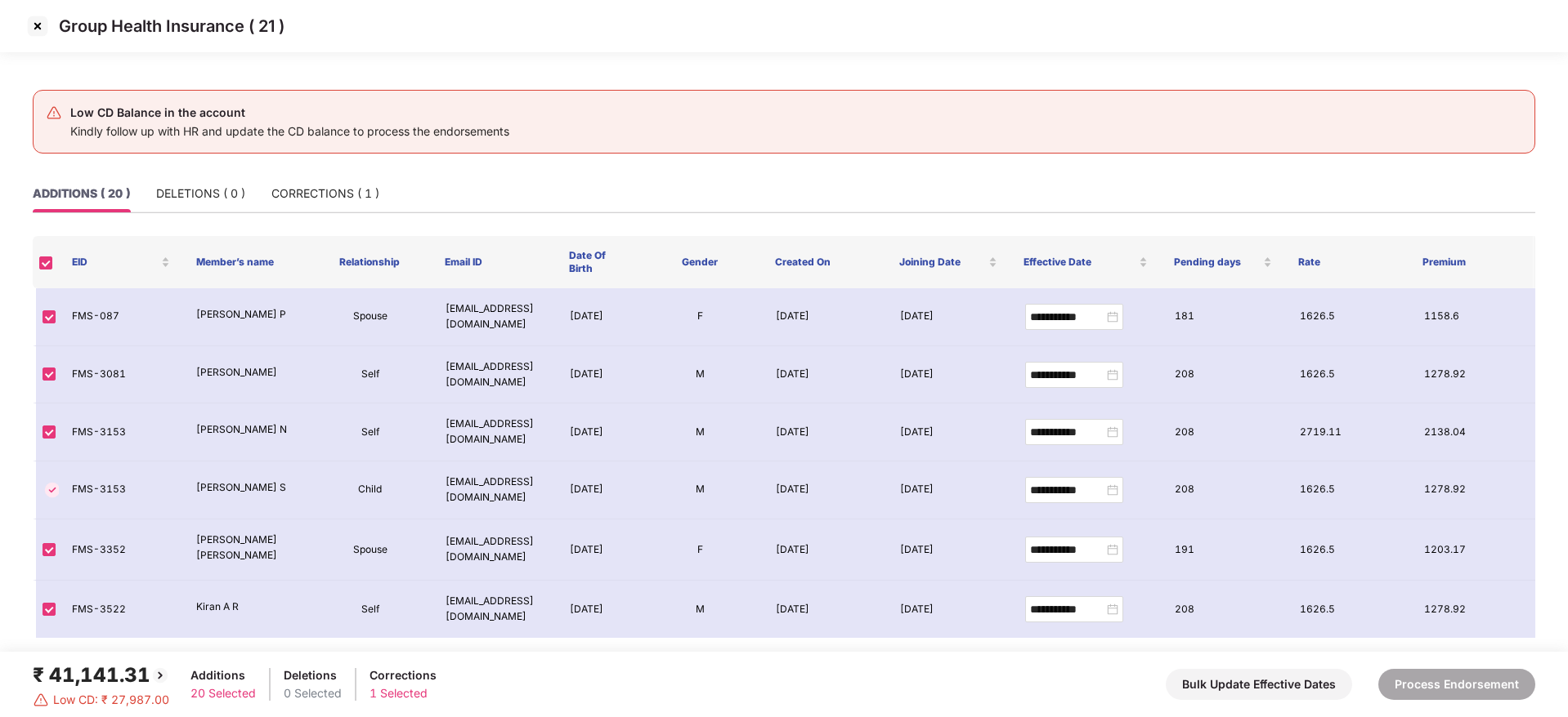
click at [37, 38] on img at bounding box center [37, 26] width 26 height 26
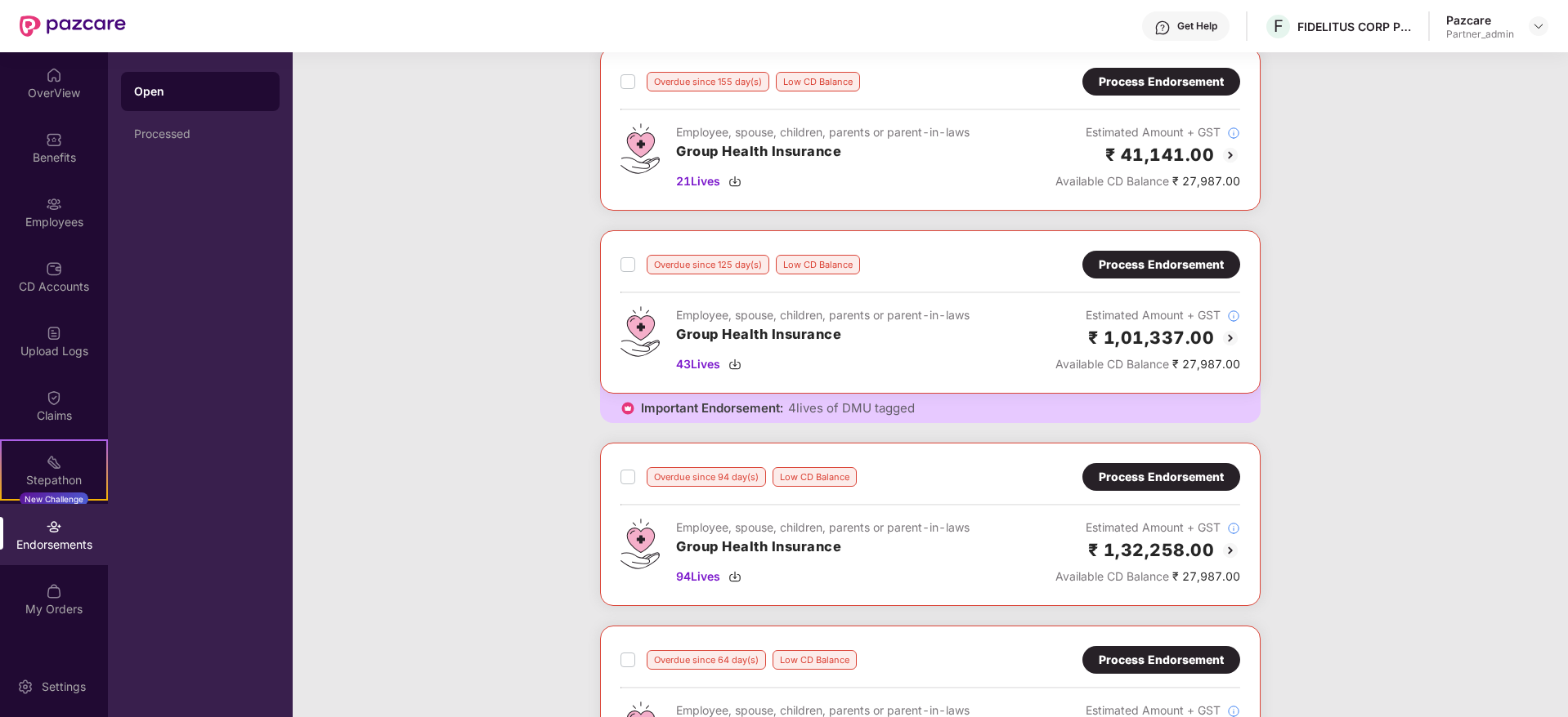
scroll to position [858, 0]
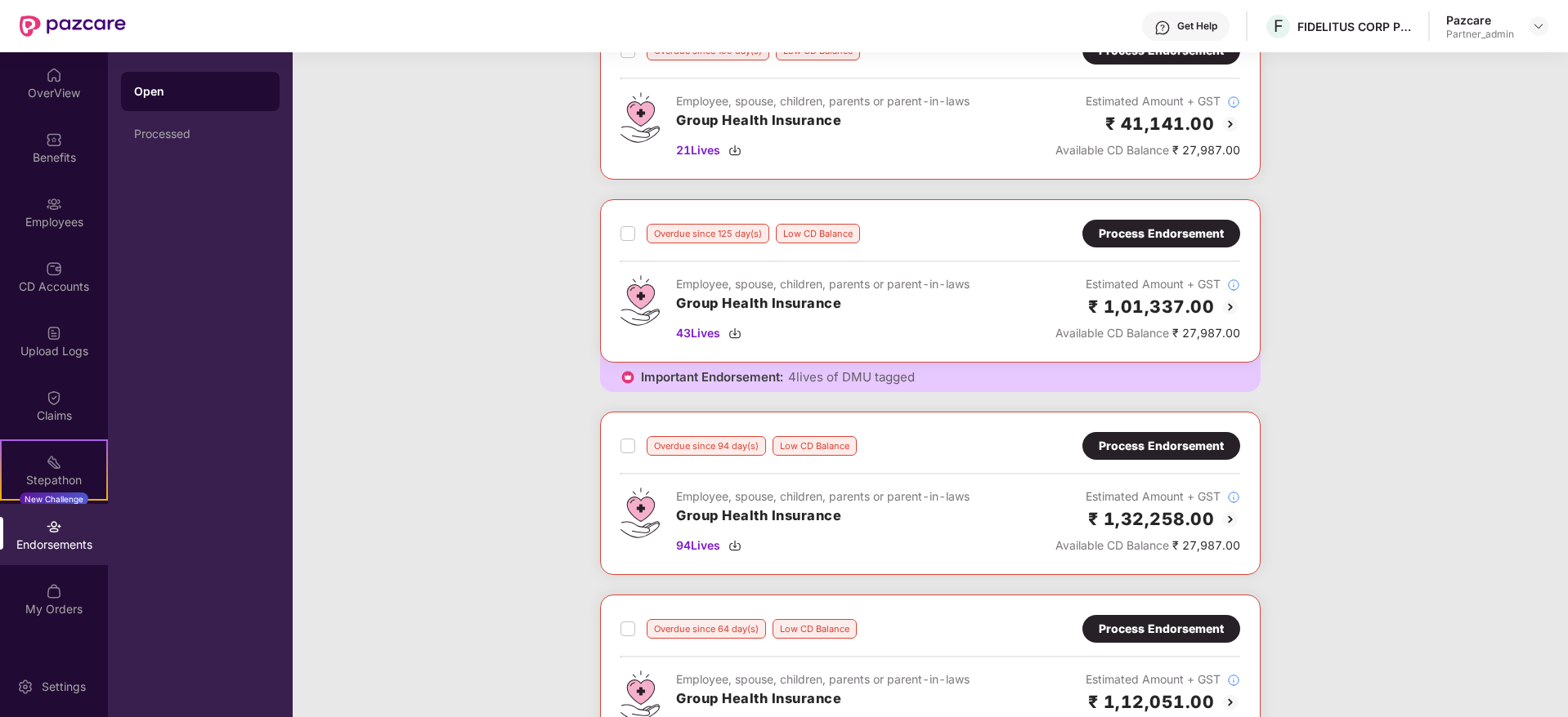
click at [1154, 238] on div "Process Endorsement" at bounding box center [1161, 234] width 125 height 18
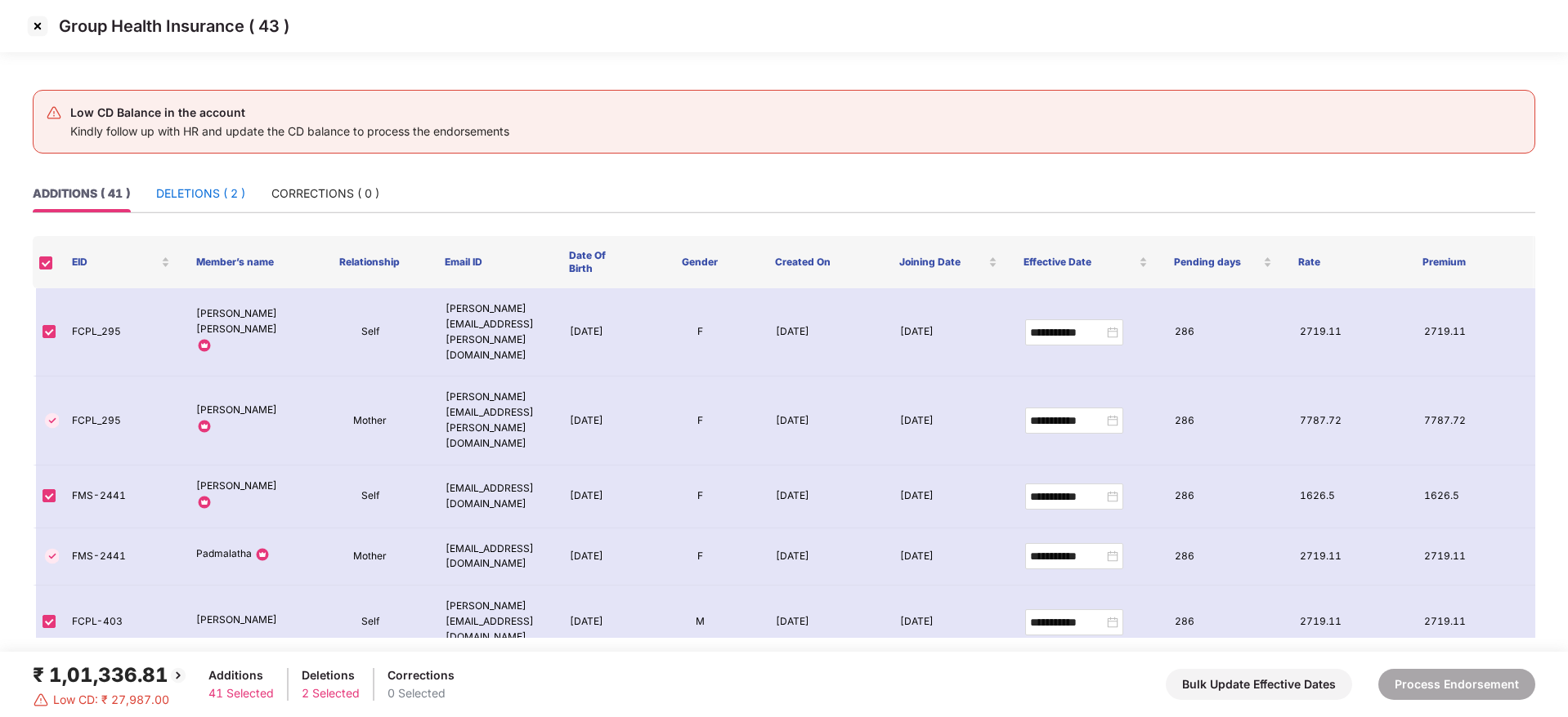
click at [167, 199] on div "DELETIONS ( 2 )" at bounding box center [200, 193] width 89 height 18
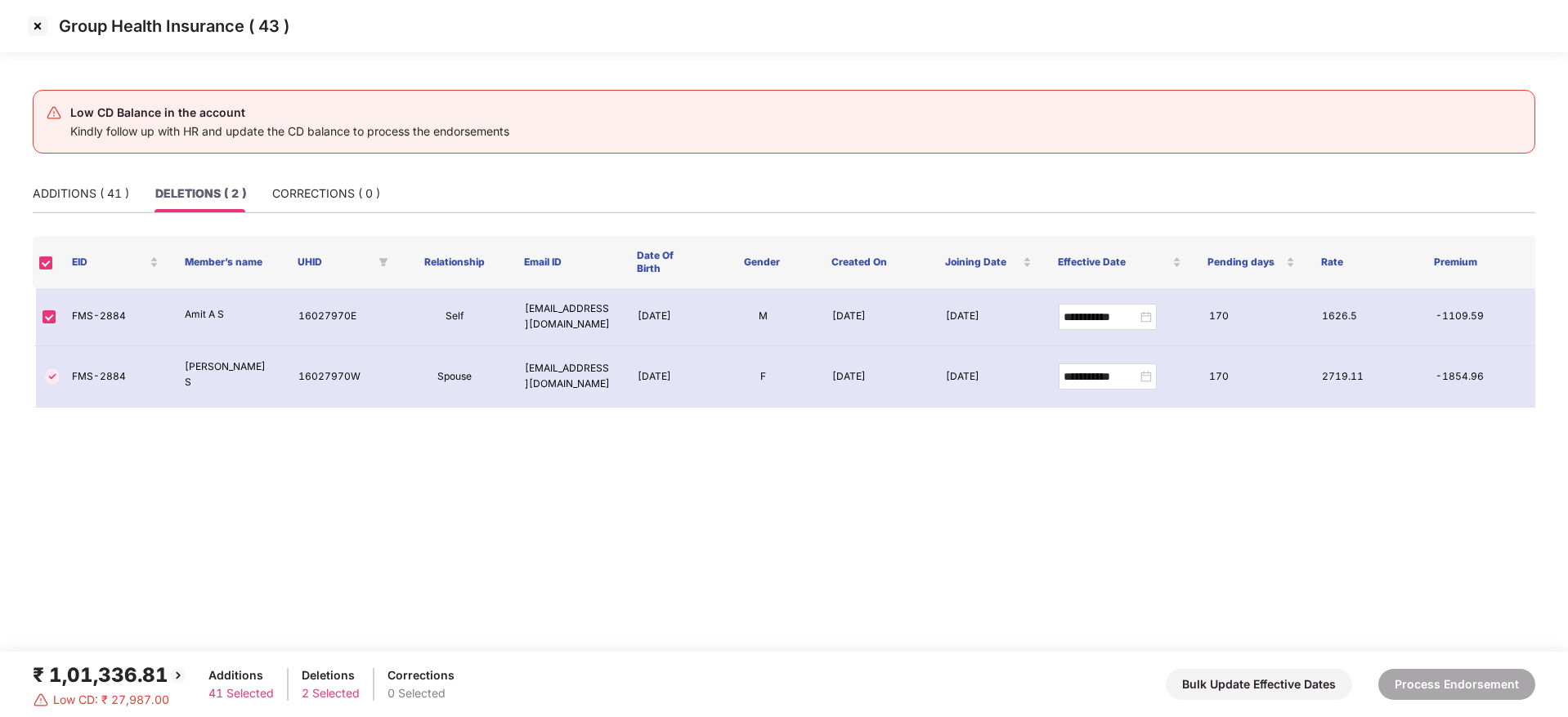
click at [31, 27] on img at bounding box center [37, 26] width 26 height 26
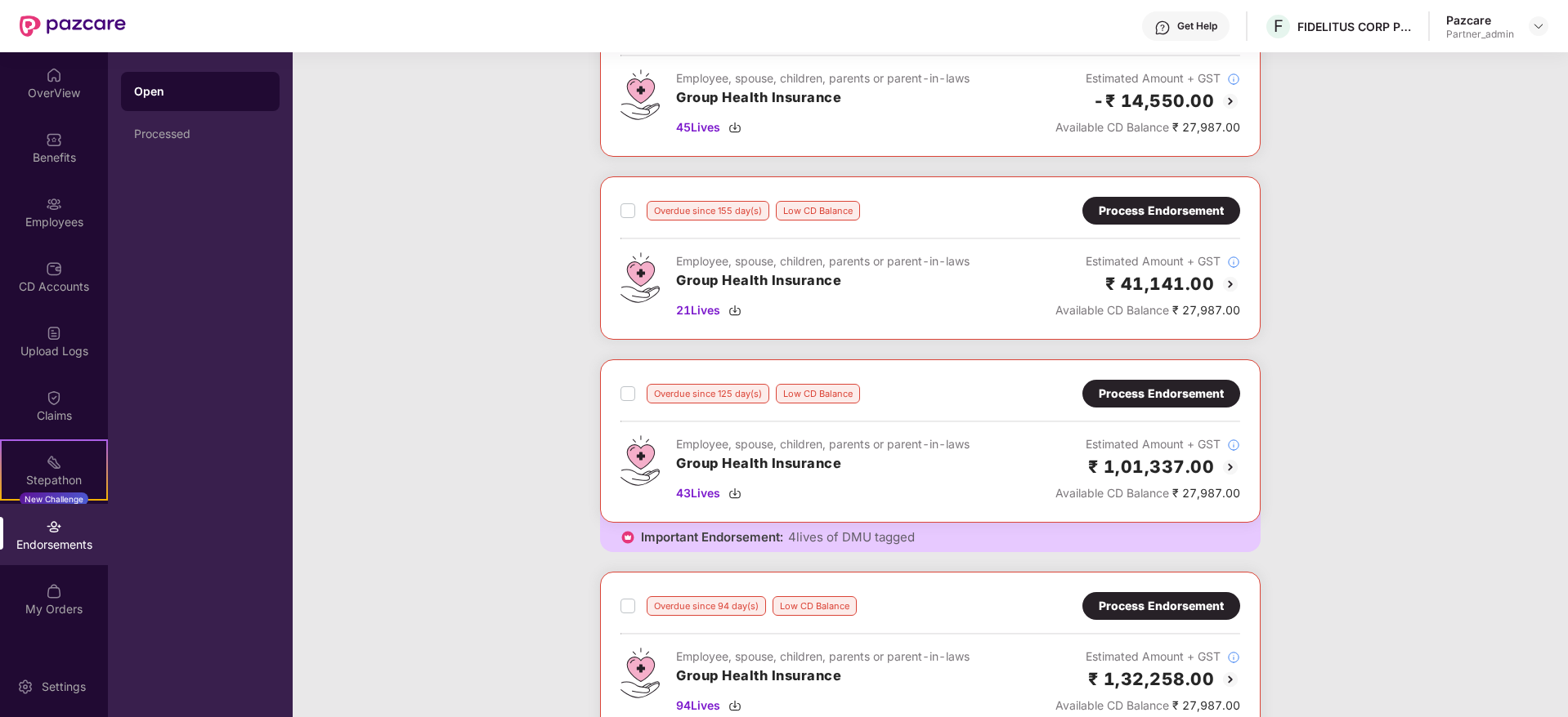
scroll to position [407, 0]
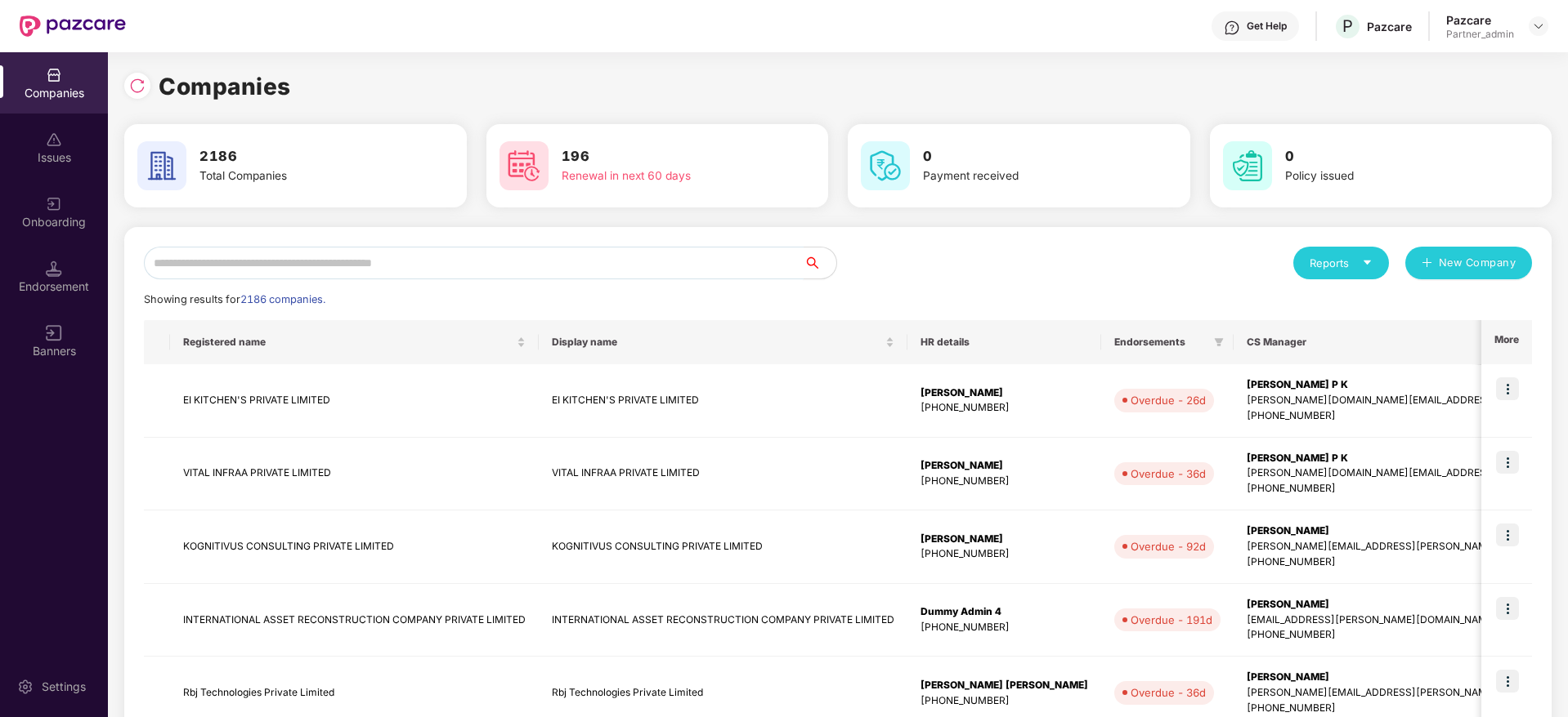
click at [238, 267] on input "text" at bounding box center [474, 263] width 660 height 32
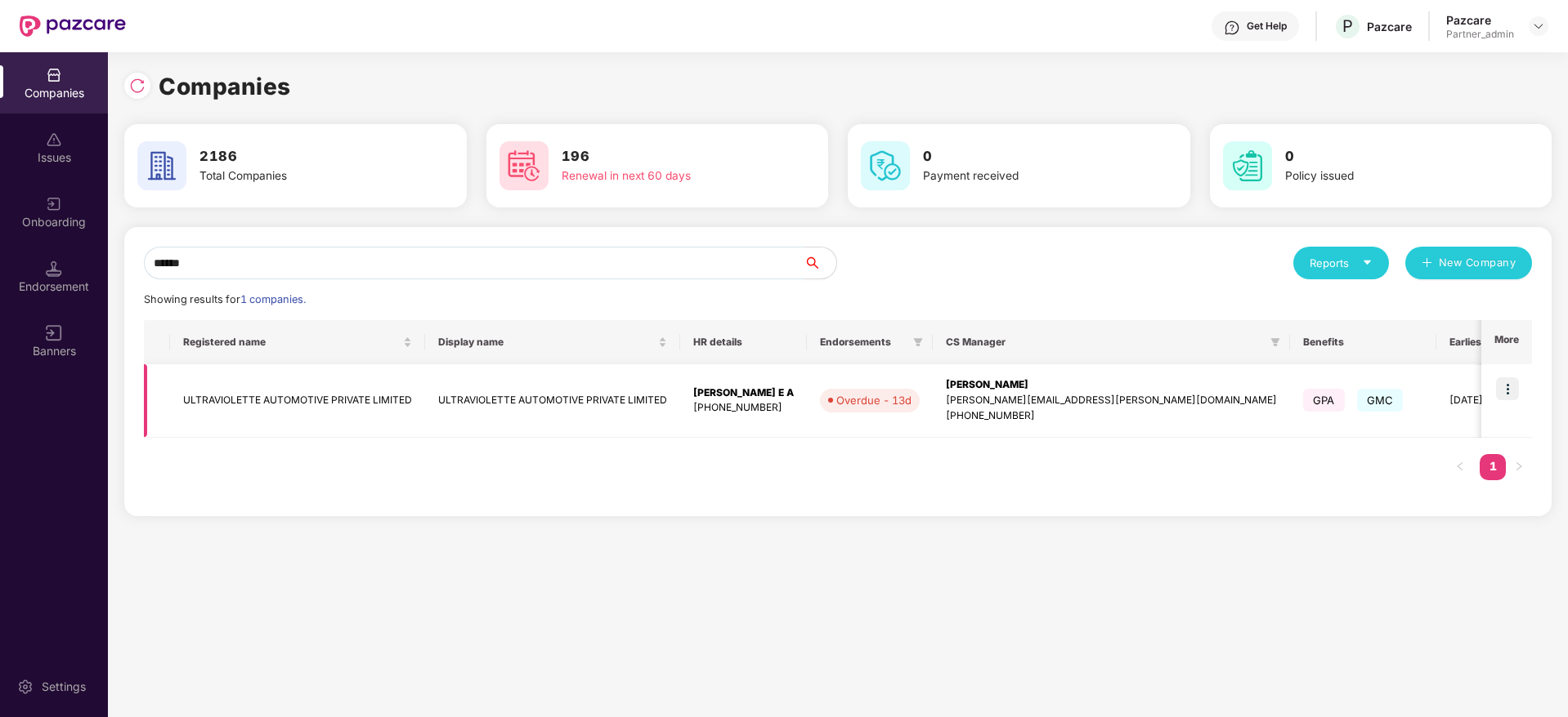
type input "******"
click at [1514, 377] on img at bounding box center [1507, 388] width 22 height 22
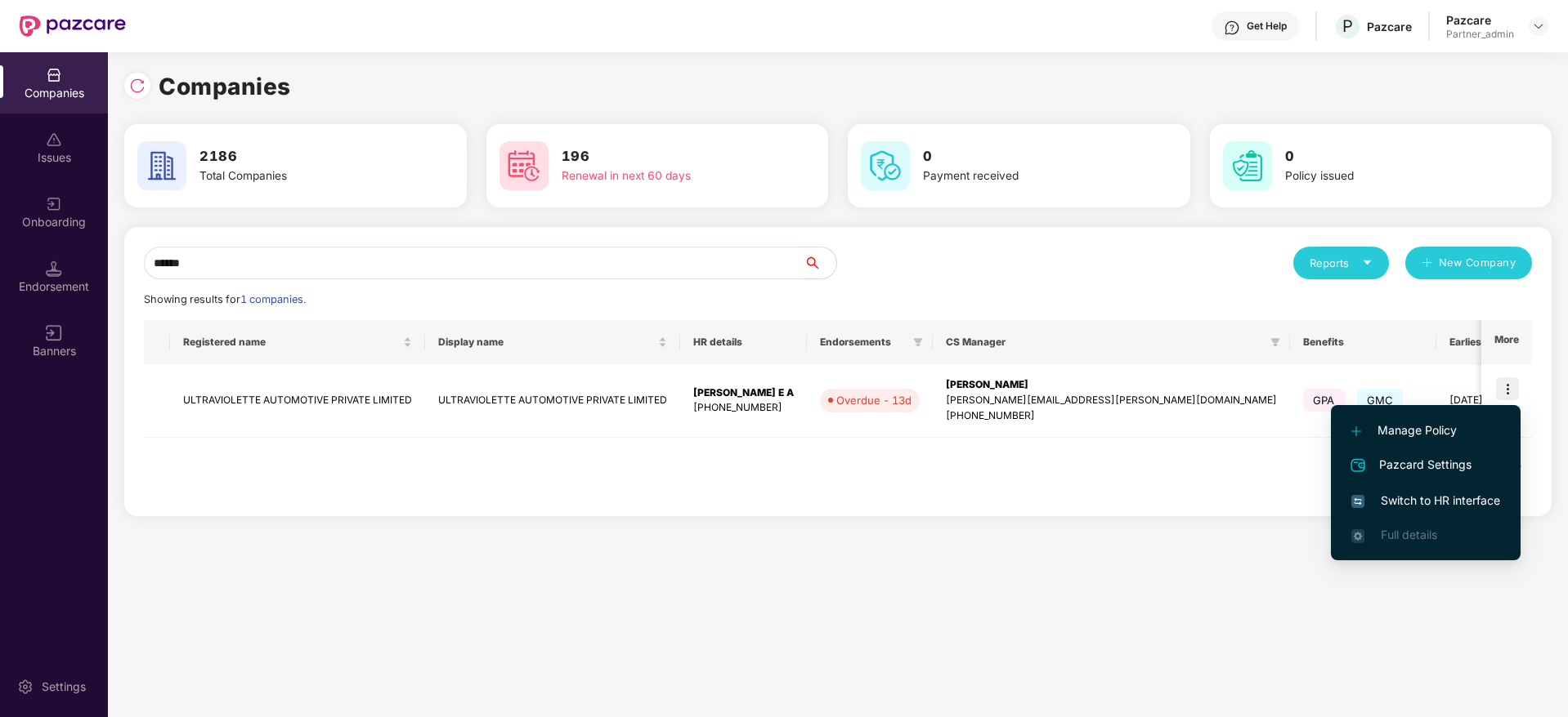
click at [1421, 496] on span "Switch to HR interface" at bounding box center [1425, 500] width 148 height 18
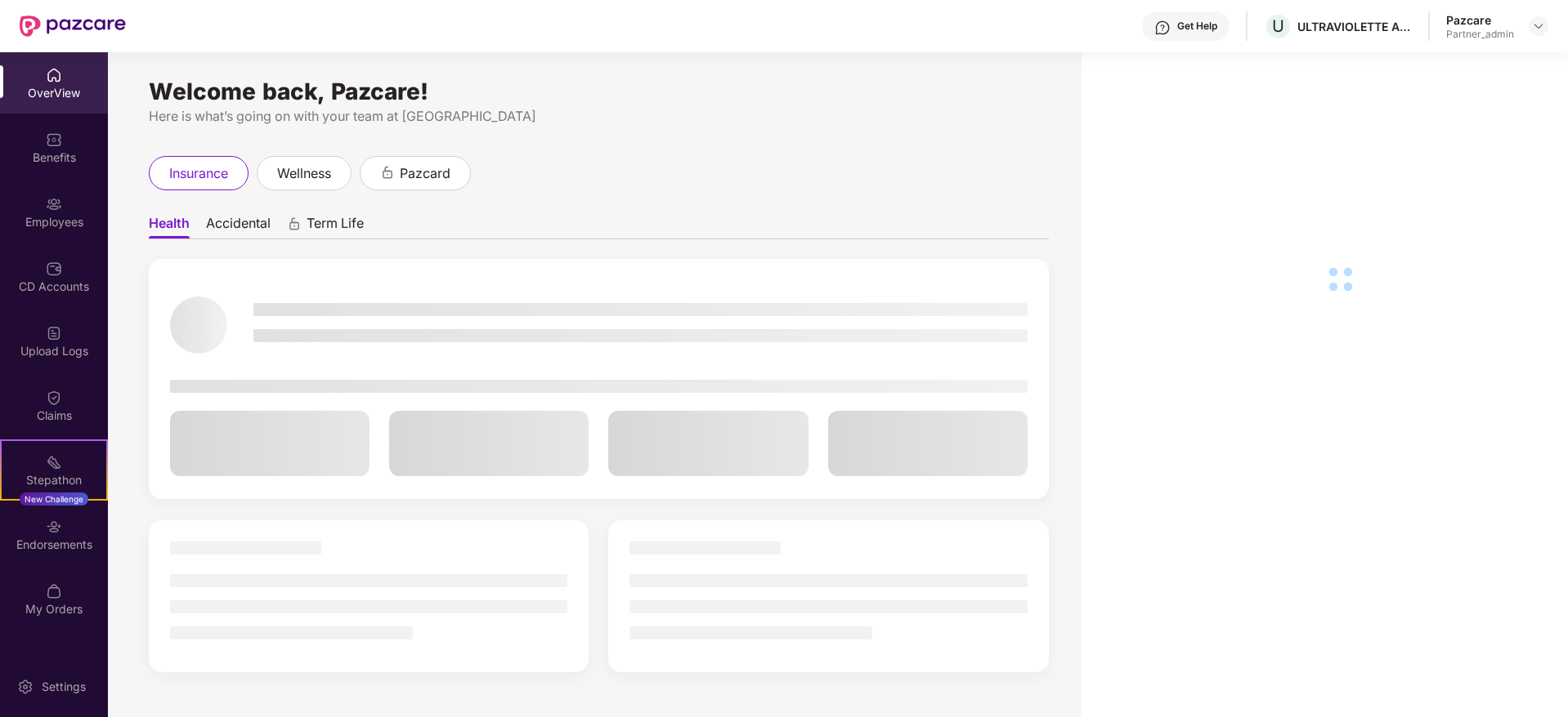
click at [56, 535] on img at bounding box center [54, 527] width 16 height 16
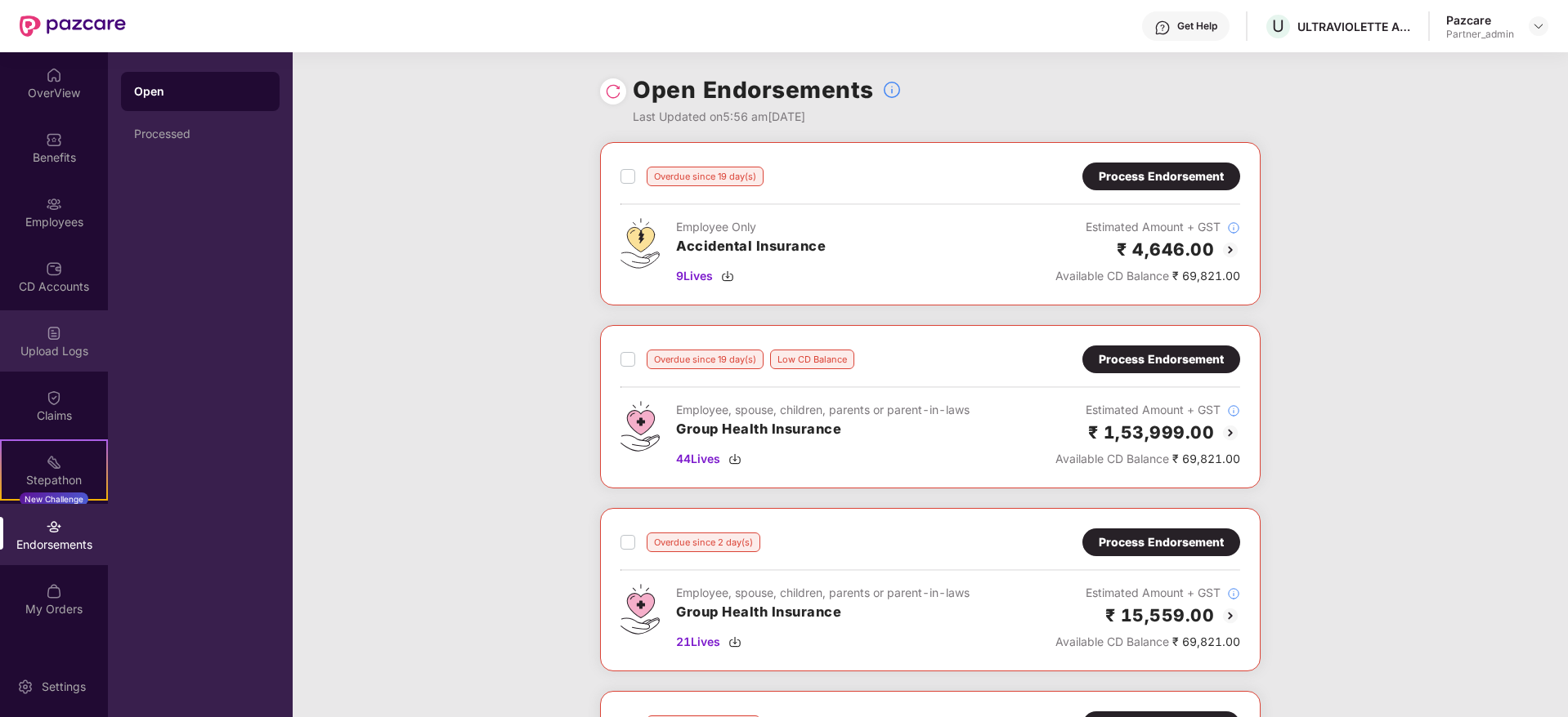
click at [56, 356] on div "Upload Logs" at bounding box center [54, 351] width 108 height 16
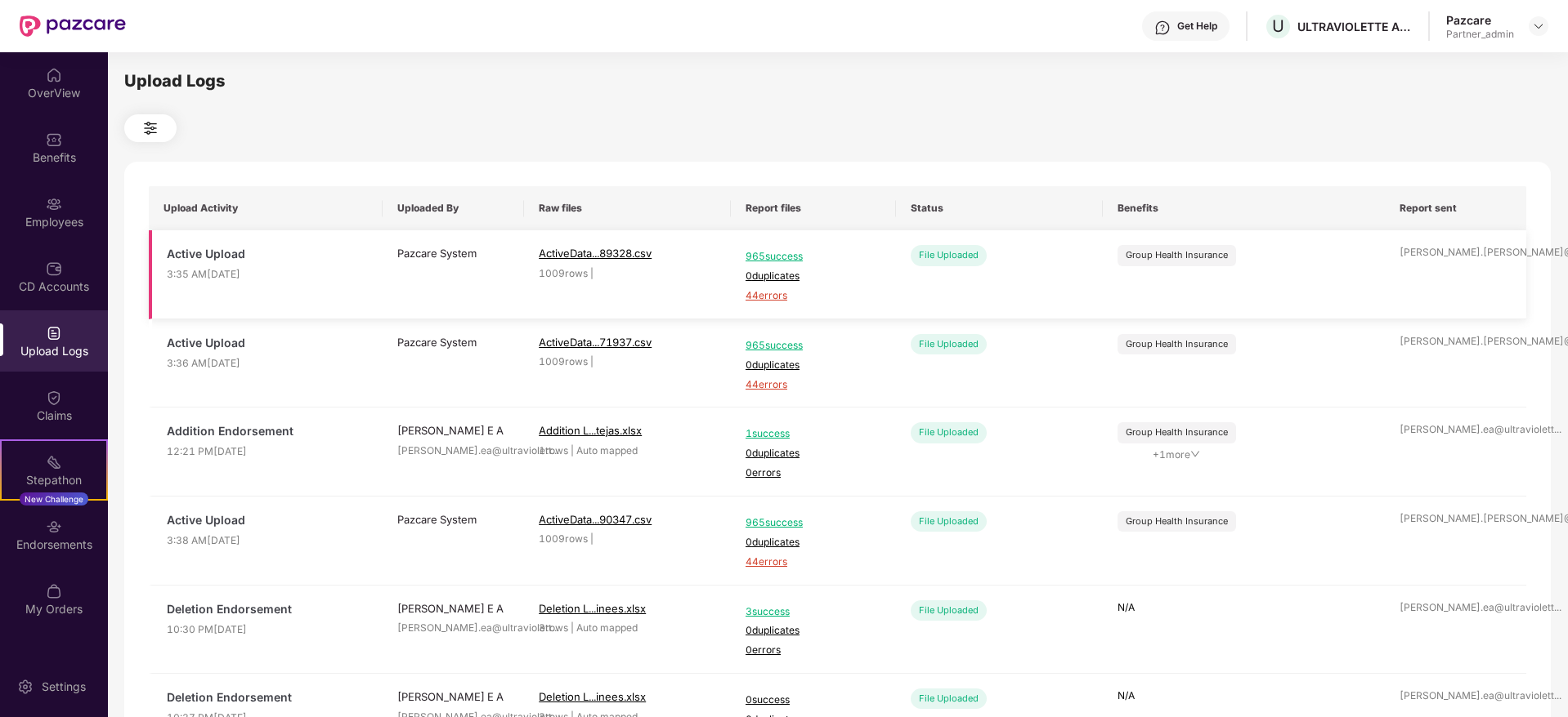
click at [765, 296] on span "44 errors" at bounding box center [813, 296] width 136 height 15
click at [38, 199] on div "Employees" at bounding box center [54, 212] width 108 height 61
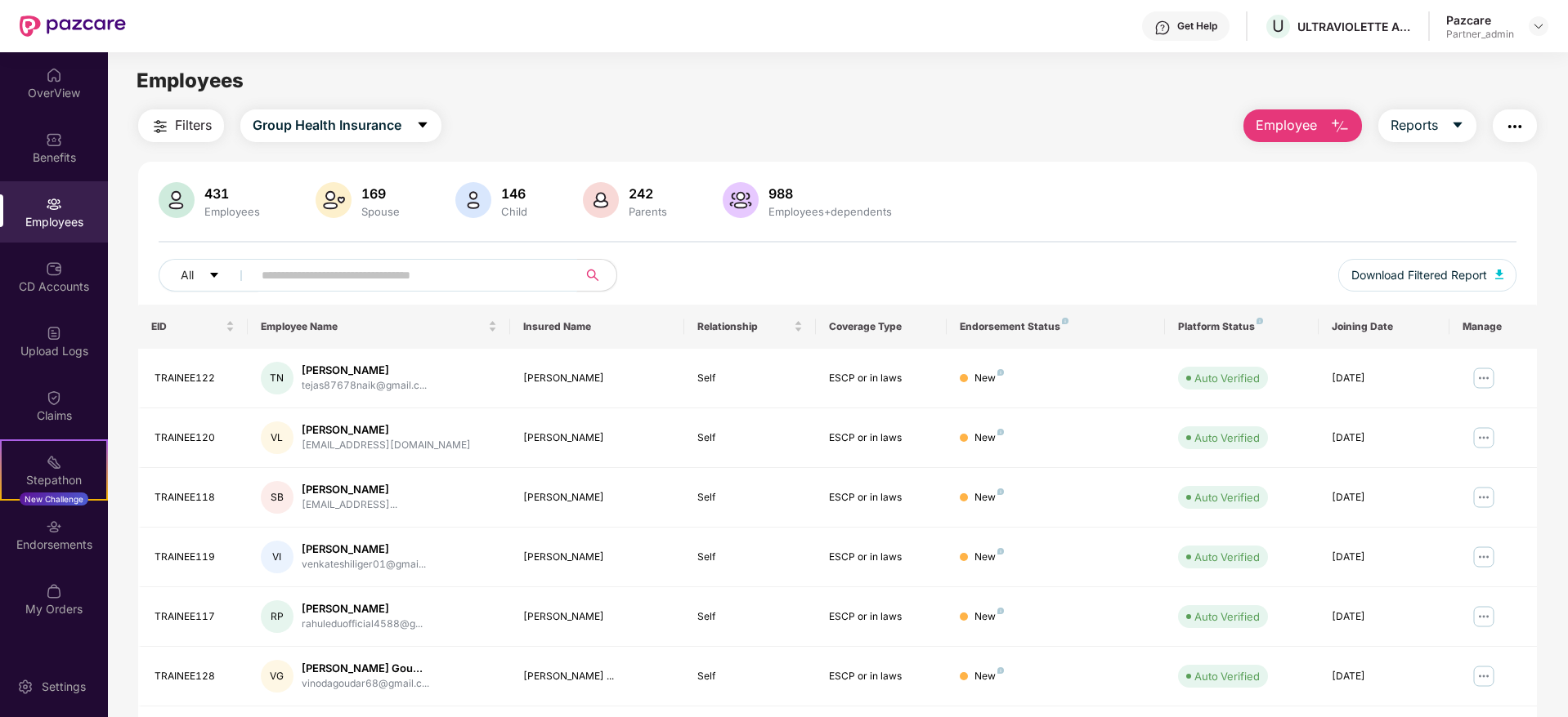
click at [308, 267] on input "text" at bounding box center [408, 275] width 293 height 24
paste input "***"
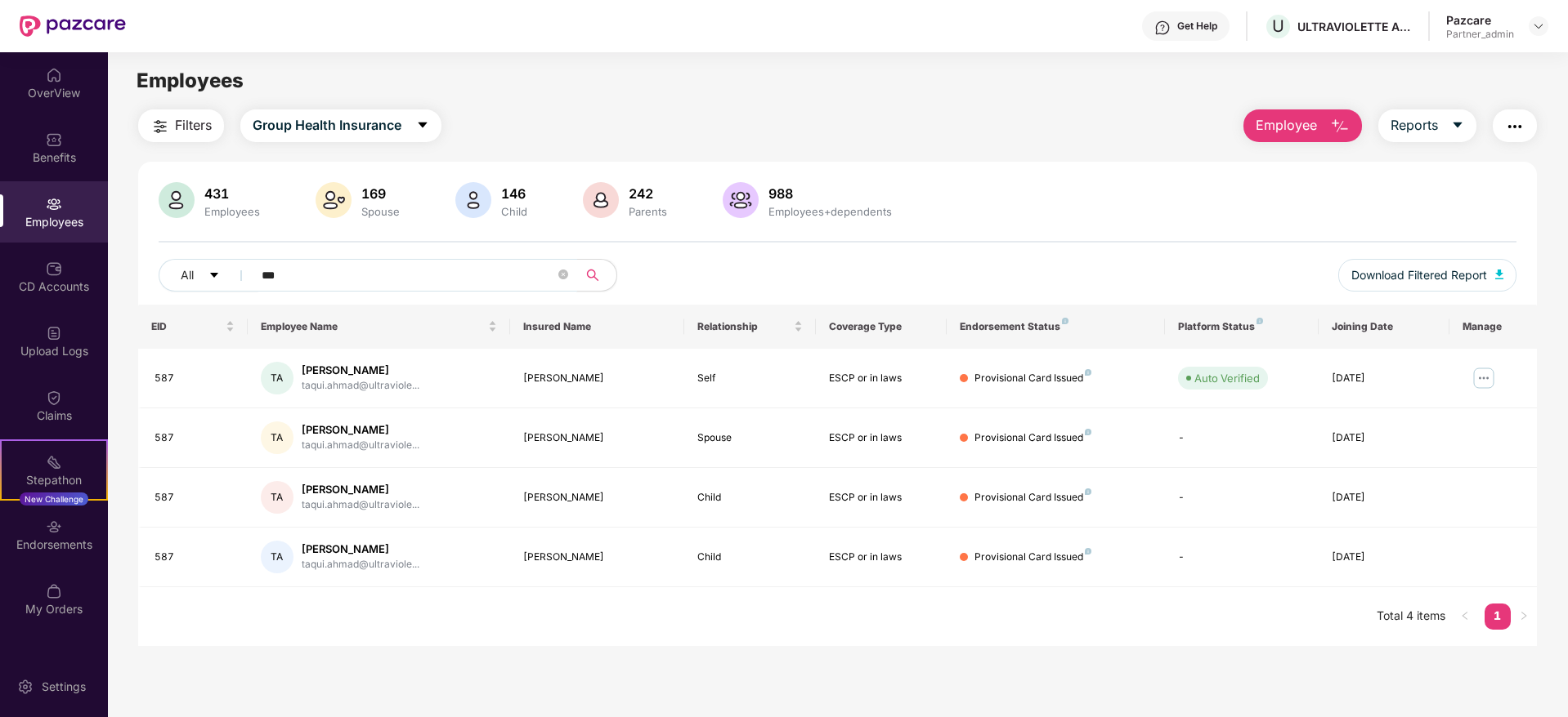
type input "***"
click at [61, 351] on div "Upload Logs" at bounding box center [54, 351] width 108 height 16
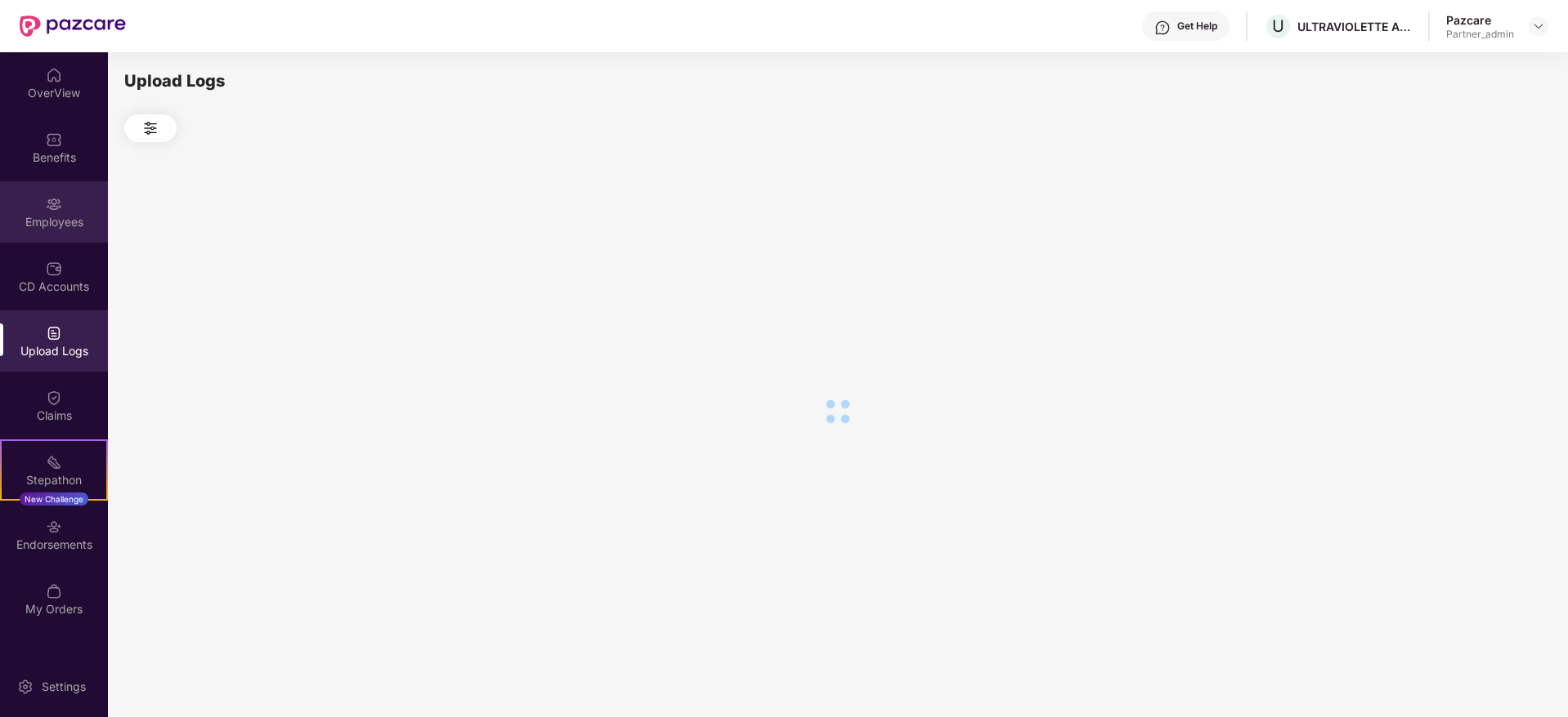
click at [63, 184] on div "Employees" at bounding box center [54, 212] width 108 height 61
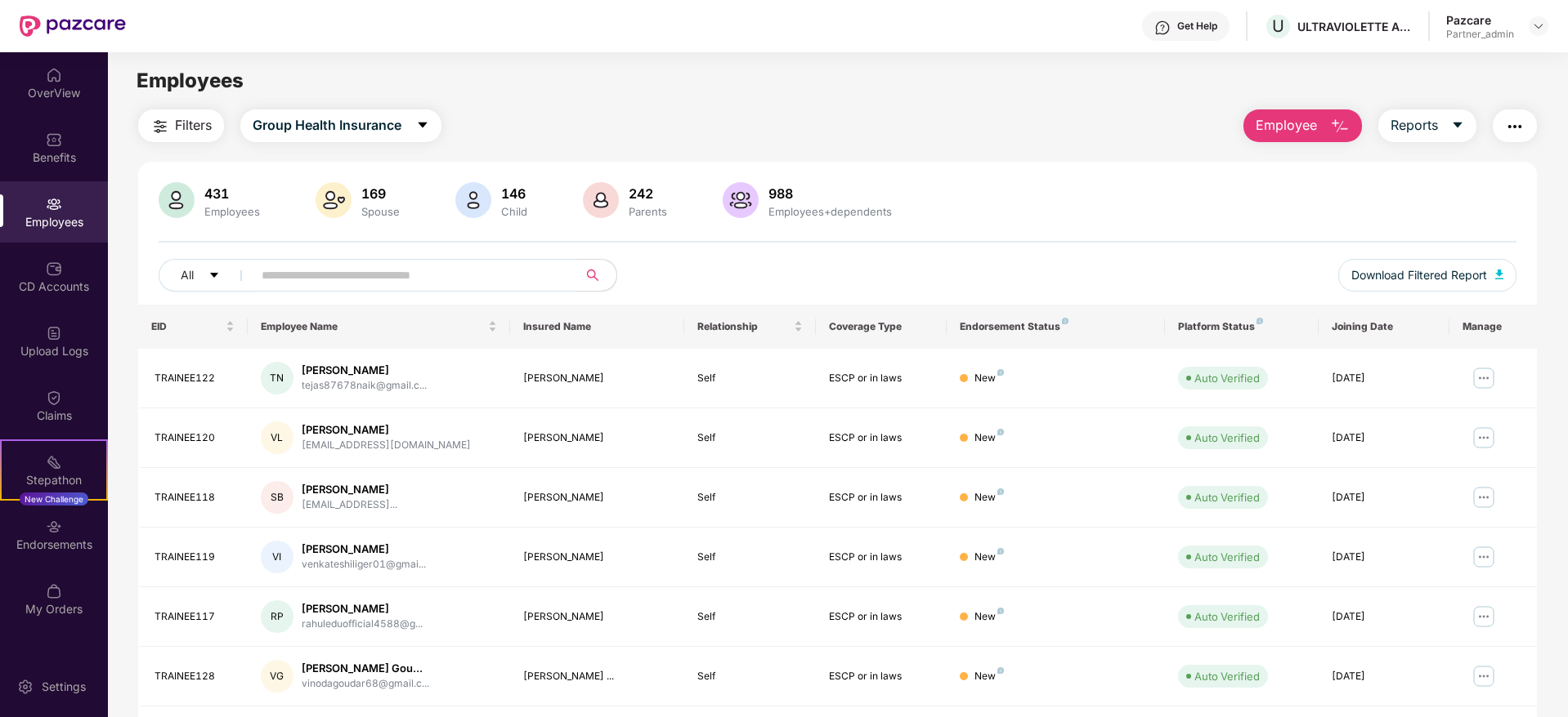
click at [1515, 125] on img "button" at bounding box center [1515, 127] width 20 height 20
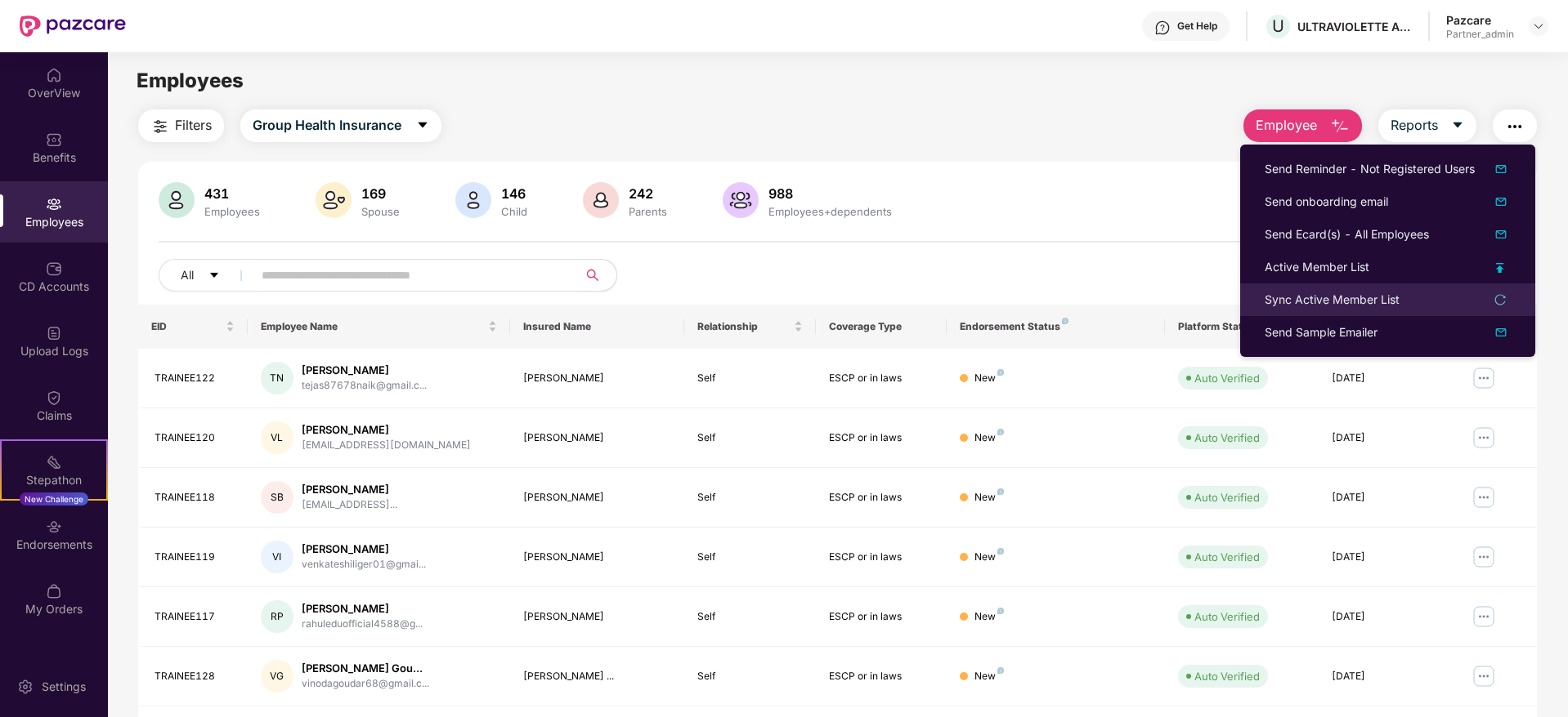
click at [1315, 301] on div "Sync Active Member List" at bounding box center [1332, 300] width 135 height 18
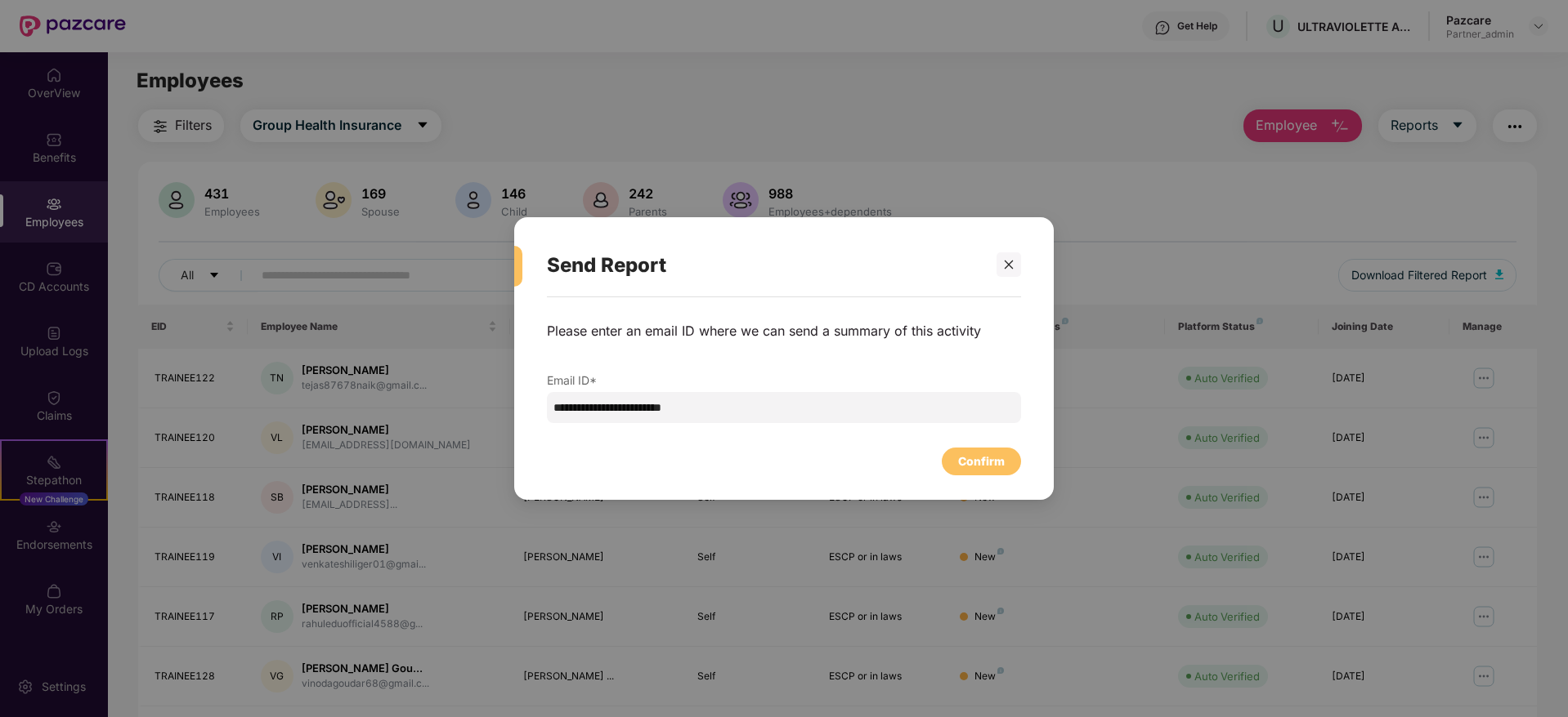
click at [978, 456] on div "Confirm" at bounding box center [981, 462] width 47 height 18
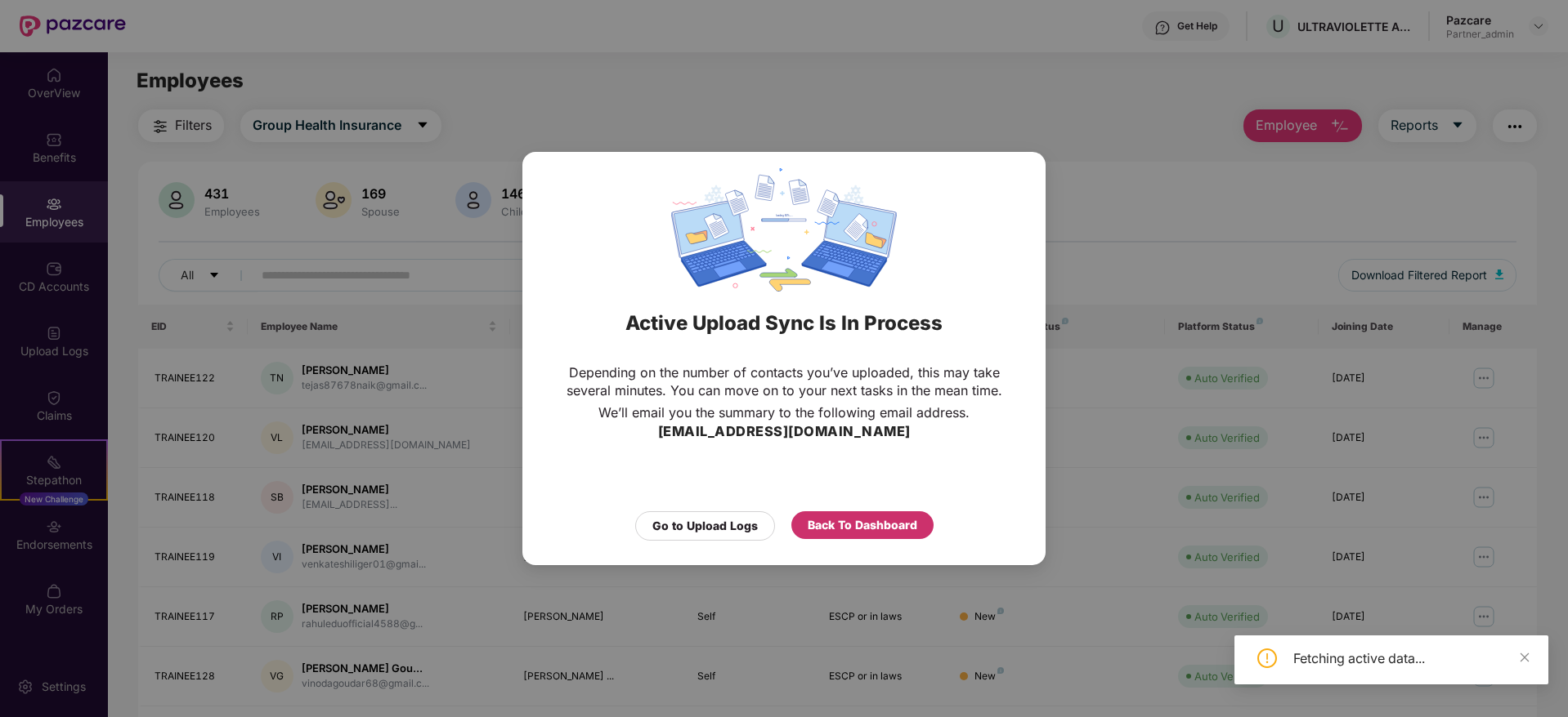
click at [869, 526] on div "Back To Dashboard" at bounding box center [862, 526] width 110 height 18
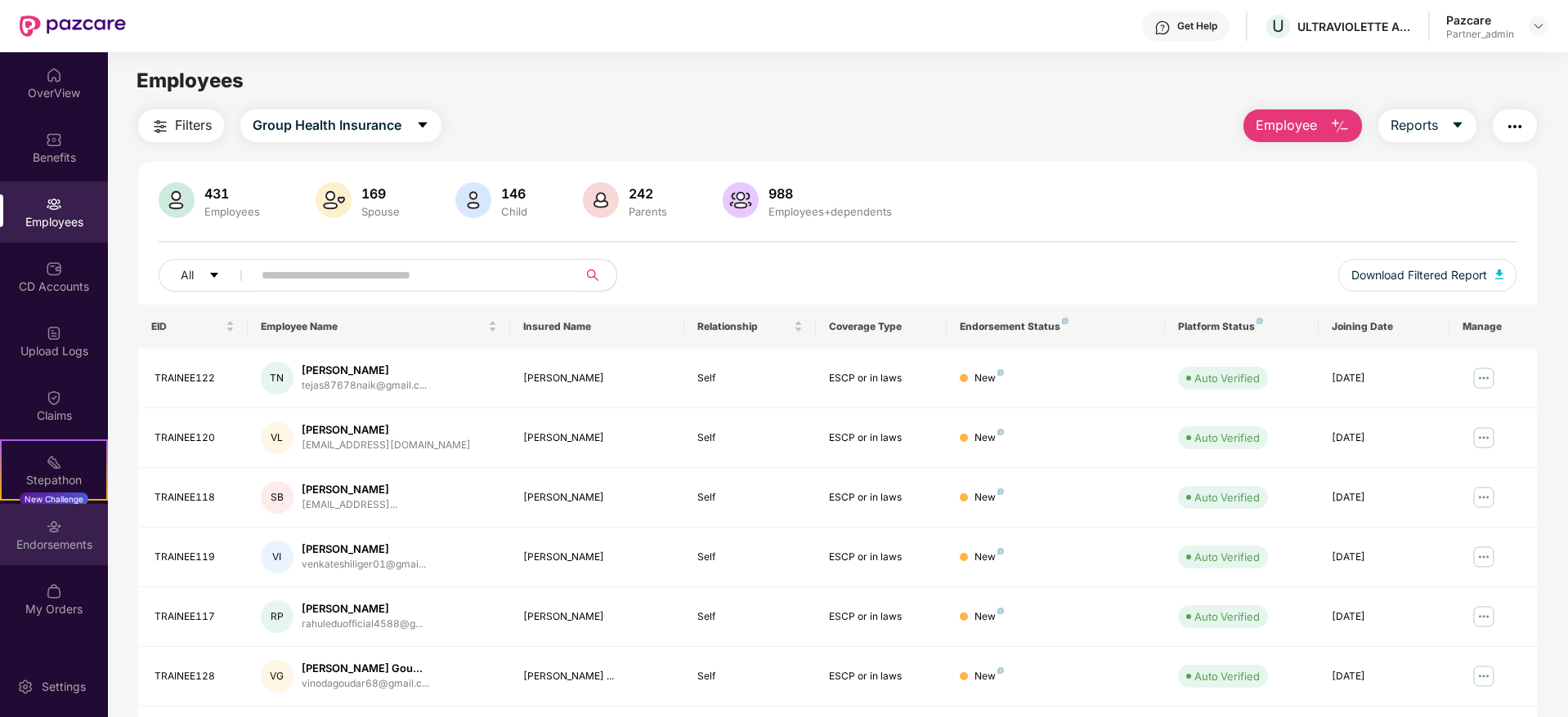
click at [49, 537] on div "Endorsements" at bounding box center [54, 544] width 108 height 16
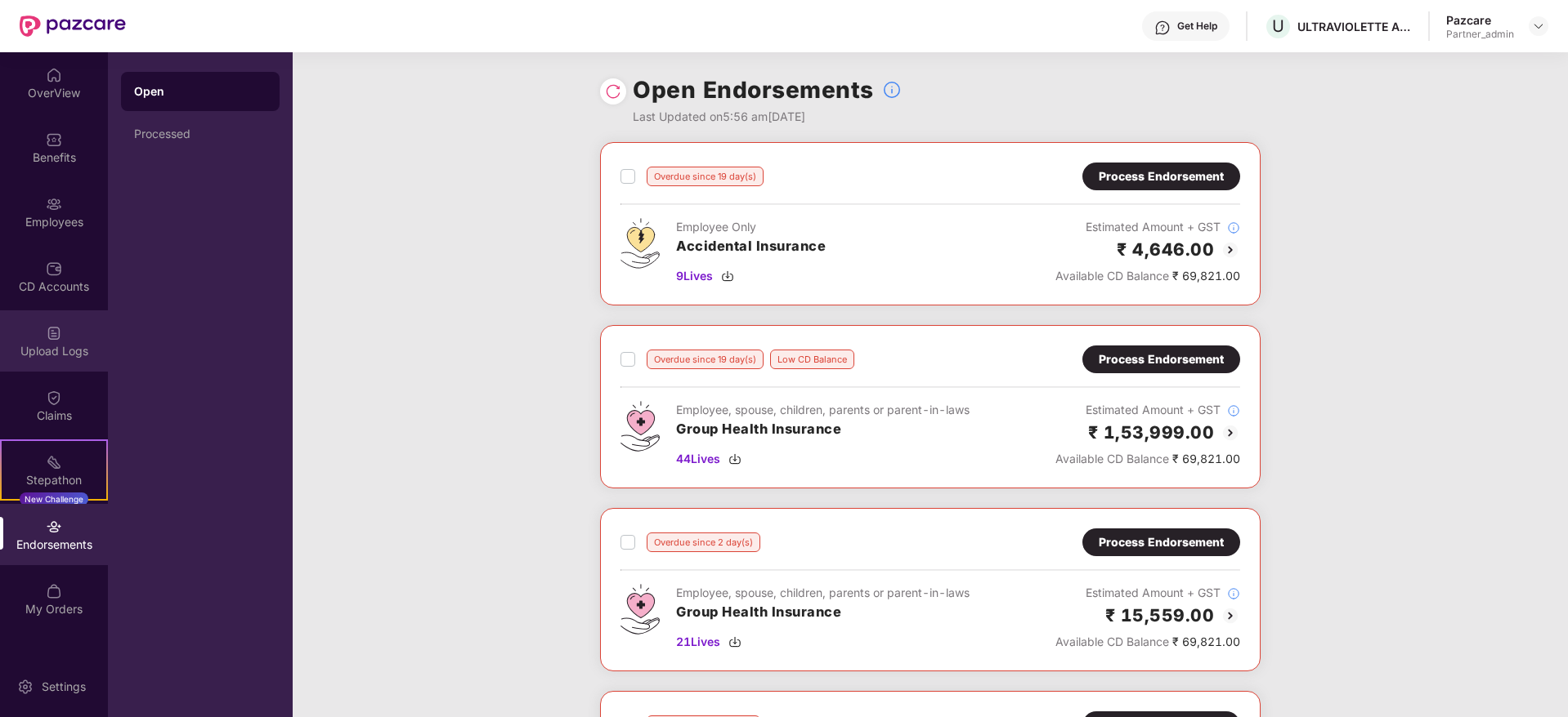
click at [59, 333] on img at bounding box center [54, 333] width 16 height 16
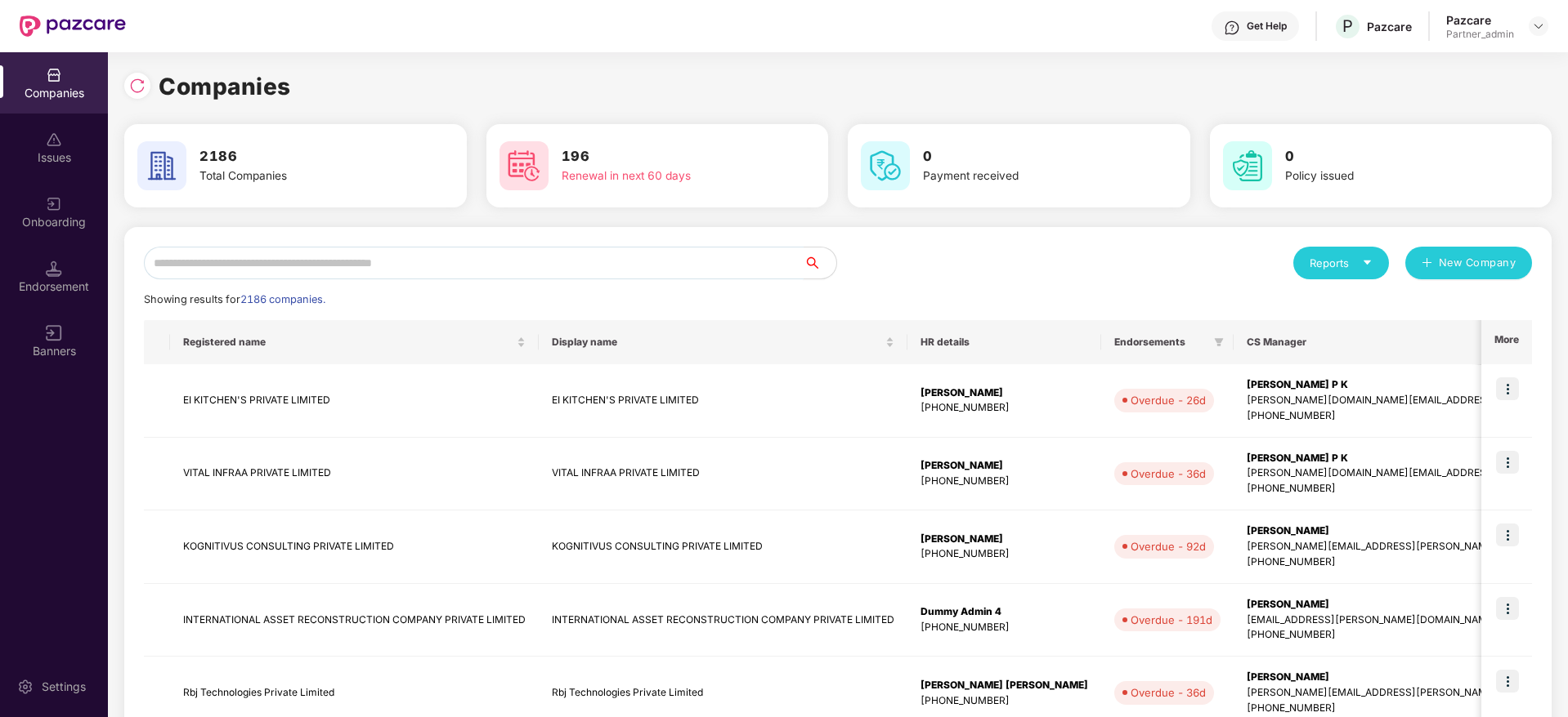
click at [303, 273] on input "text" at bounding box center [474, 263] width 660 height 32
paste input "******"
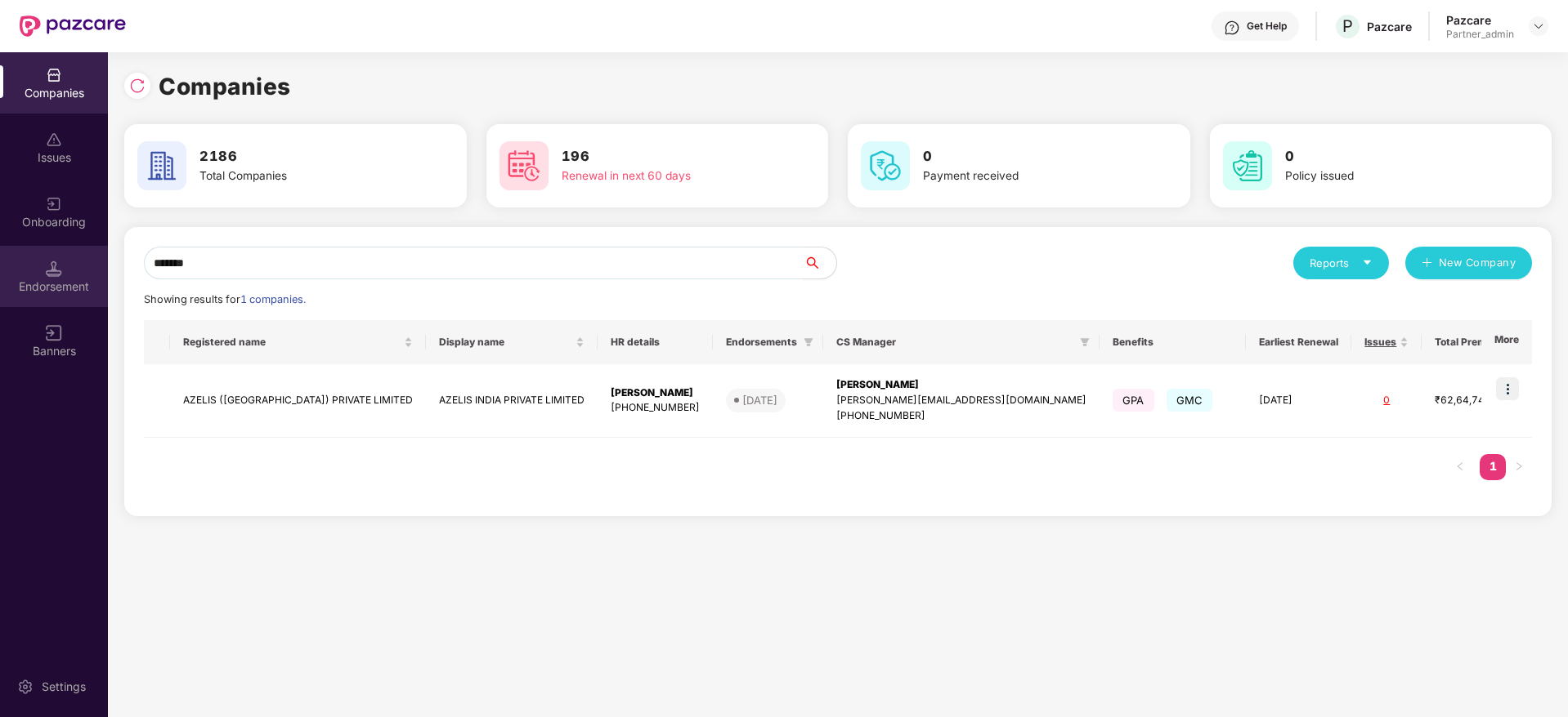
drag, startPoint x: 273, startPoint y: 261, endPoint x: 0, endPoint y: 255, distance: 273.1
click at [0, 255] on div "Companies Issues Onboarding Endorsement Banners Settings Companies 2186 Total C…" at bounding box center [784, 385] width 1568 height 665
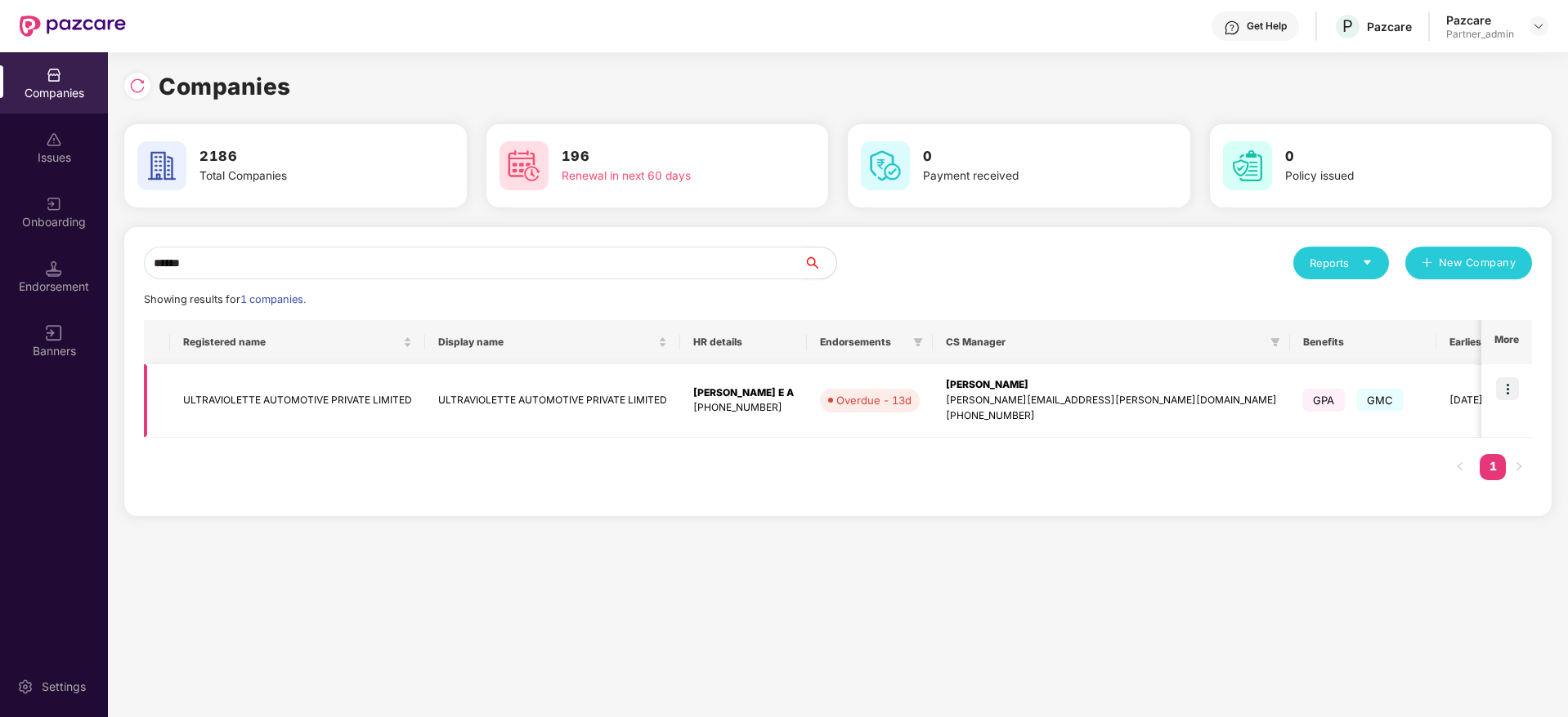
type input "******"
click at [1518, 387] on img at bounding box center [1507, 388] width 22 height 22
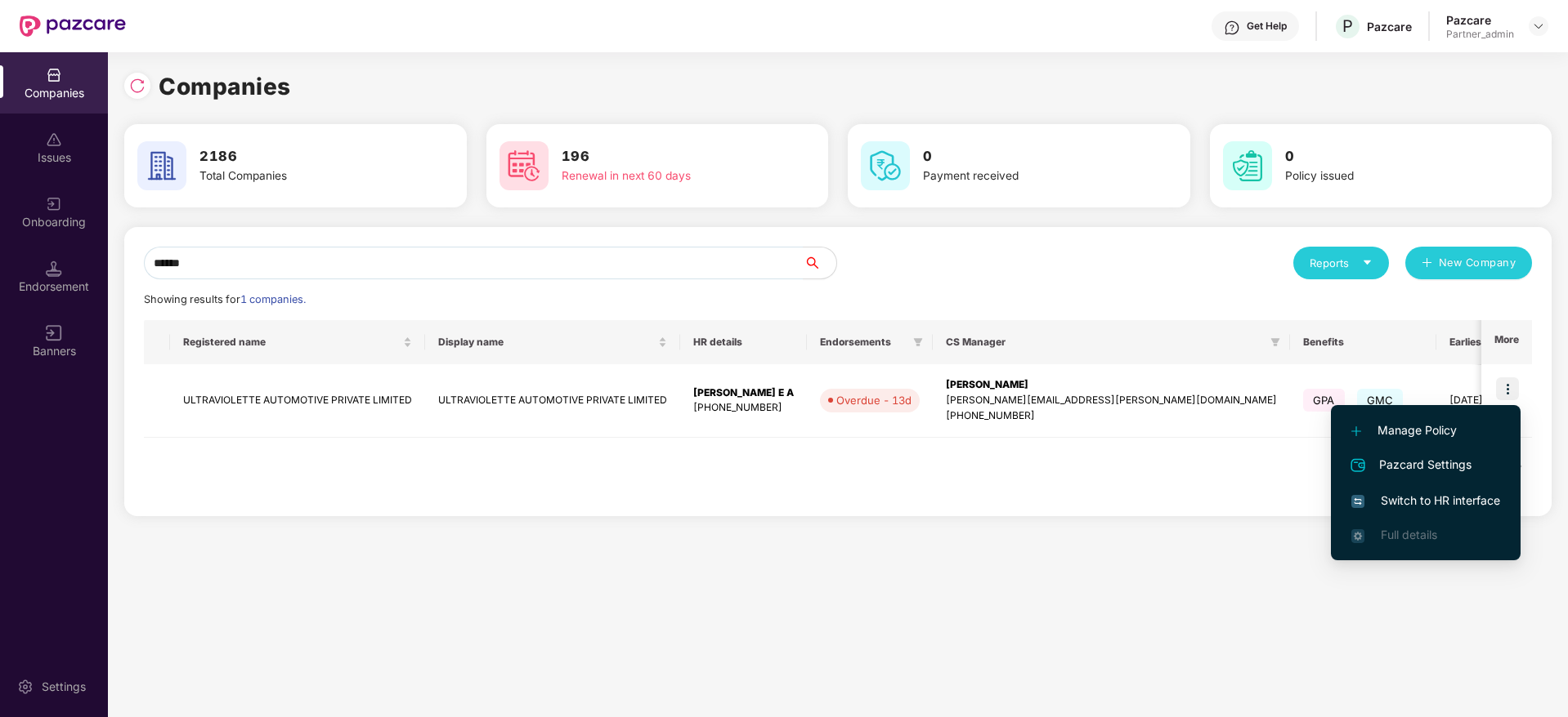
click at [1436, 503] on span "Switch to HR interface" at bounding box center [1425, 500] width 148 height 18
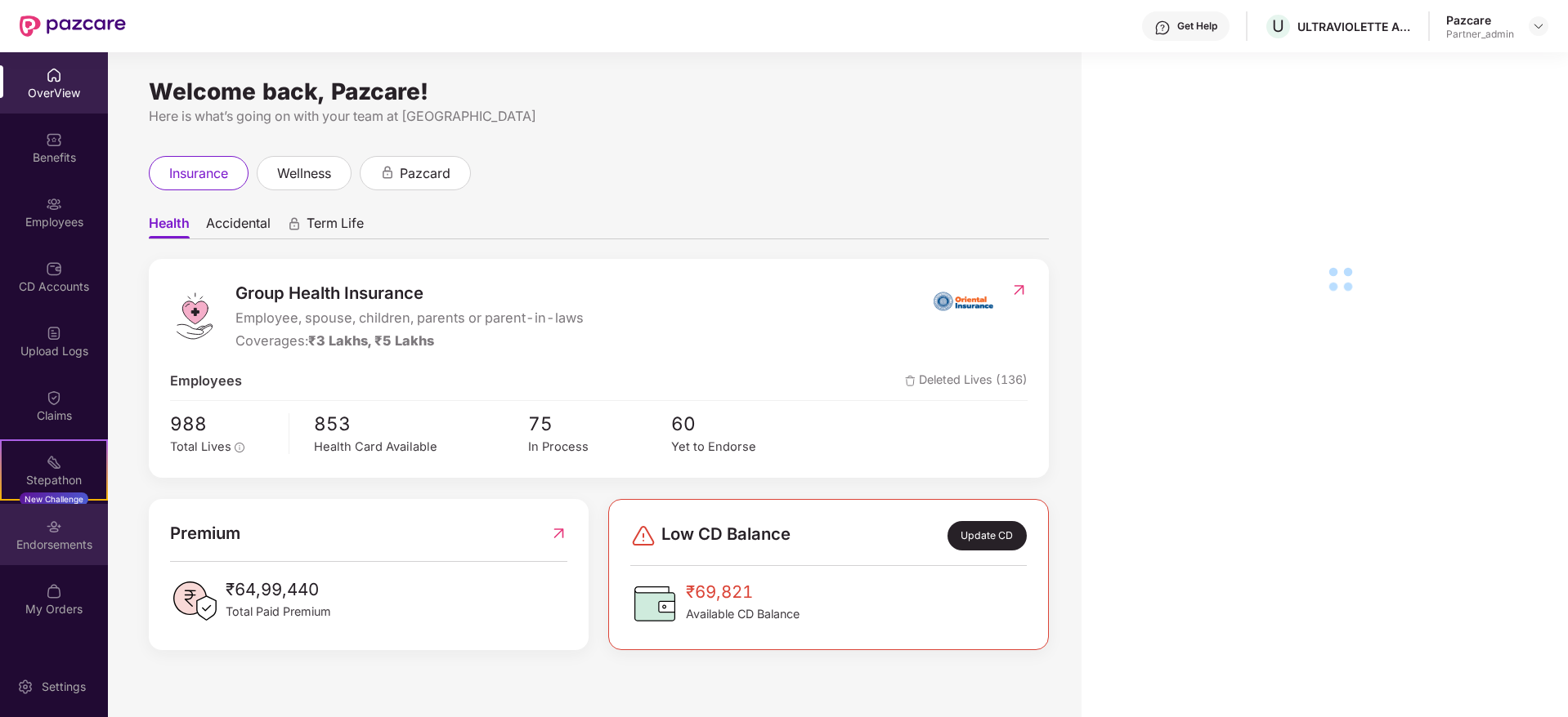
click at [56, 552] on div "Endorsements" at bounding box center [54, 544] width 108 height 16
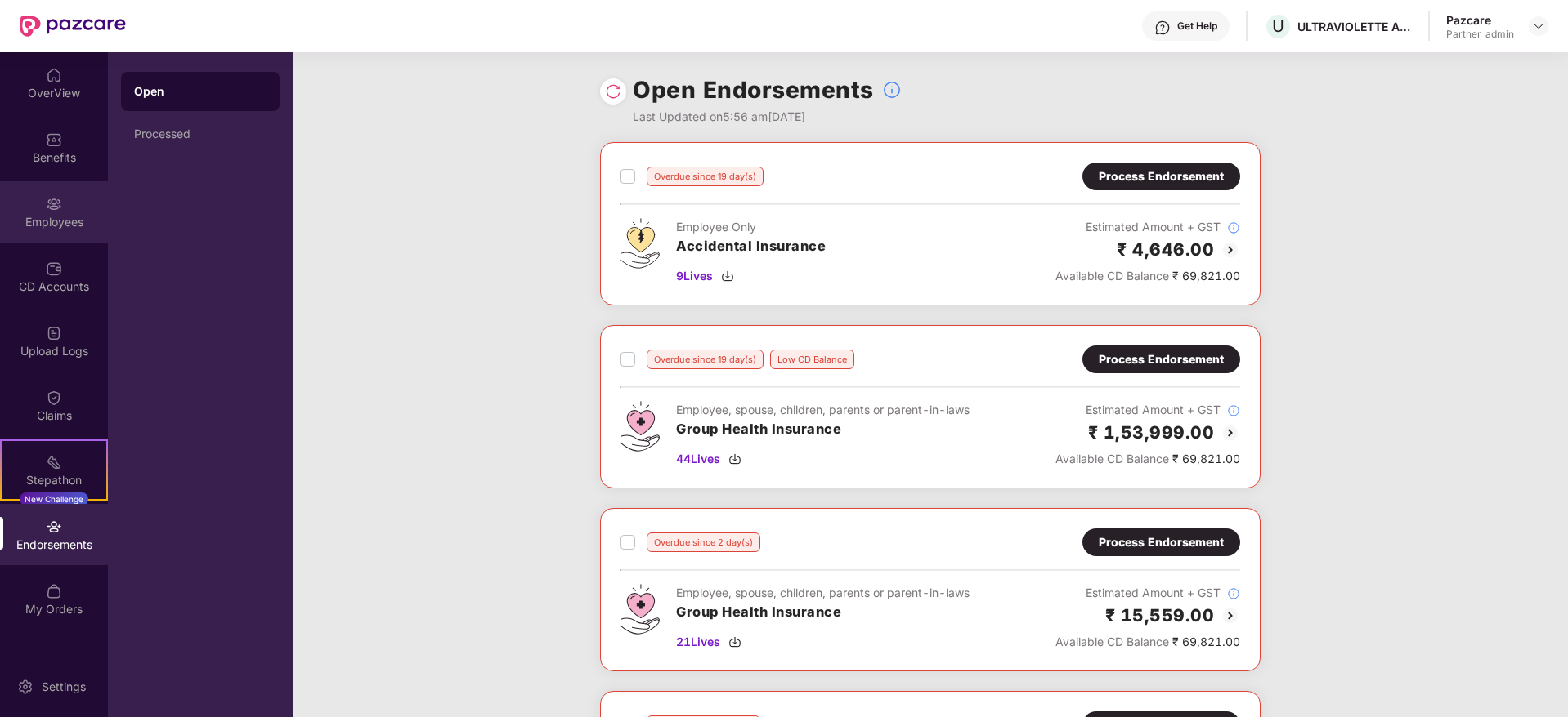
click at [50, 222] on div "Employees" at bounding box center [54, 222] width 108 height 16
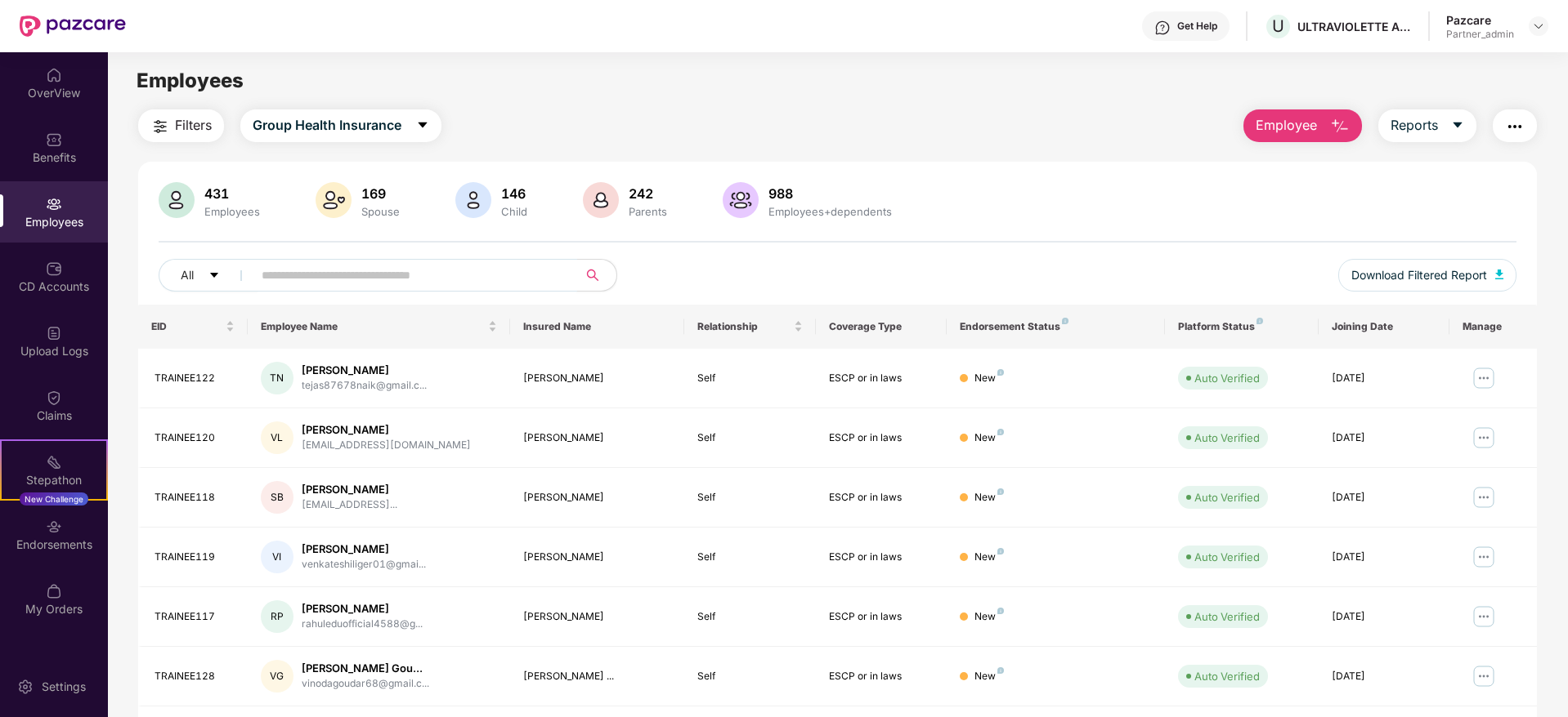
click at [300, 280] on input "text" at bounding box center [408, 275] width 293 height 24
paste input "***"
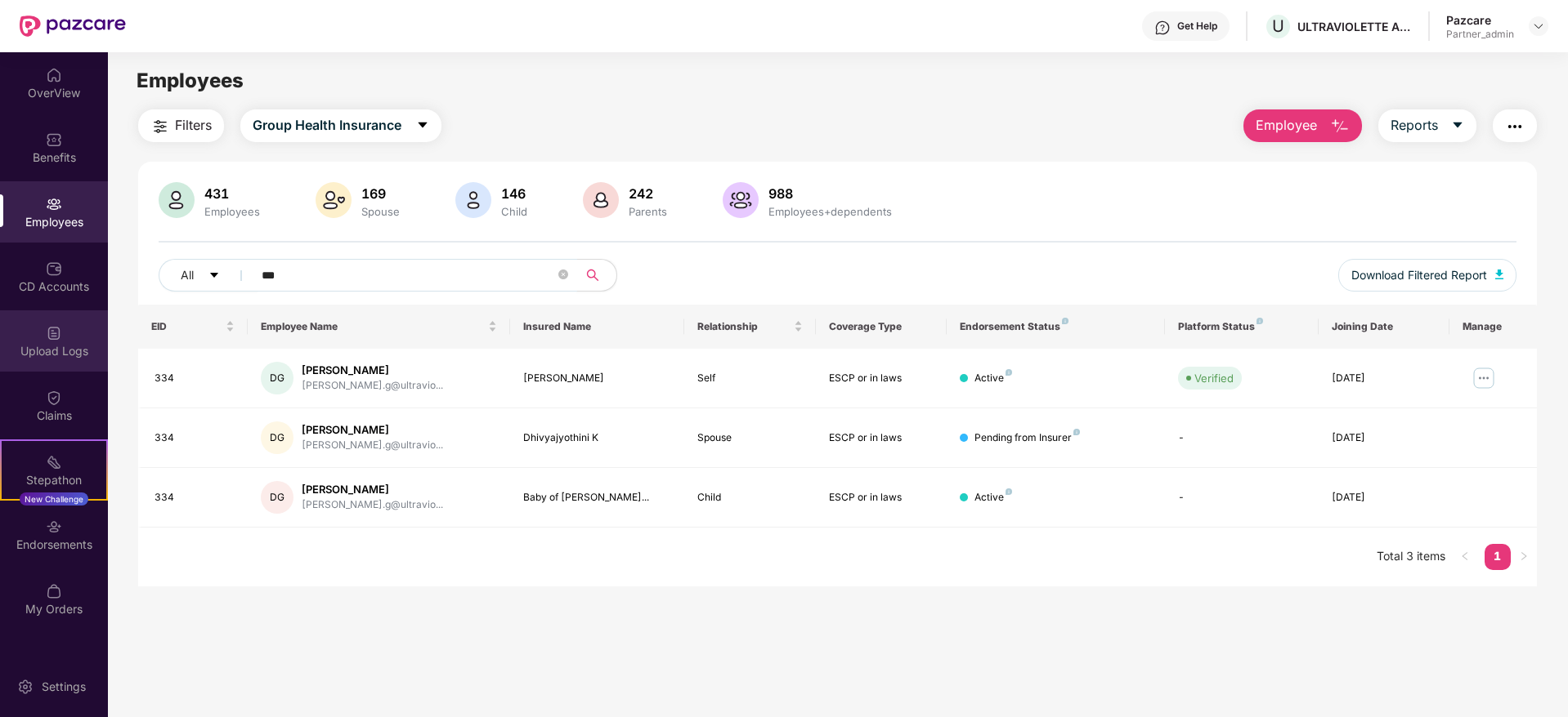
type input "***"
click at [64, 350] on div "Upload Logs" at bounding box center [54, 351] width 108 height 16
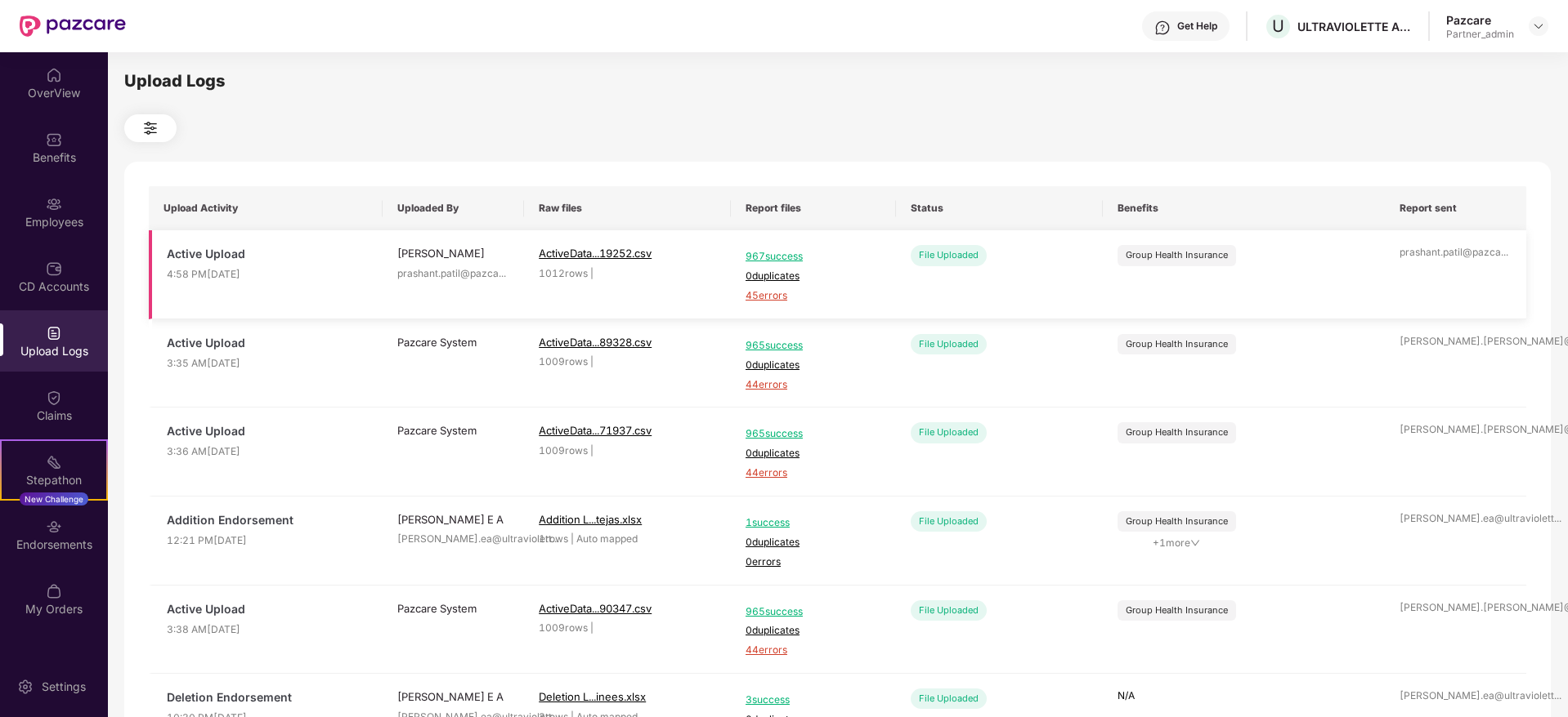
click at [770, 292] on span "45 errors" at bounding box center [813, 296] width 136 height 15
click at [62, 214] on div "Employees" at bounding box center [54, 222] width 108 height 16
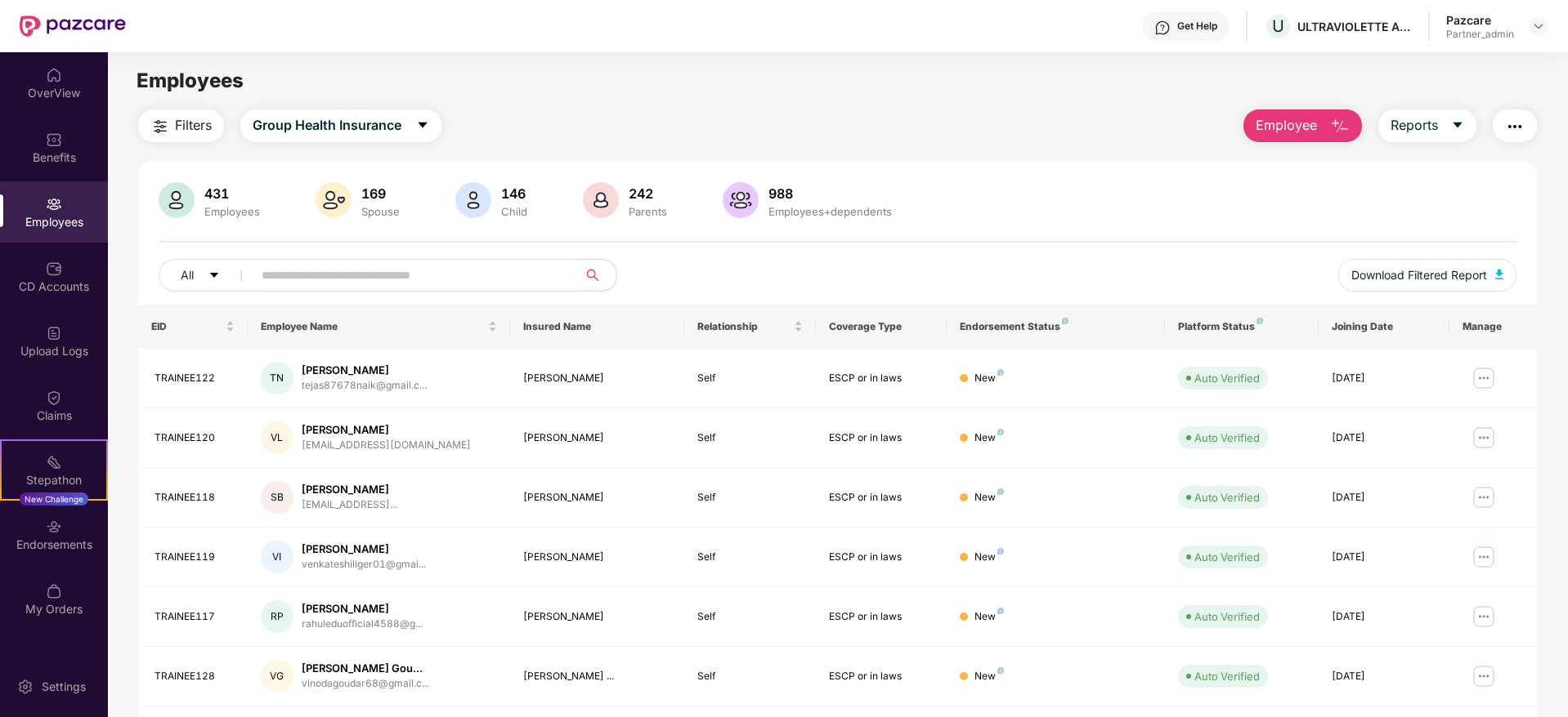
click at [332, 271] on input "text" at bounding box center [408, 275] width 293 height 24
type input "*"
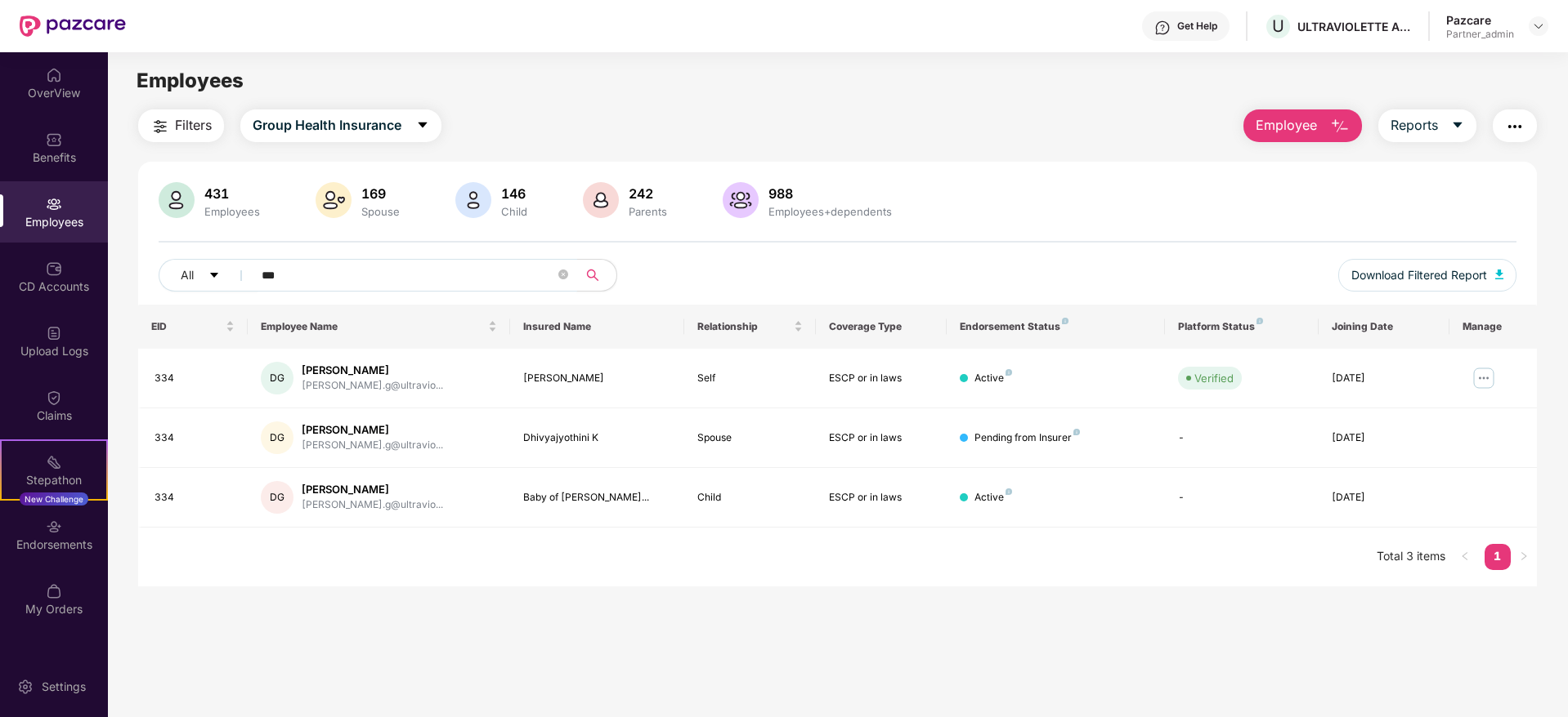
type input "***"
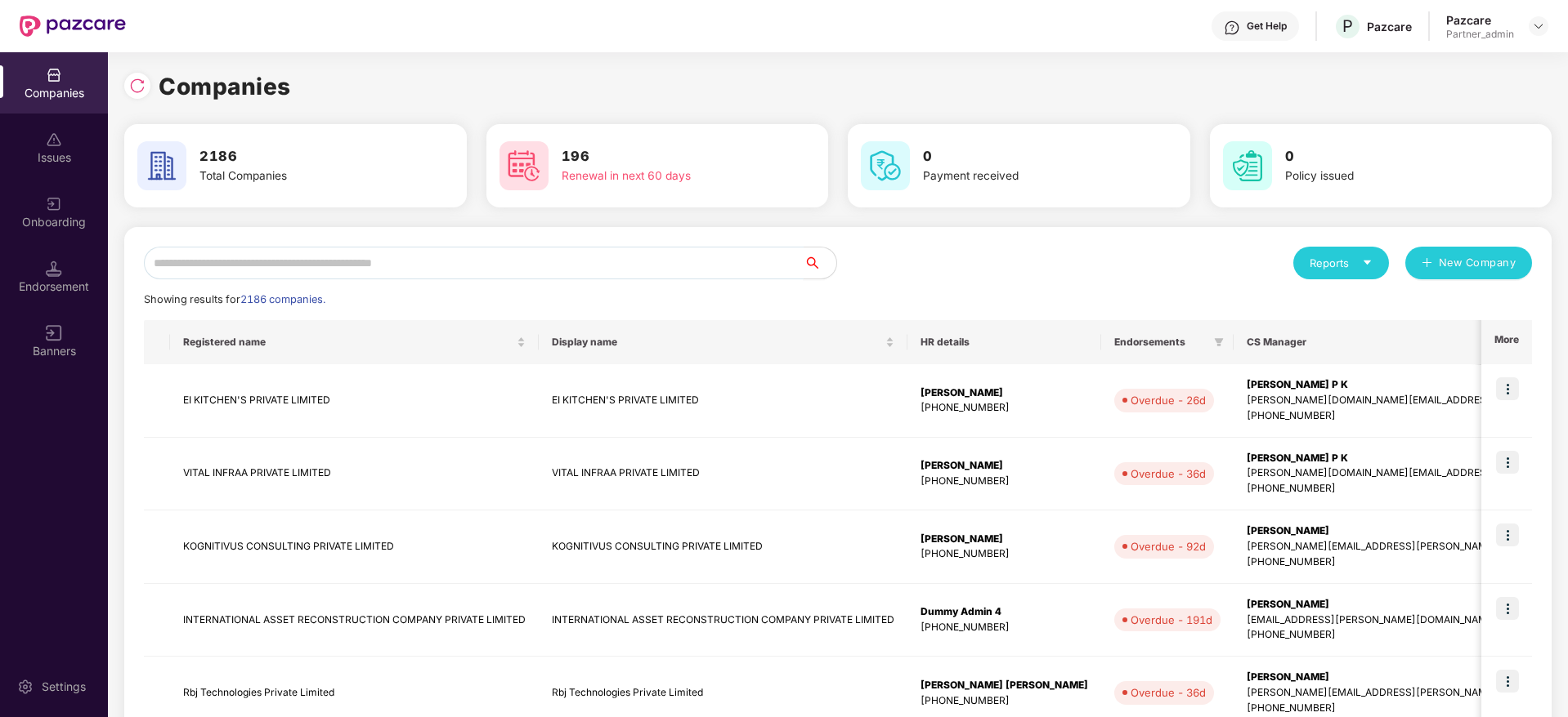
click at [286, 268] on input "text" at bounding box center [474, 263] width 660 height 32
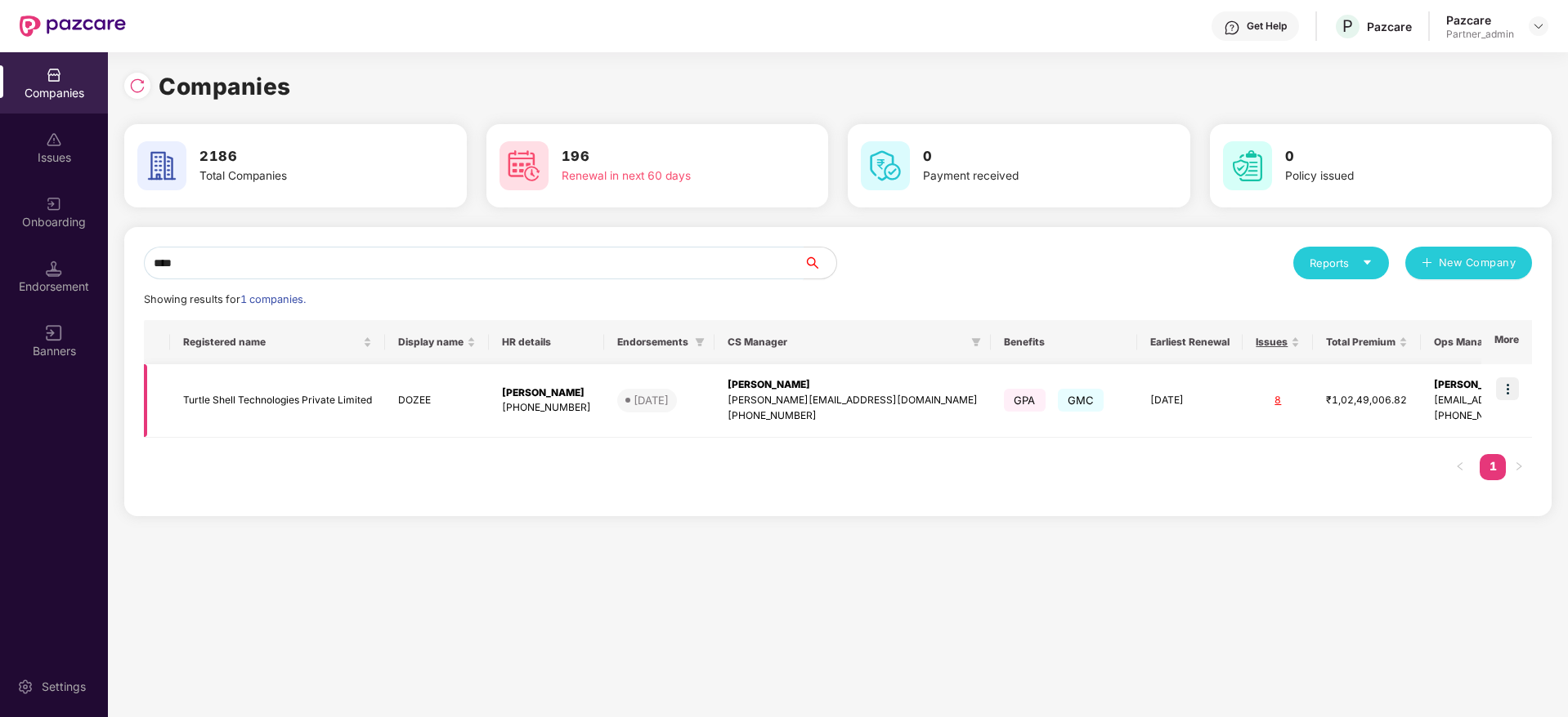
type input "****"
click at [1513, 386] on img at bounding box center [1507, 388] width 22 height 22
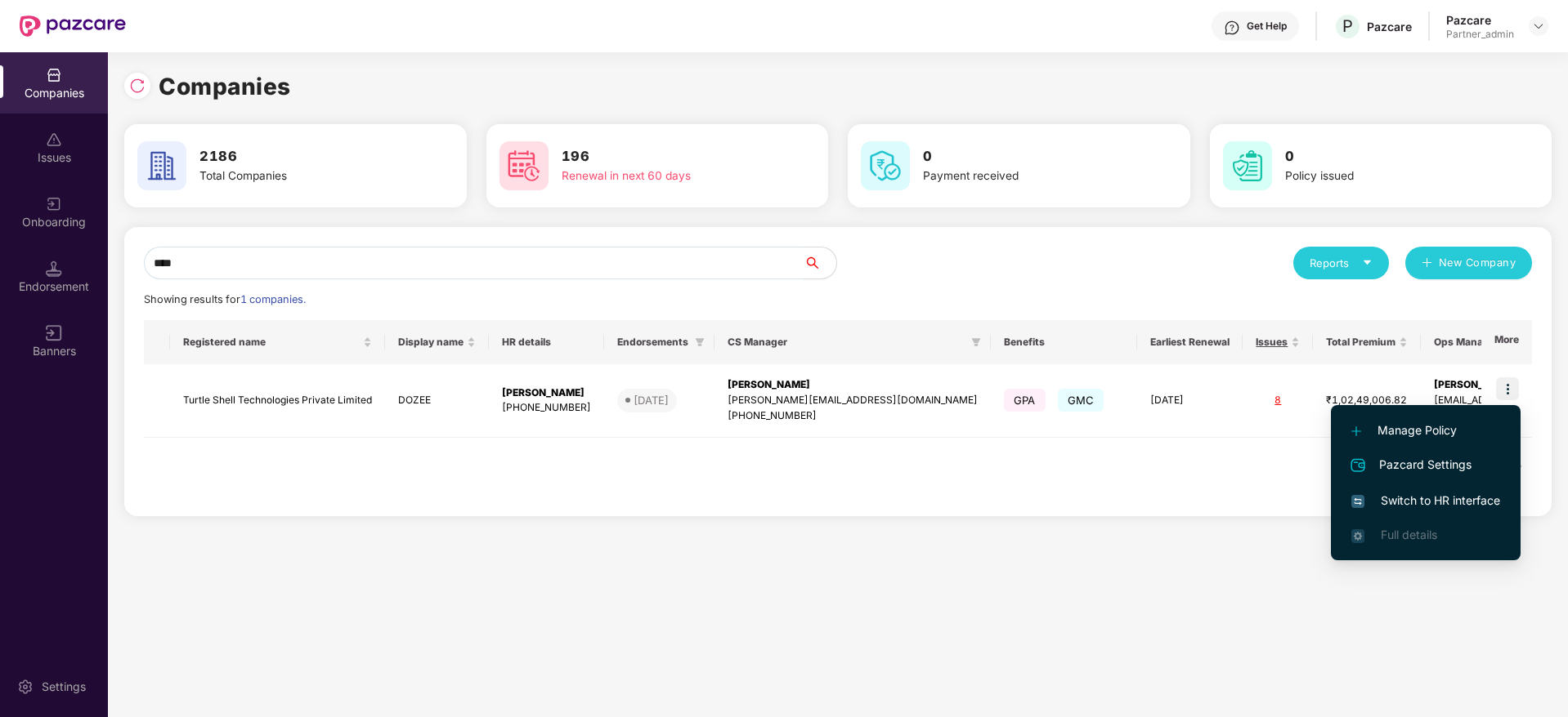
click at [1409, 501] on span "Switch to HR interface" at bounding box center [1425, 500] width 148 height 18
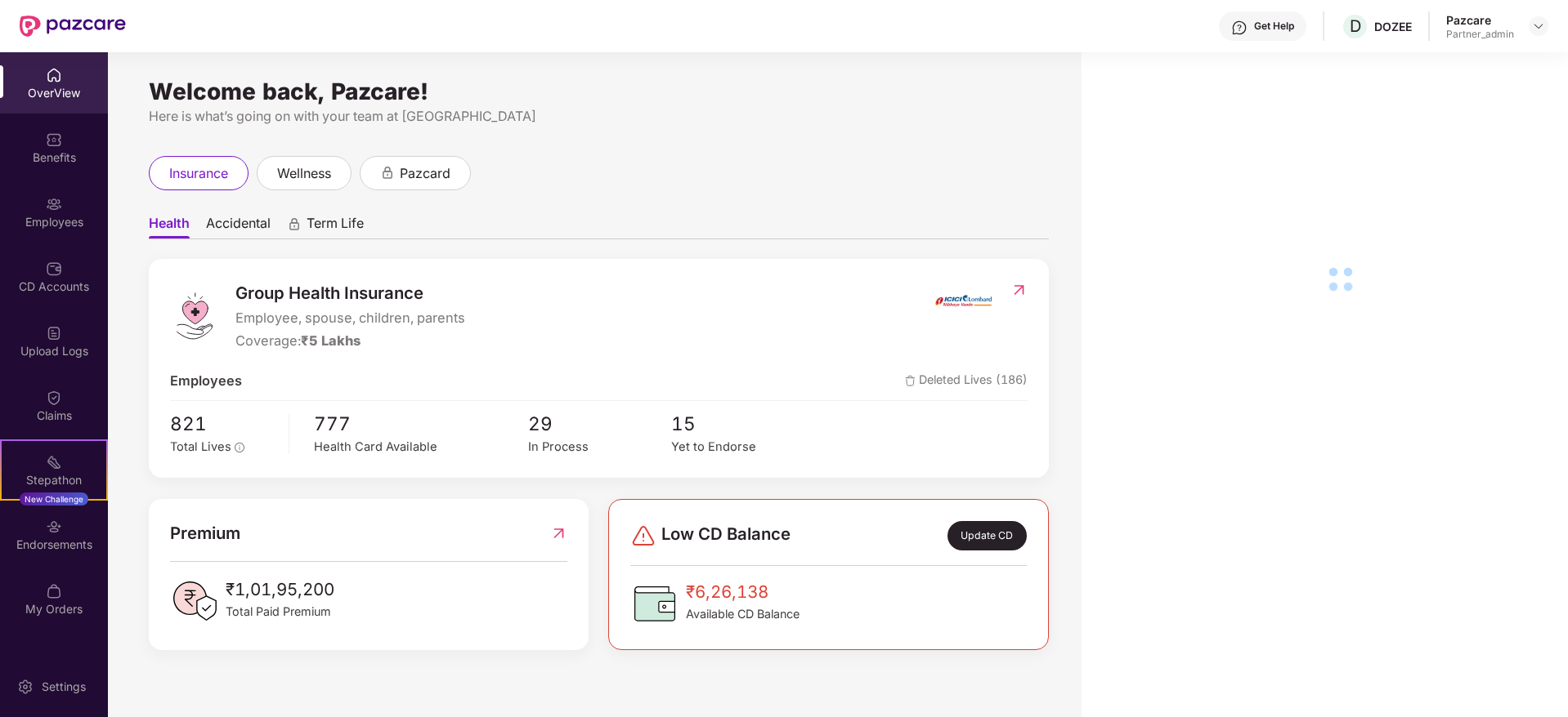
click at [61, 536] on div "Endorsements" at bounding box center [54, 544] width 108 height 16
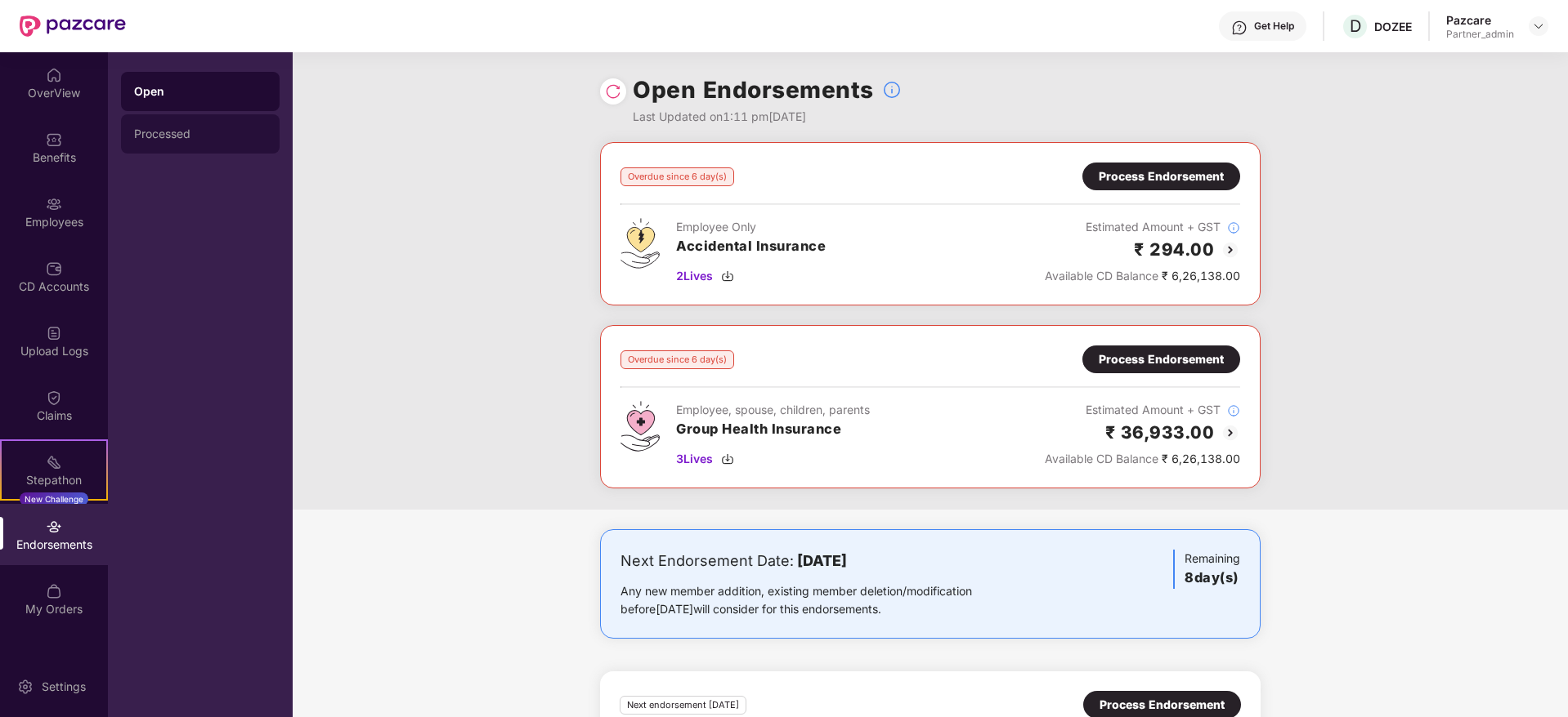
click at [168, 130] on div "Processed" at bounding box center [200, 134] width 132 height 13
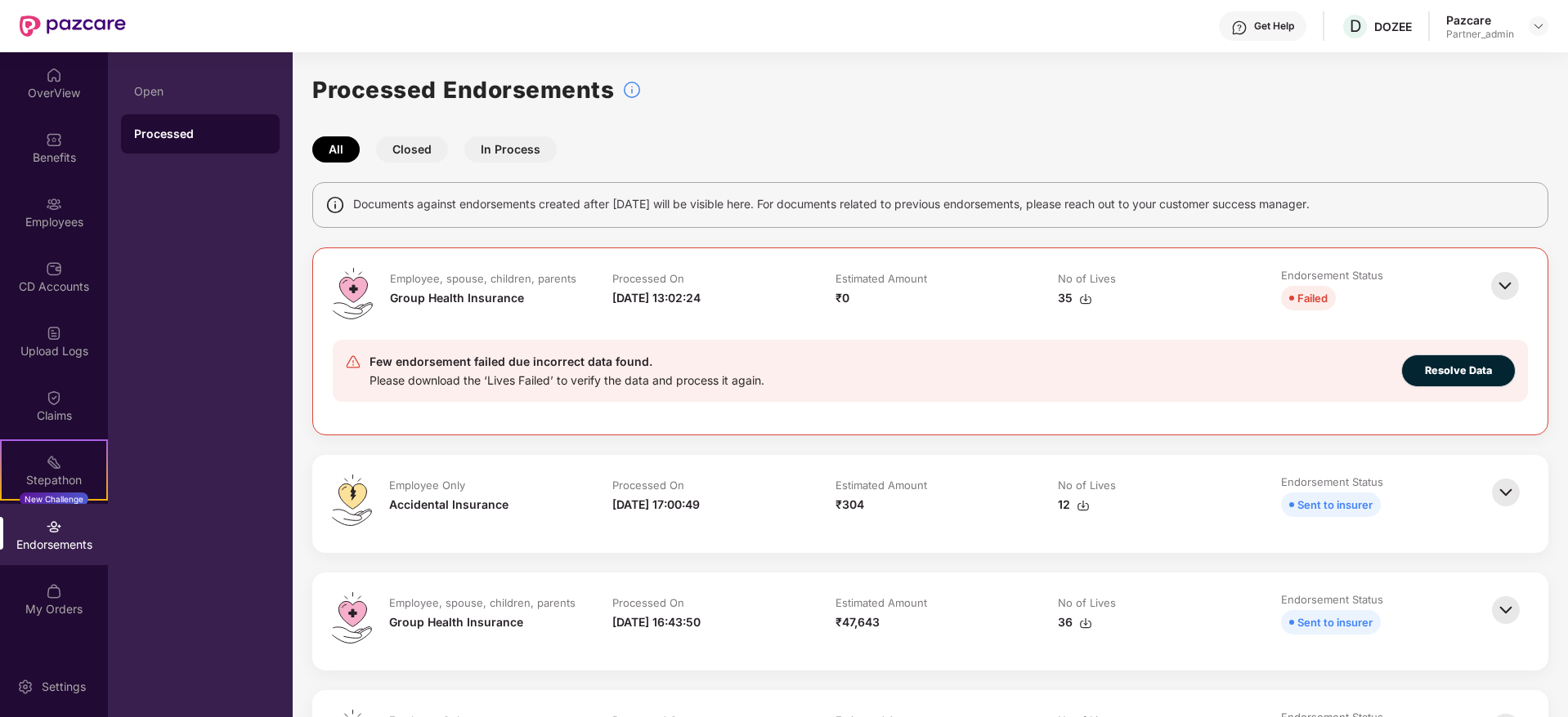
drag, startPoint x: 602, startPoint y: 502, endPoint x: 745, endPoint y: 502, distance: 143.0
click at [745, 502] on td "Processed On [DATE] 17:00:49" at bounding box center [708, 503] width 223 height 58
click at [202, 79] on div "Open" at bounding box center [200, 92] width 158 height 40
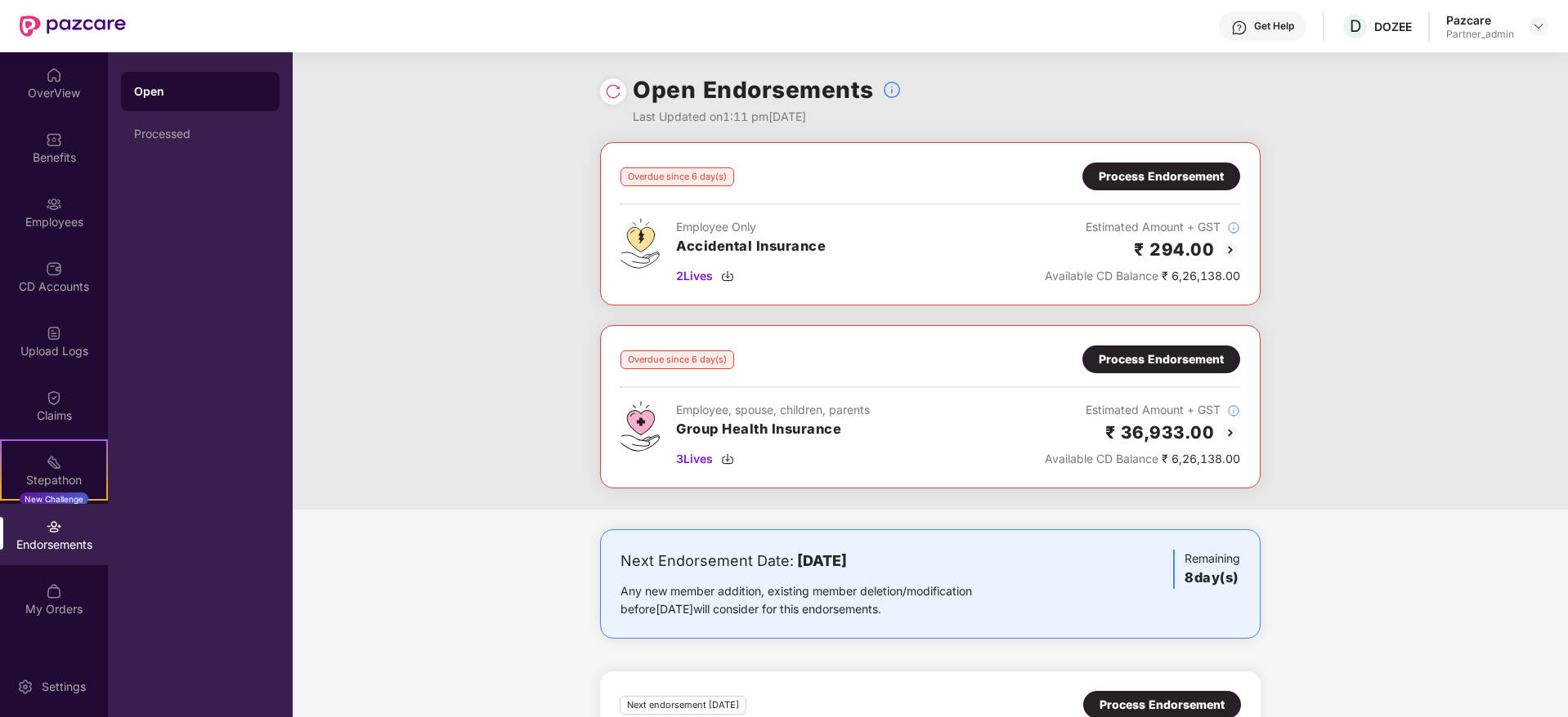
click at [1131, 363] on div "Process Endorsement" at bounding box center [1161, 359] width 125 height 18
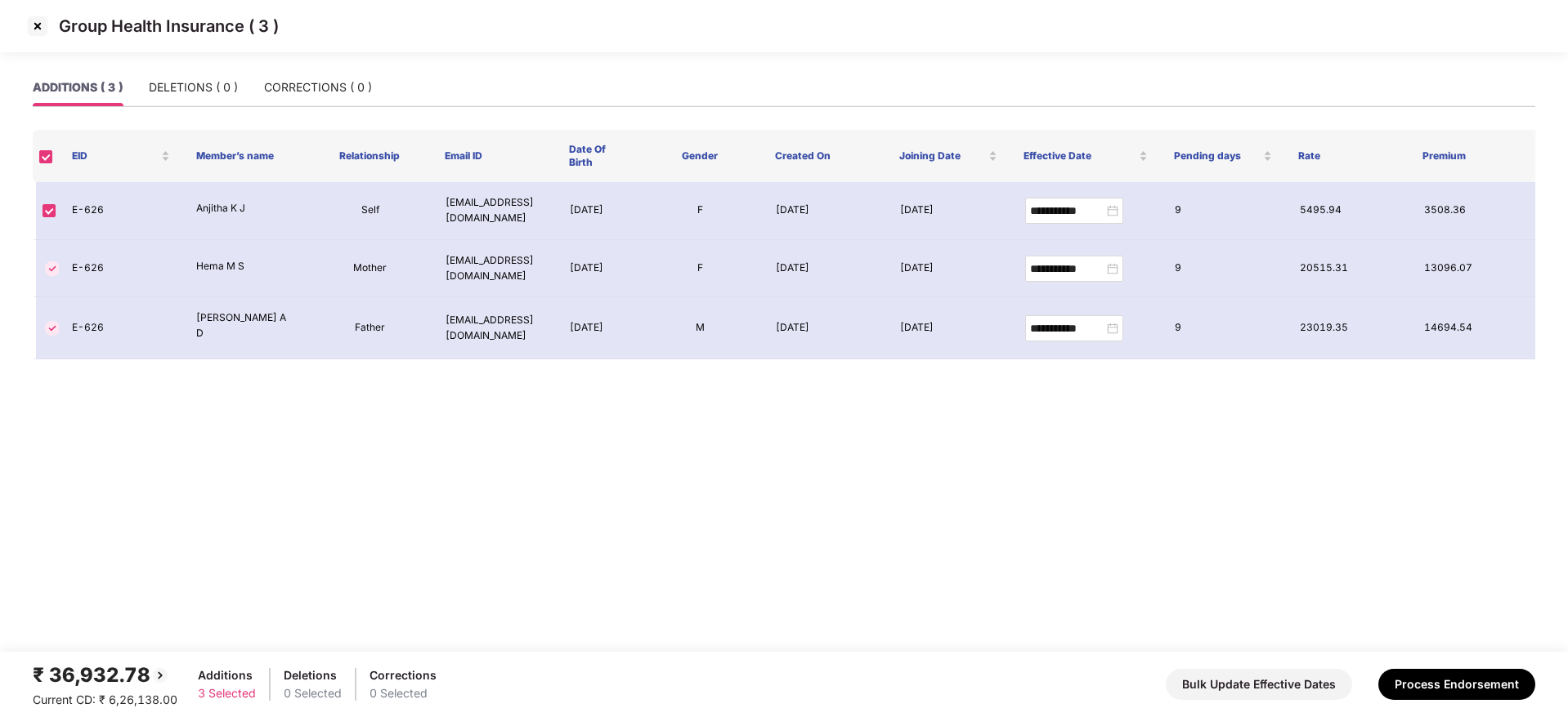
click at [38, 23] on img at bounding box center [37, 26] width 26 height 26
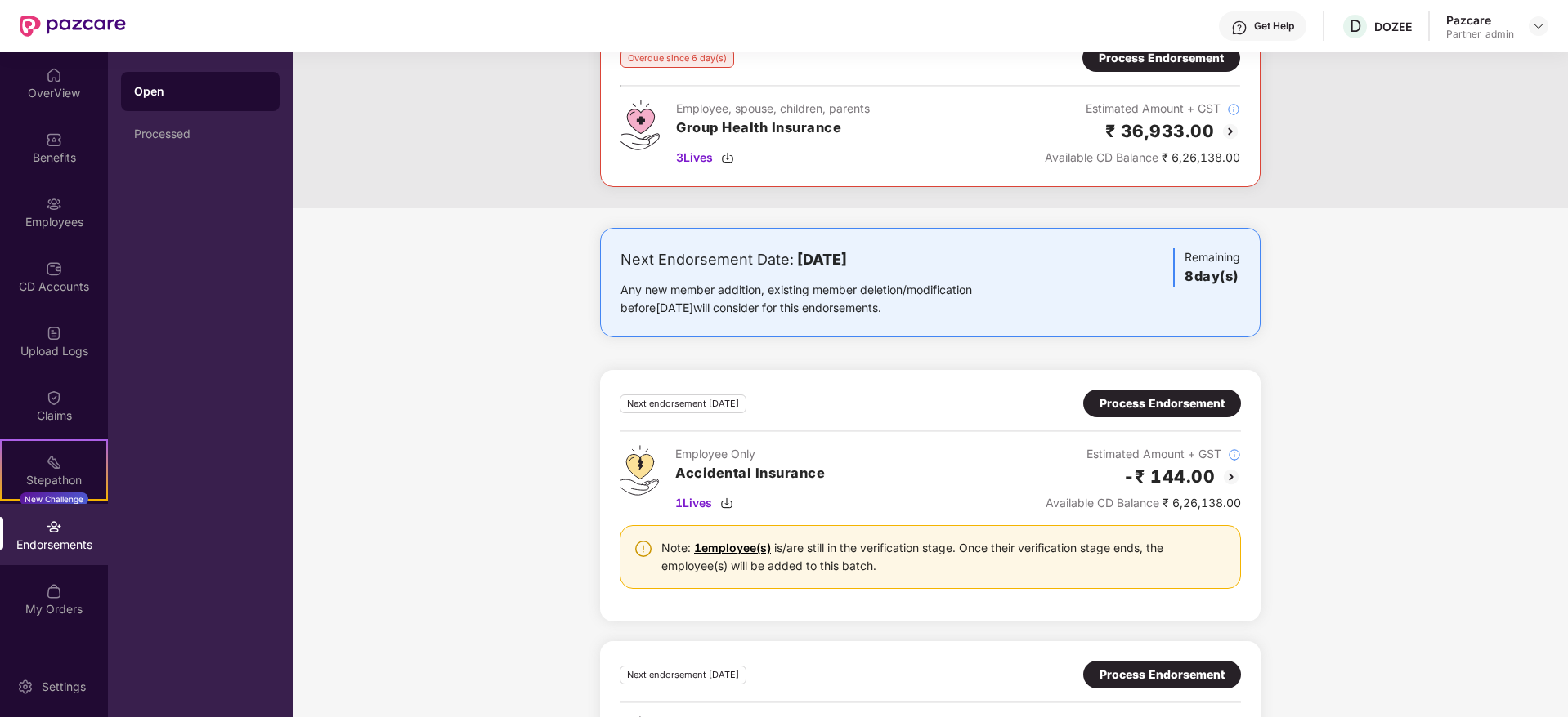
scroll to position [497, 0]
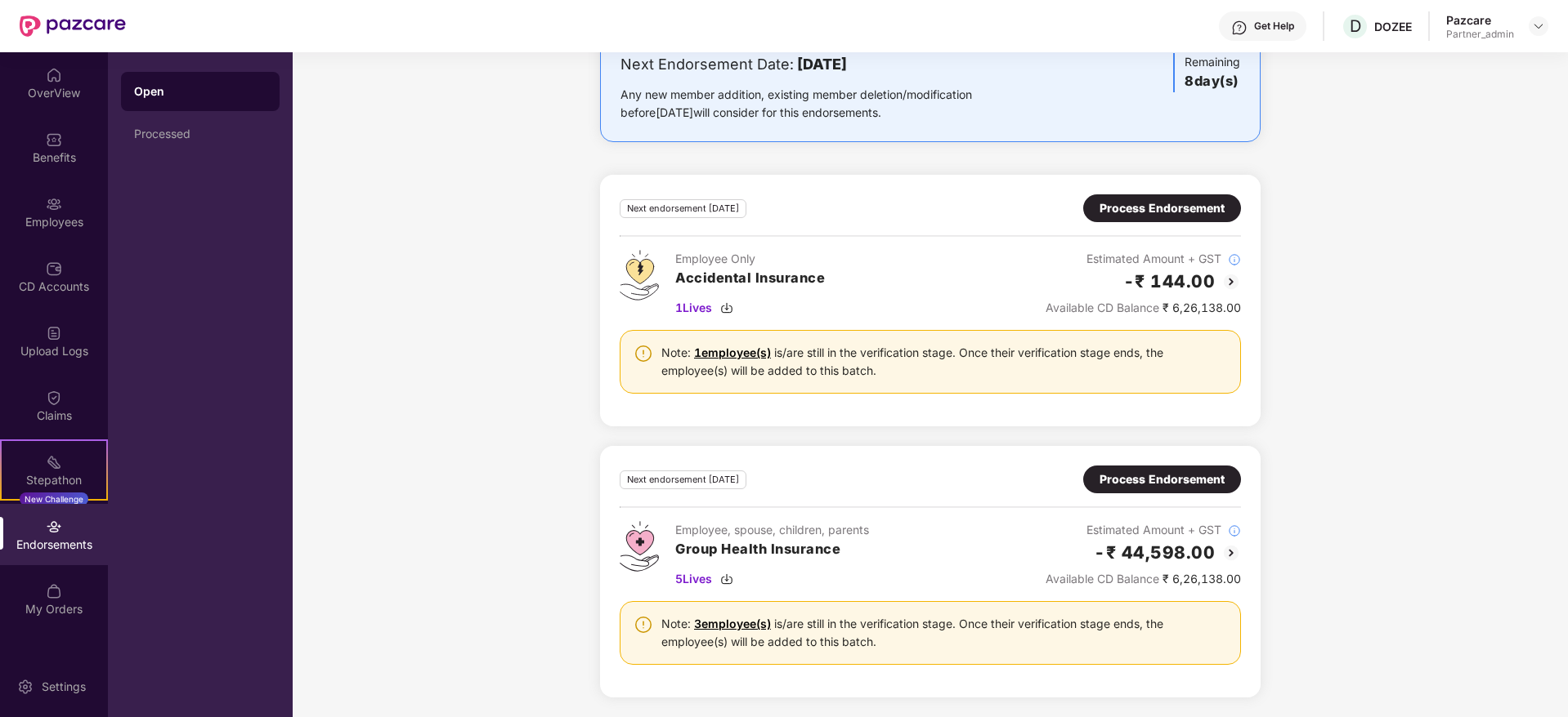
click at [1127, 491] on div "Process Endorsement" at bounding box center [1162, 479] width 157 height 28
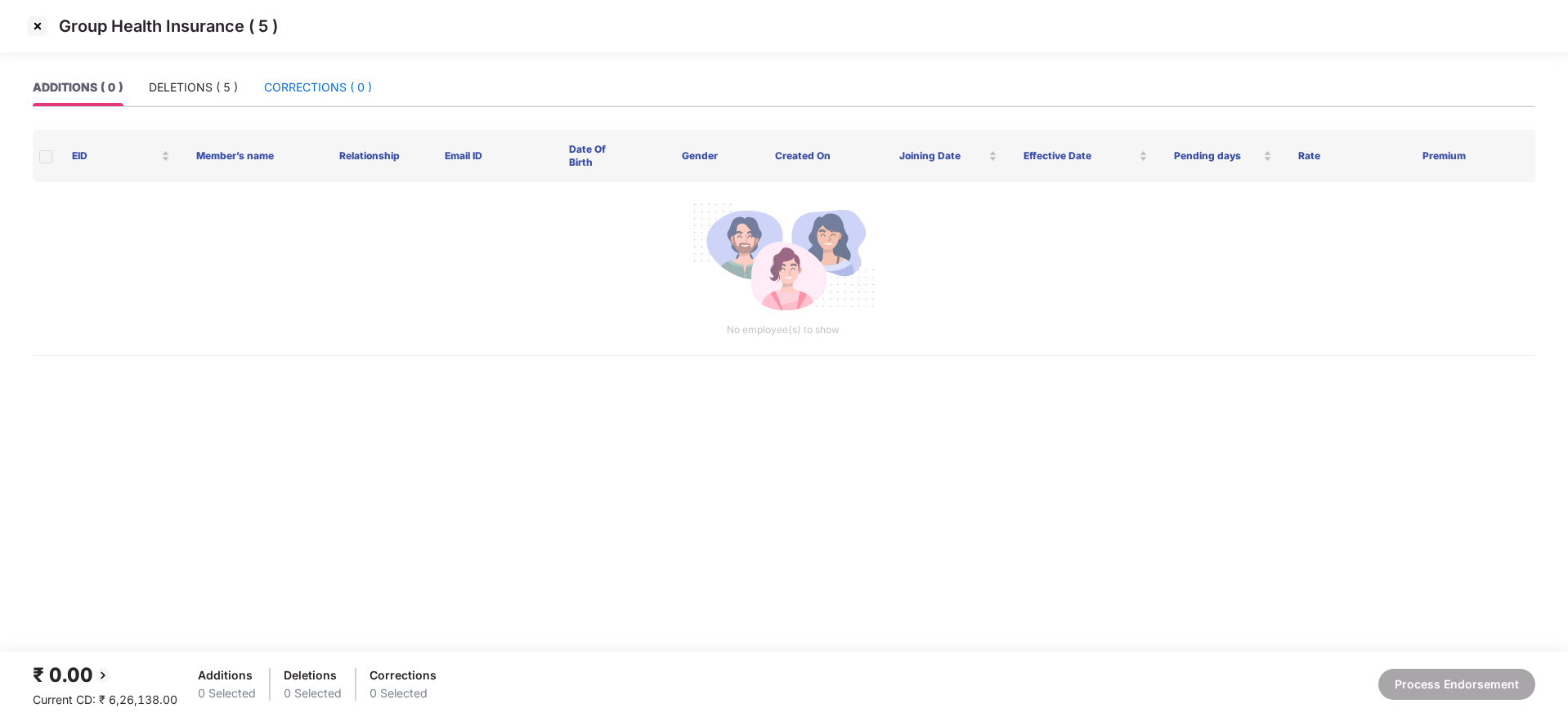
click at [312, 85] on div "CORRECTIONS ( 0 )" at bounding box center [318, 87] width 108 height 18
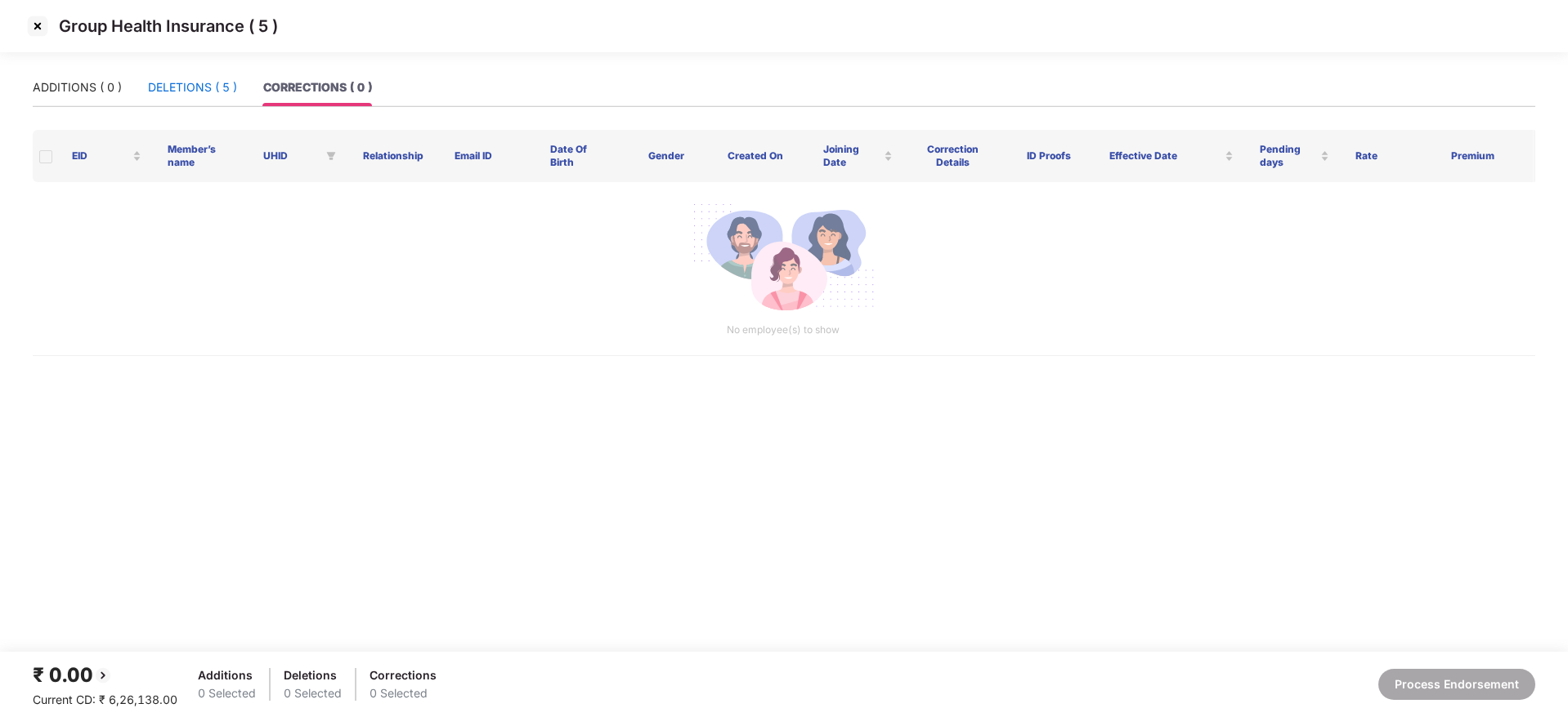
click at [226, 84] on div "DELETIONS ( 5 )" at bounding box center [192, 87] width 89 height 18
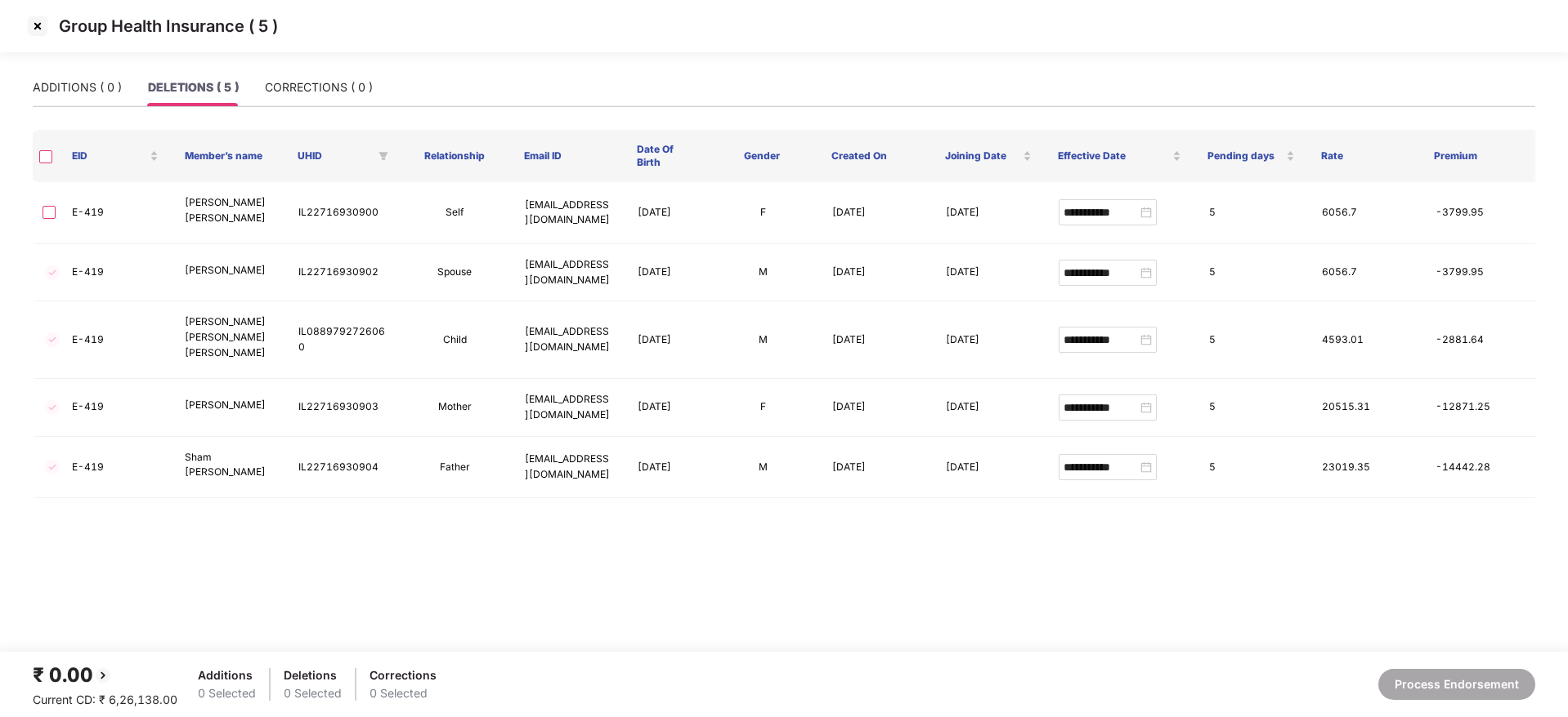
click at [40, 24] on img at bounding box center [37, 26] width 26 height 26
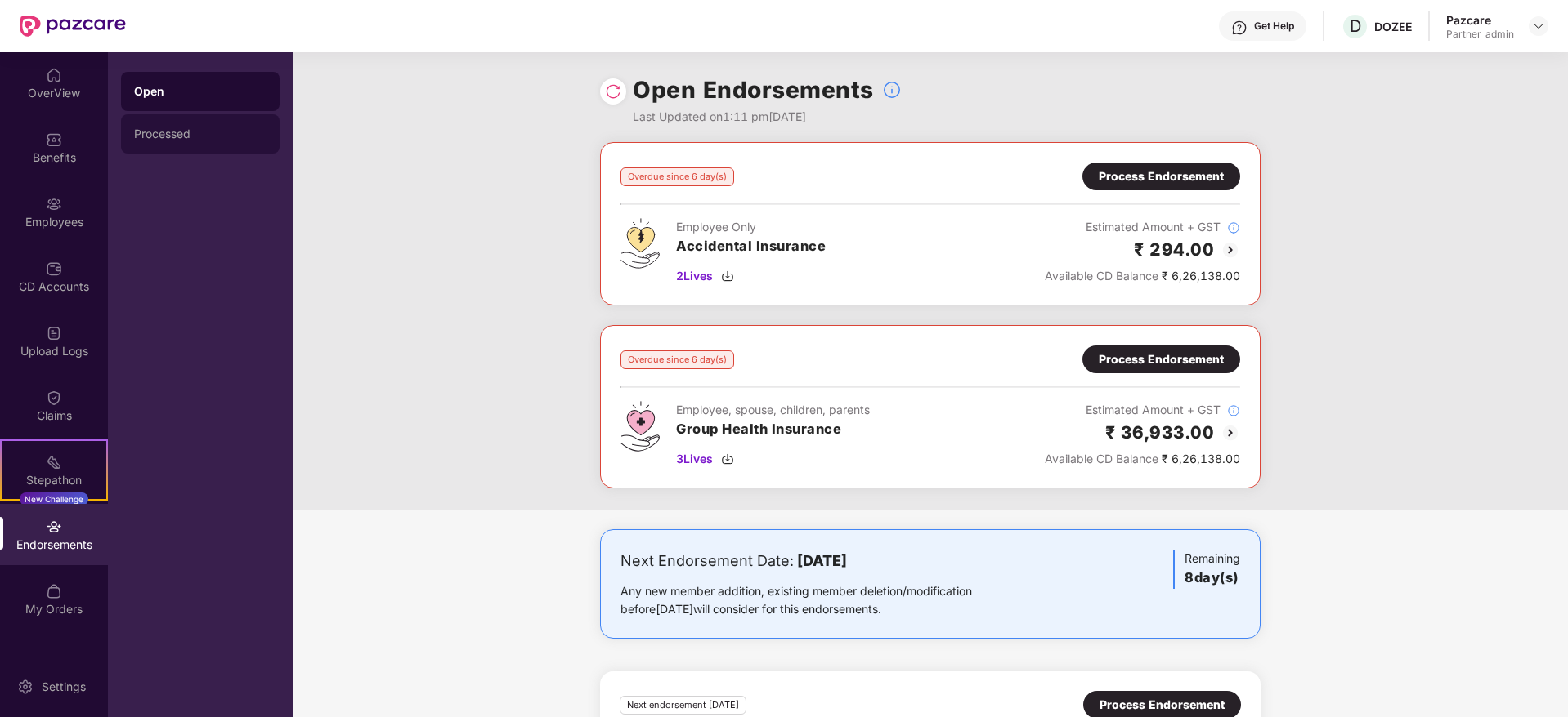
click at [181, 149] on div "Processed" at bounding box center [200, 134] width 158 height 40
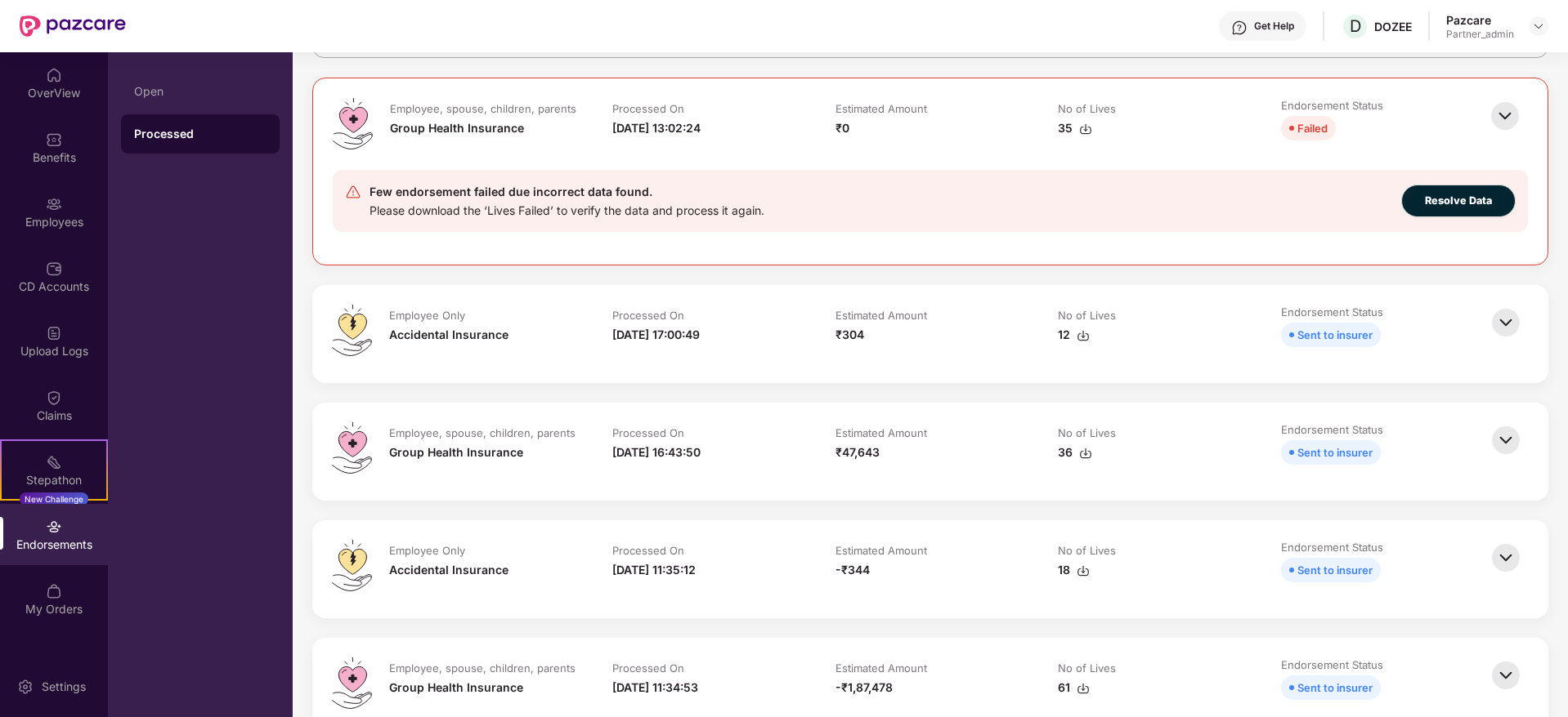
scroll to position [0, 0]
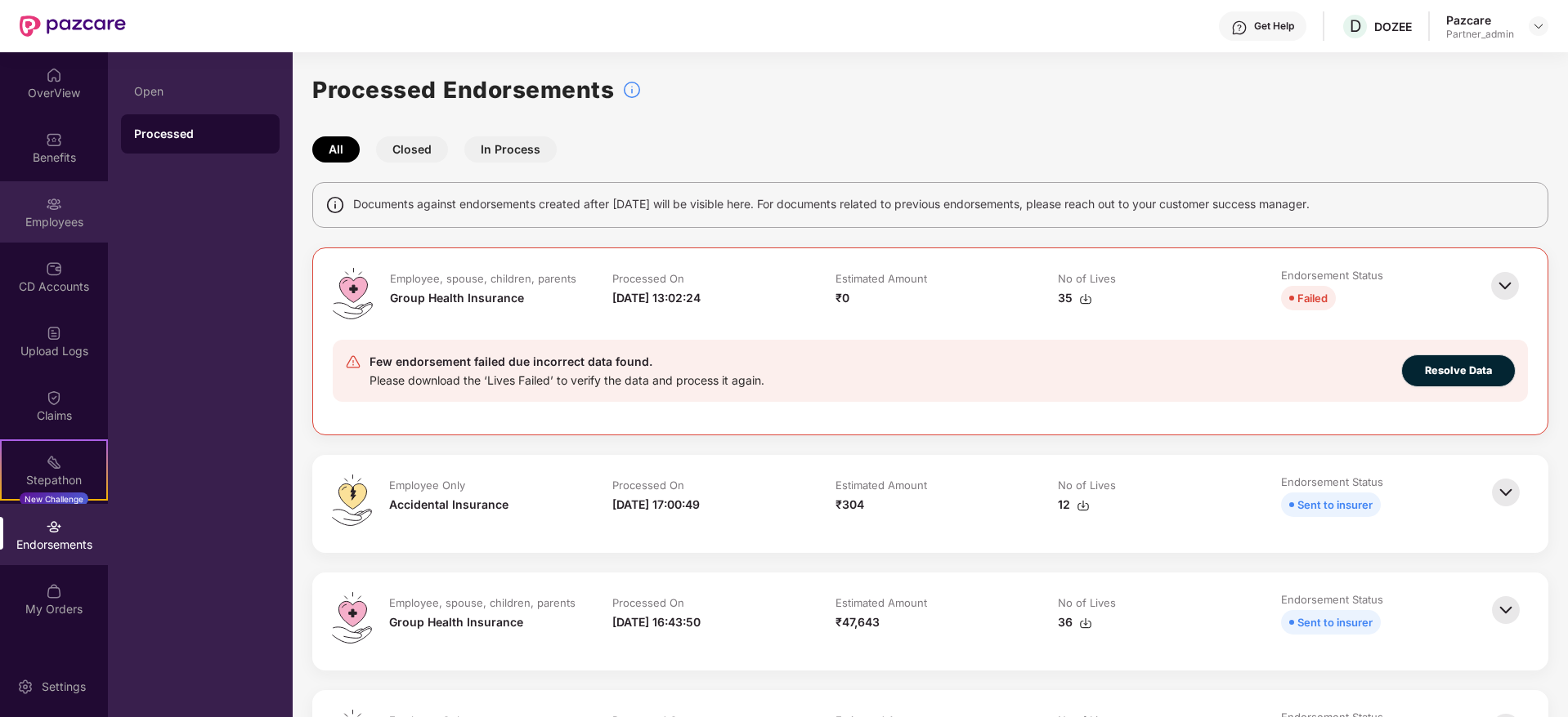
click at [53, 217] on div "Employees" at bounding box center [54, 222] width 108 height 16
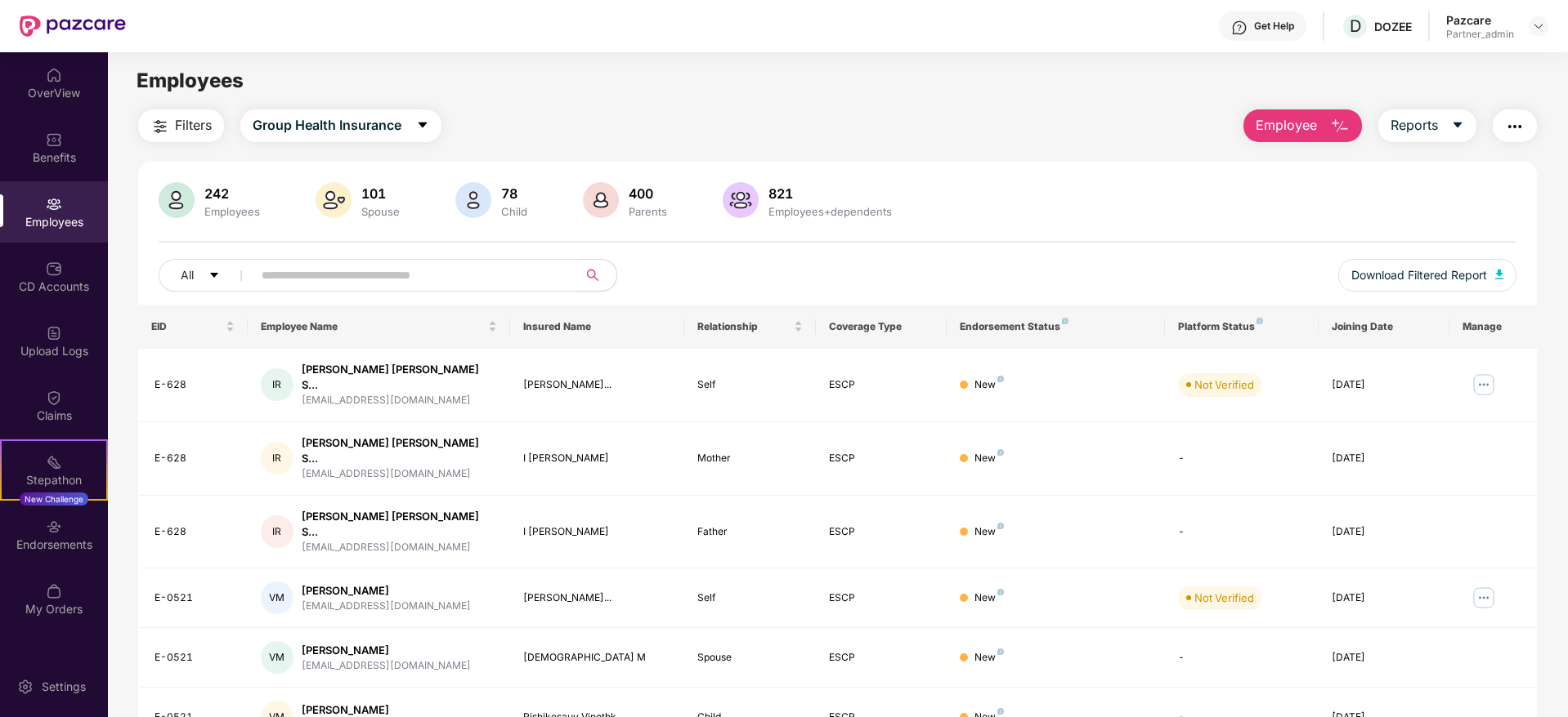
click at [313, 281] on input "text" at bounding box center [408, 275] width 293 height 24
paste input "*****"
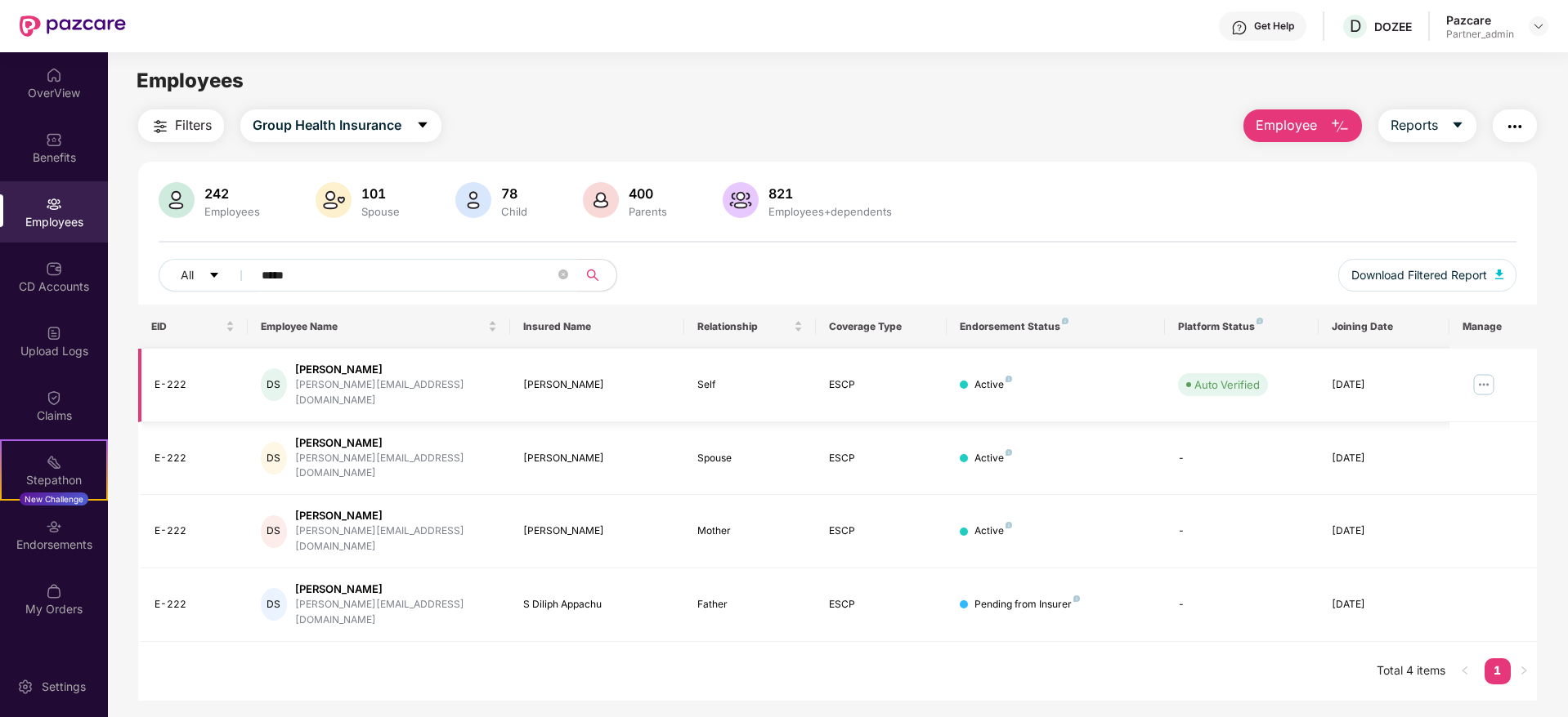
type input "*****"
click at [1492, 376] on img at bounding box center [1483, 385] width 26 height 26
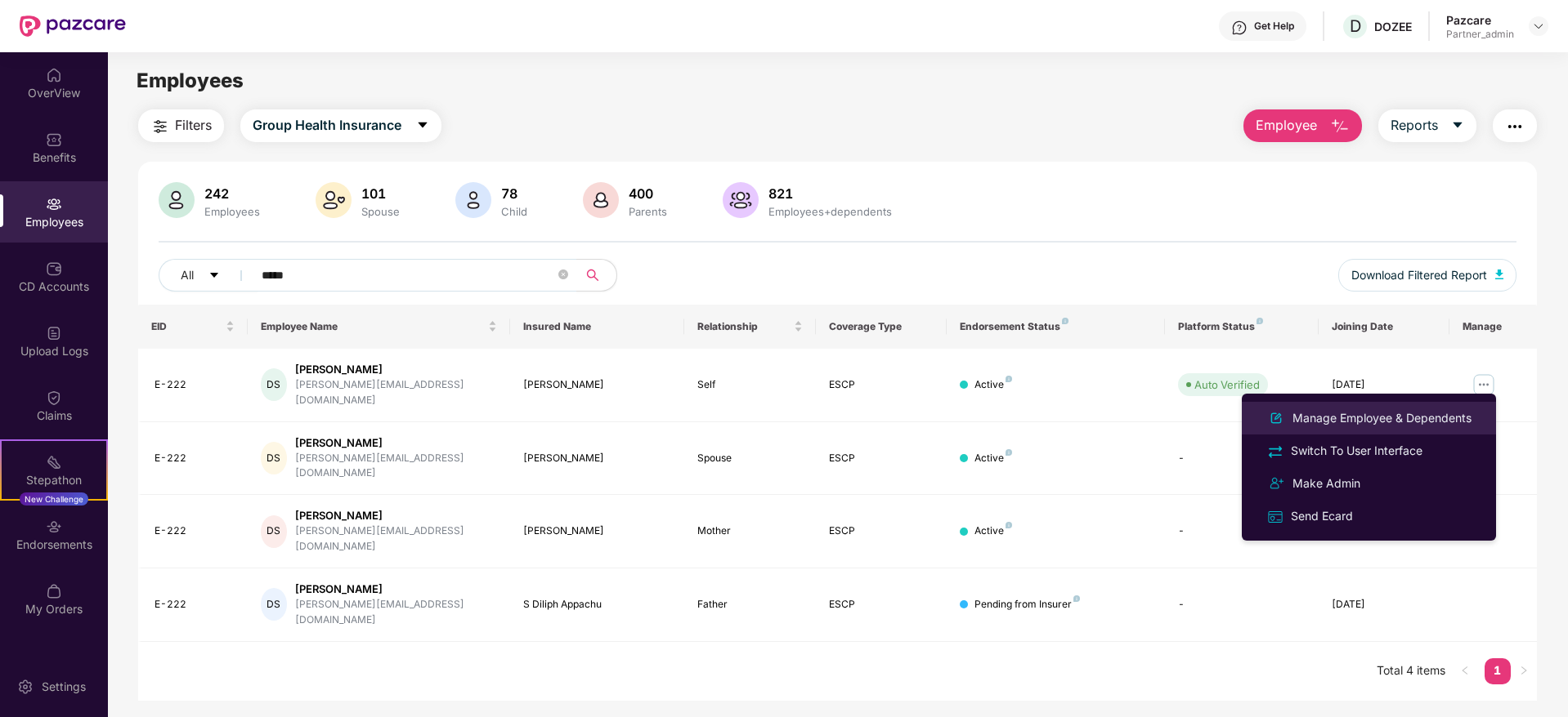
click at [1347, 426] on div "Manage Employee & Dependents" at bounding box center [1382, 418] width 185 height 18
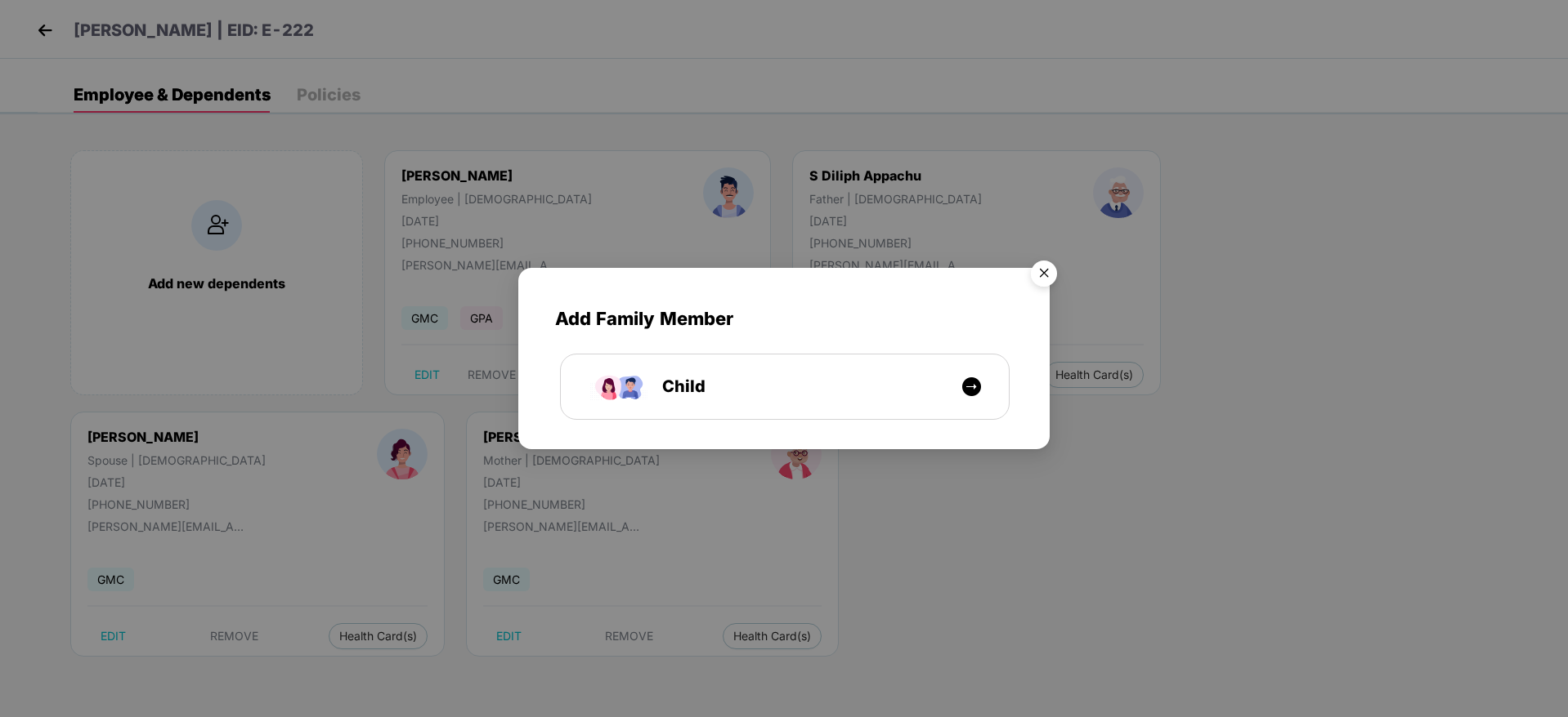
click at [1046, 280] on img "Close" at bounding box center [1043, 276] width 46 height 46
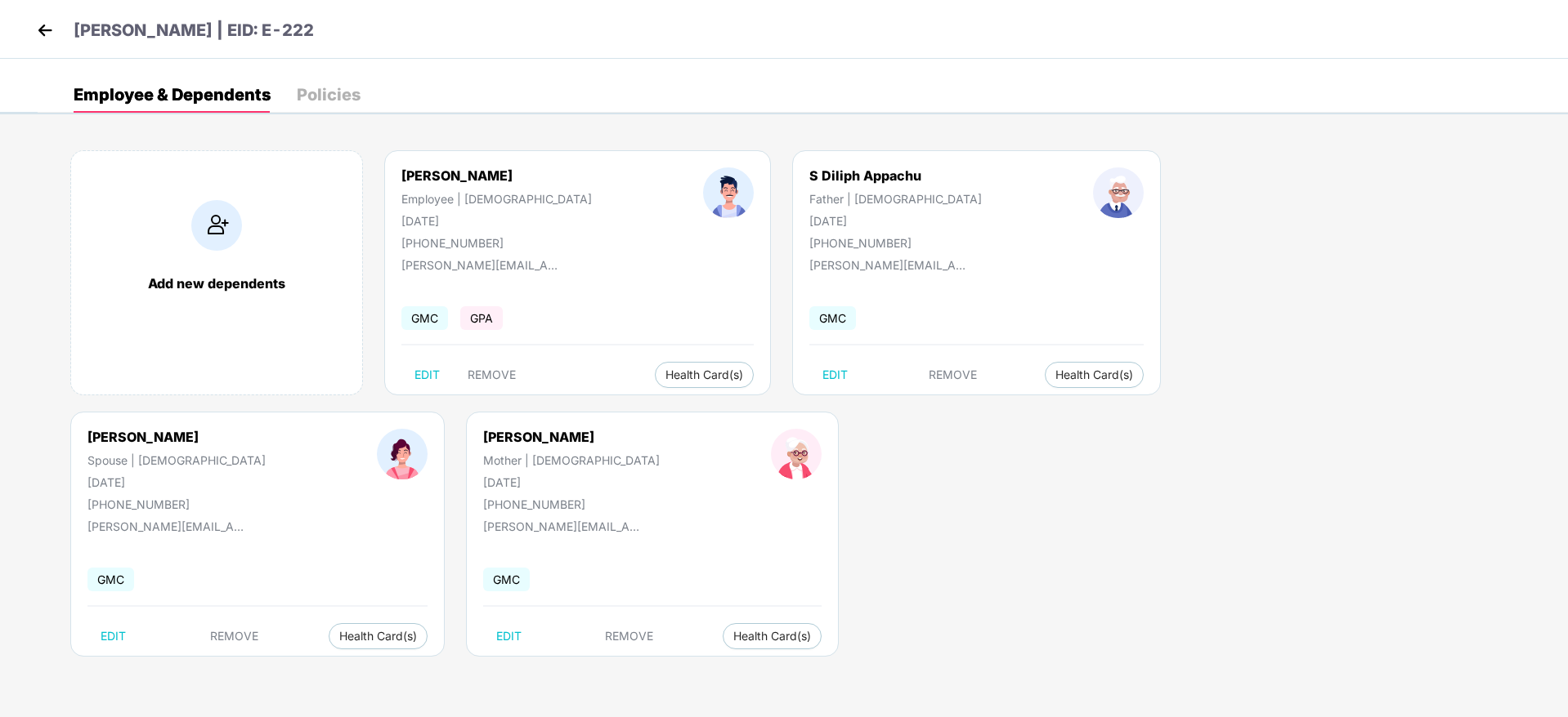
drag, startPoint x: 752, startPoint y: 218, endPoint x: 820, endPoint y: 218, distance: 68.0
click at [820, 218] on div "[DATE]" at bounding box center [895, 220] width 173 height 13
